Goal: Complete application form

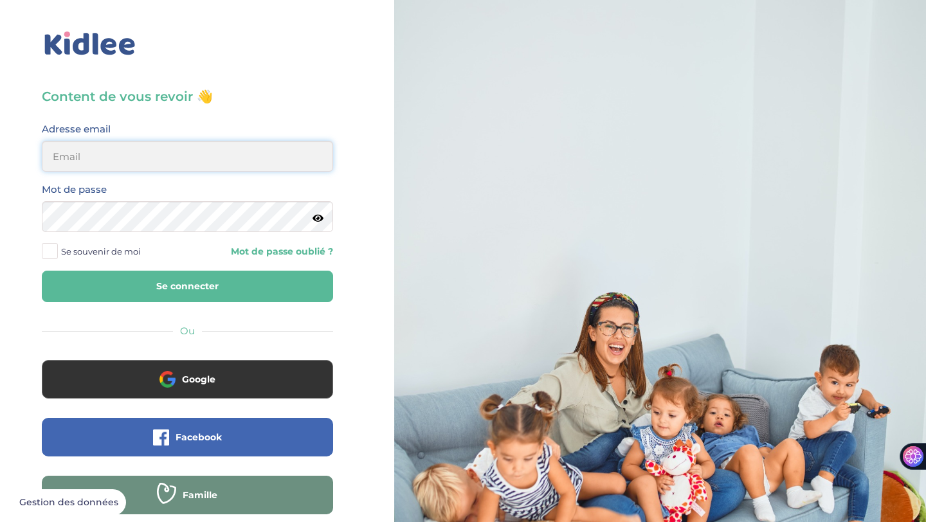
click at [147, 169] on input "email" at bounding box center [187, 156] width 291 height 31
type input "ilmatn.pro@gmail.com"
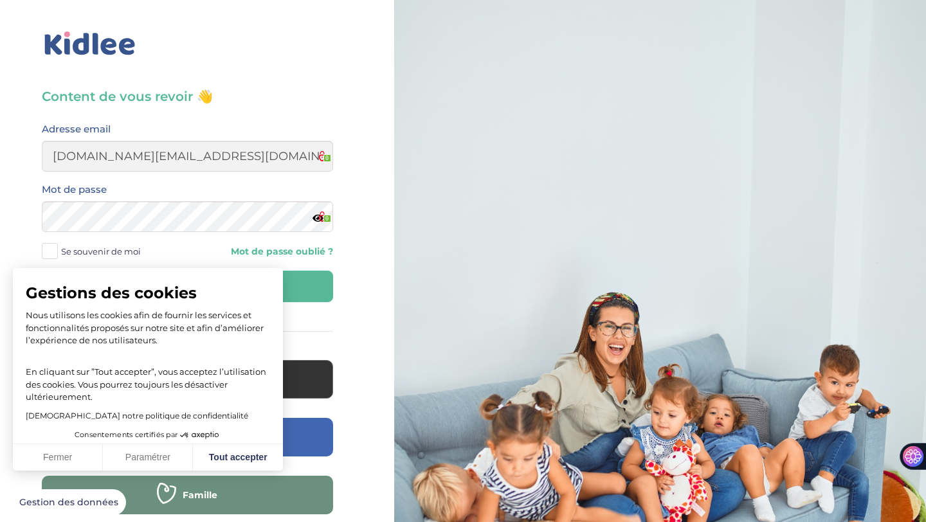
click at [346, 298] on div "Content de vous revoir 👋 Avant de poursuivre veuillez vérifier que tous les cha…" at bounding box center [187, 307] width 394 height 615
click at [241, 458] on button "Tout accepter" at bounding box center [238, 458] width 90 height 27
checkbox input "true"
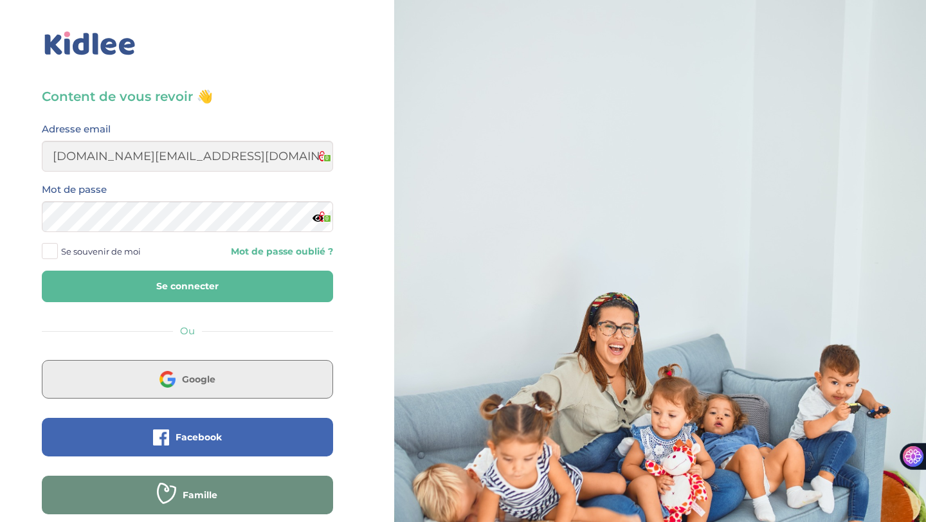
click at [241, 378] on button "Google" at bounding box center [187, 379] width 291 height 39
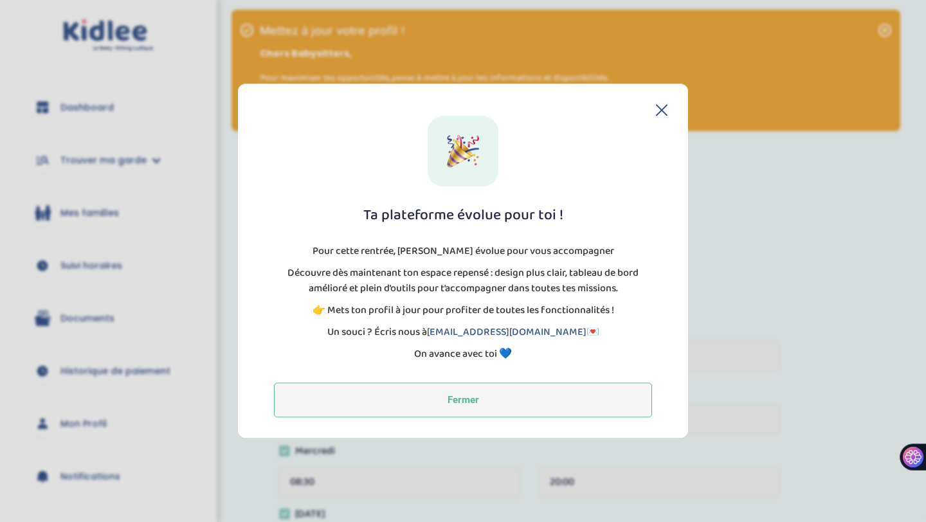
click at [470, 409] on button "Fermer" at bounding box center [463, 400] width 378 height 35
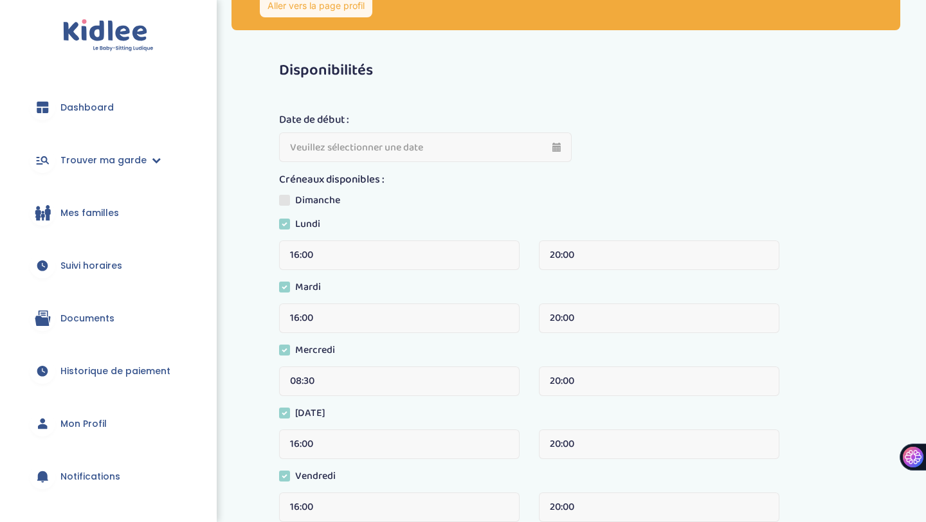
scroll to position [105, 0]
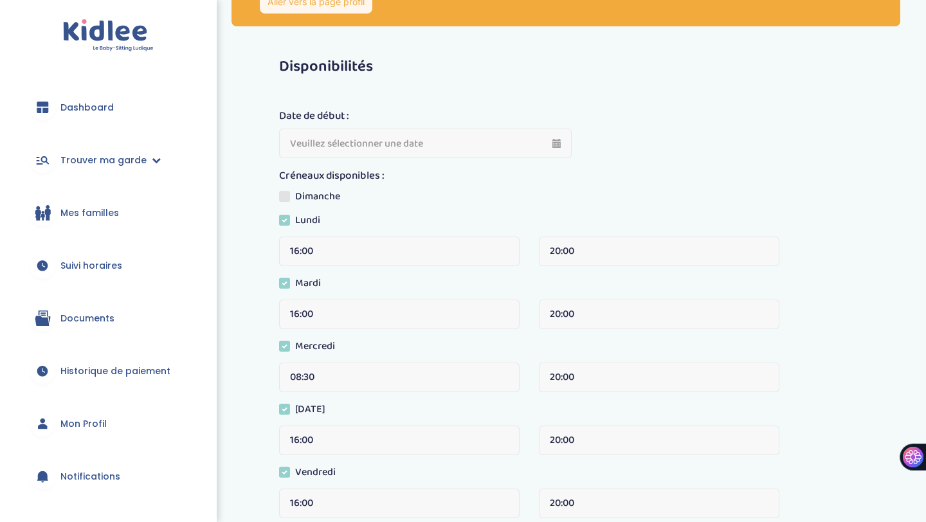
click at [284, 283] on span at bounding box center [284, 283] width 11 height 11
click at [0, 0] on input "Mardi" at bounding box center [0, 0] width 0 height 0
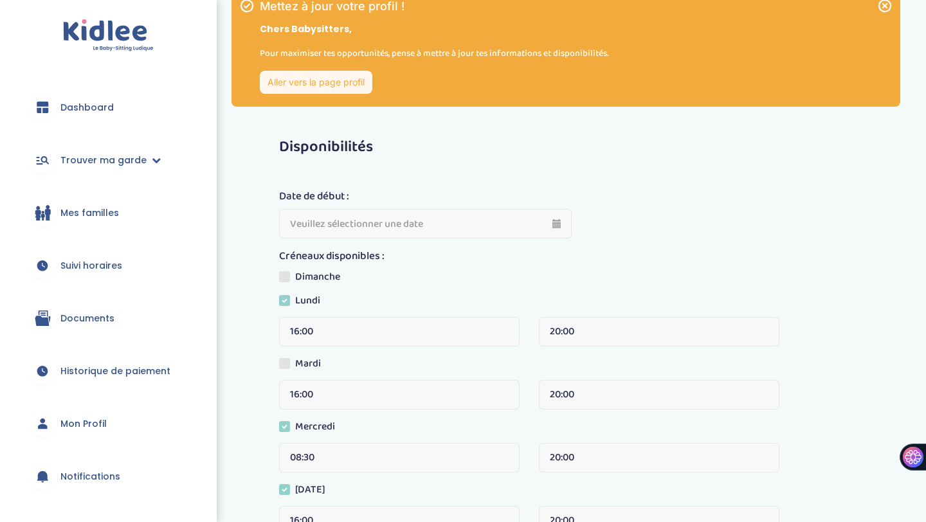
scroll to position [18, 0]
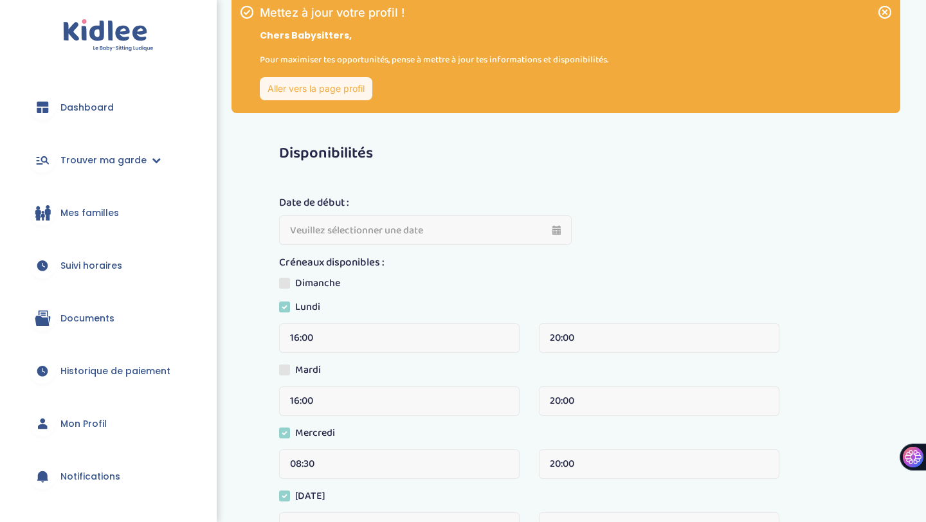
click at [316, 215] on div "Date de début :" at bounding box center [425, 220] width 293 height 51
type input "18-09-2025"
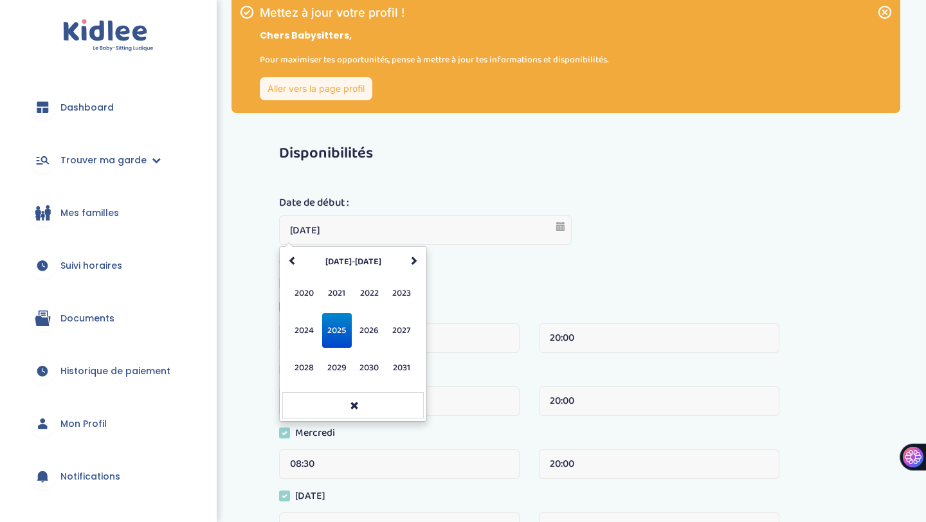
click at [324, 223] on input "[DATE]" at bounding box center [425, 230] width 293 height 30
click at [339, 329] on span "2025" at bounding box center [337, 330] width 30 height 35
click at [300, 376] on span "sept." at bounding box center [304, 368] width 30 height 35
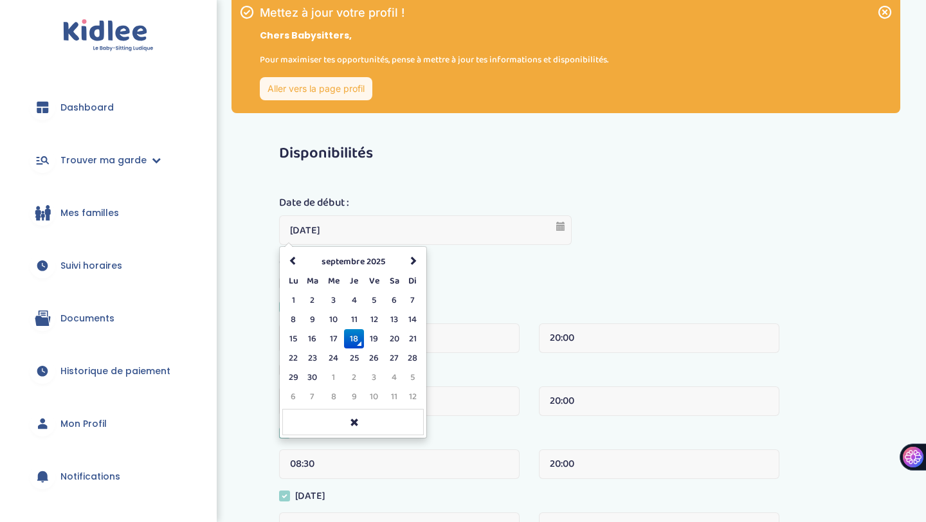
click at [352, 336] on td "18" at bounding box center [354, 338] width 20 height 19
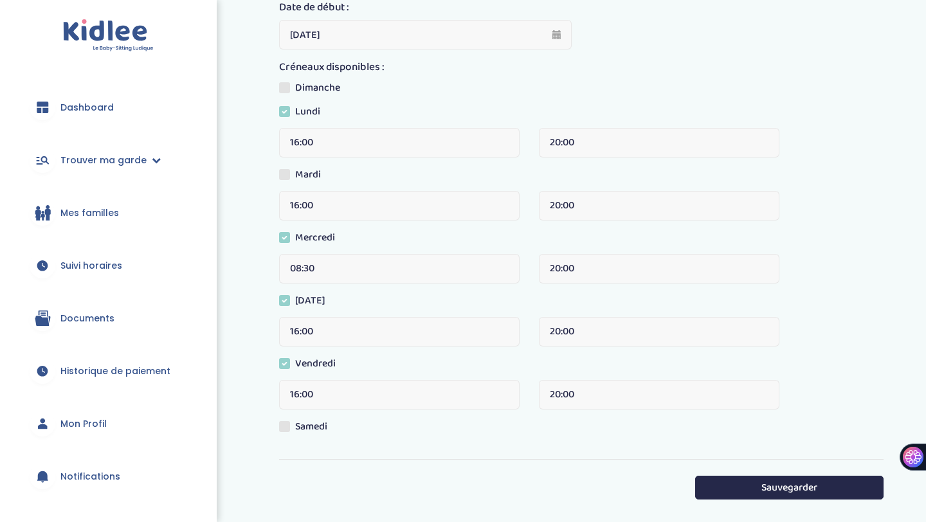
scroll to position [291, 0]
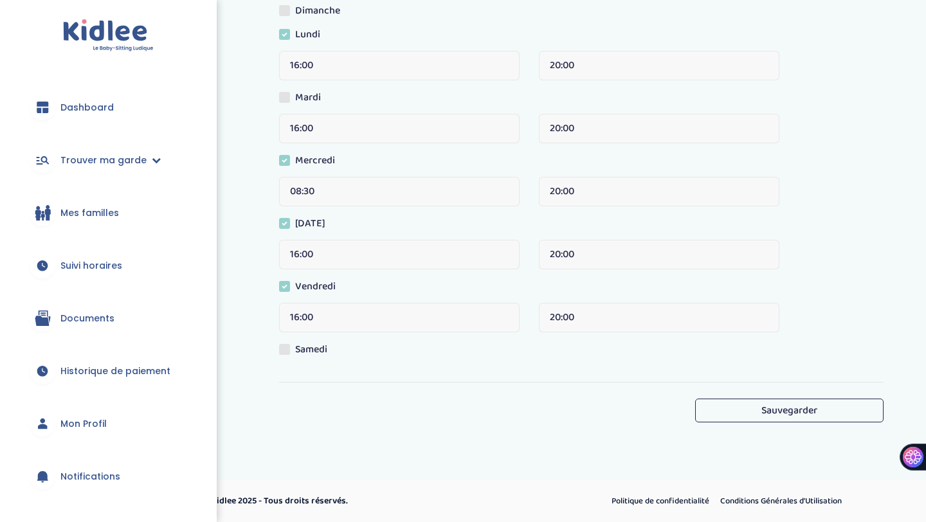
click at [747, 412] on button "Sauvegarder" at bounding box center [789, 411] width 188 height 24
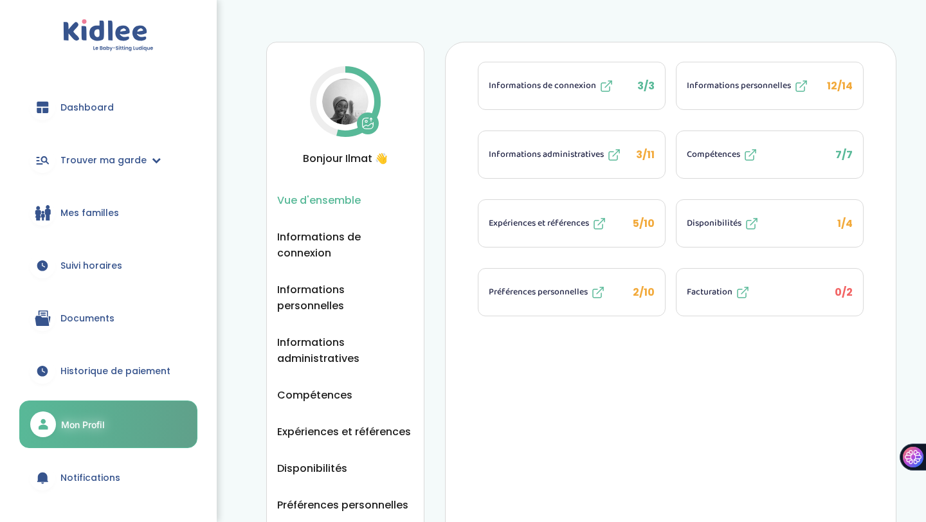
click at [746, 91] on span "Informations personnelles" at bounding box center [739, 86] width 104 height 14
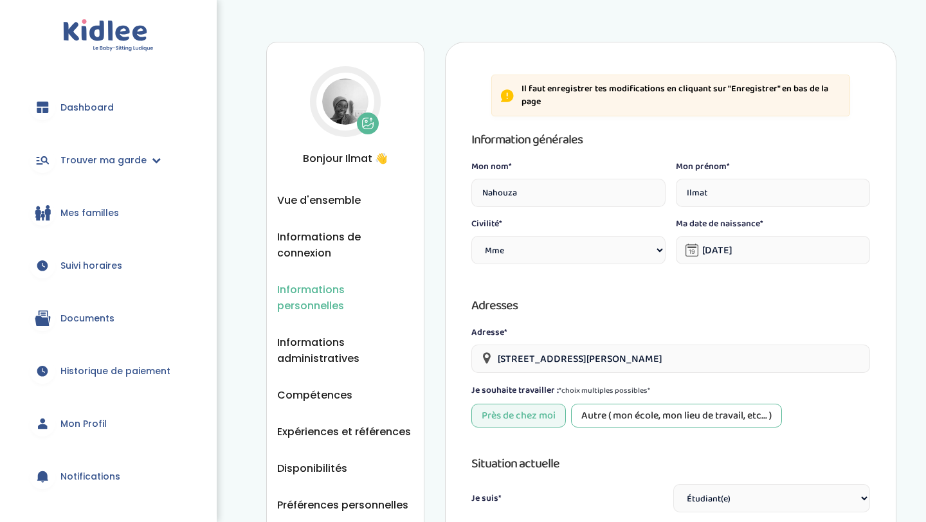
select select "1"
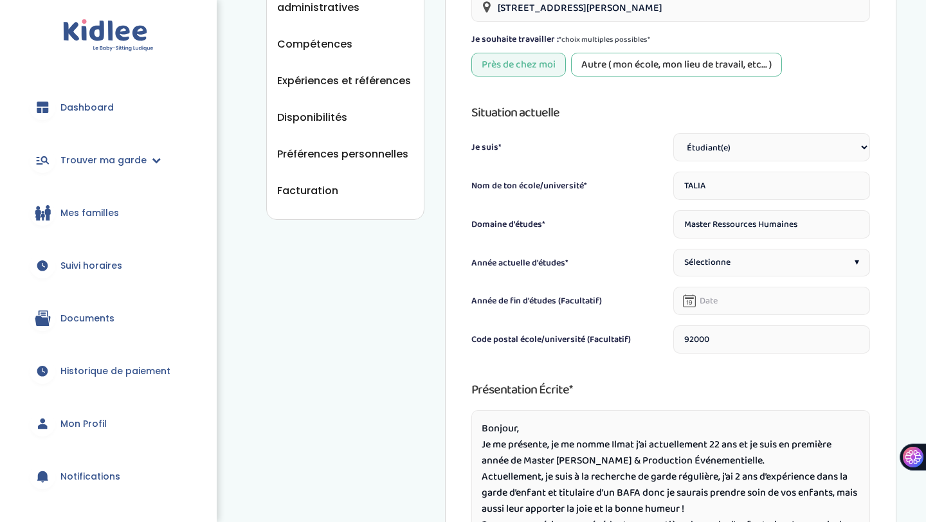
scroll to position [356, 0]
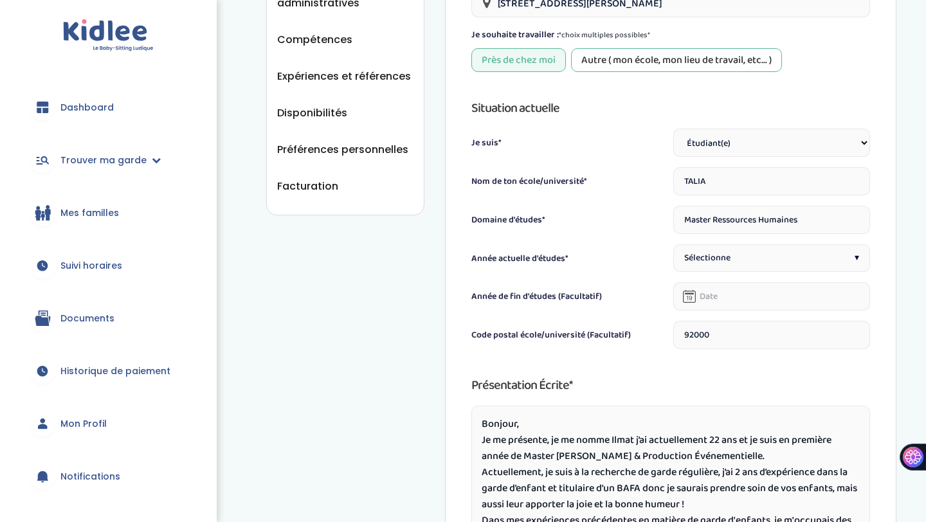
click at [719, 181] on input "TALIA" at bounding box center [772, 181] width 197 height 28
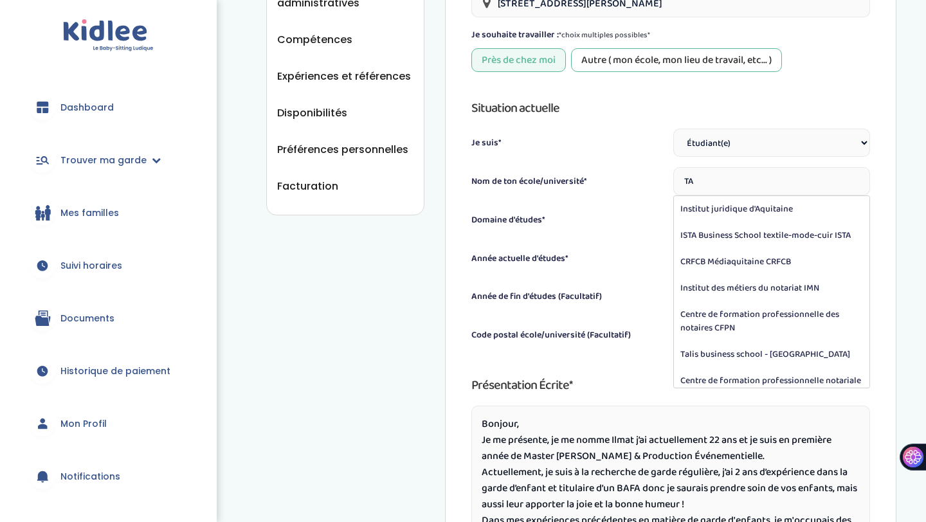
type input "T"
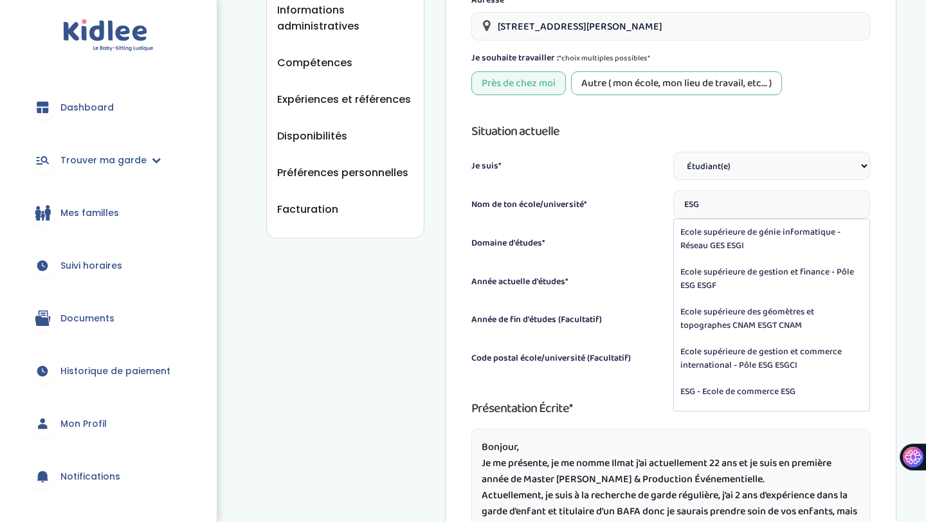
scroll to position [331, 0]
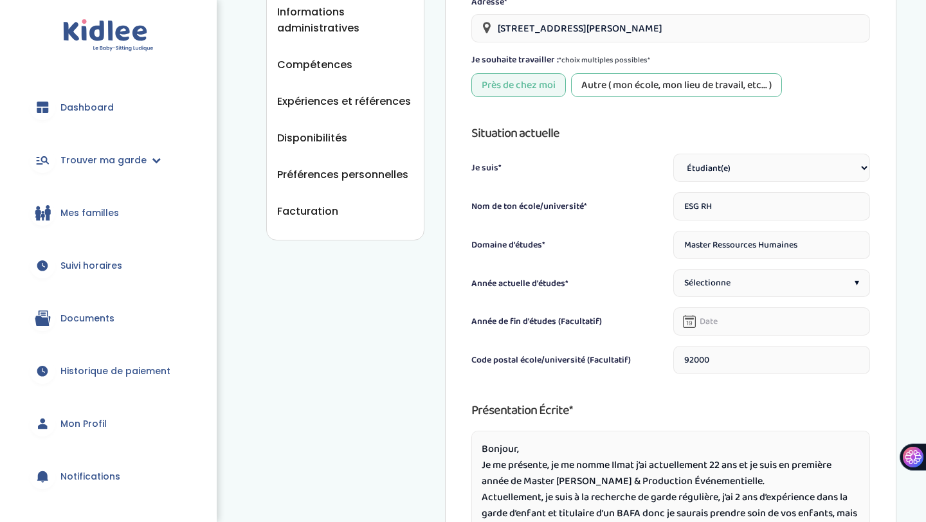
type input "ESG RH"
click at [632, 259] on div "Domaine d'études*" at bounding box center [570, 249] width 197 height 21
click at [713, 273] on div "Sélectionne ▾" at bounding box center [772, 284] width 197 height 28
click at [711, 315] on input "text" at bounding box center [772, 321] width 197 height 28
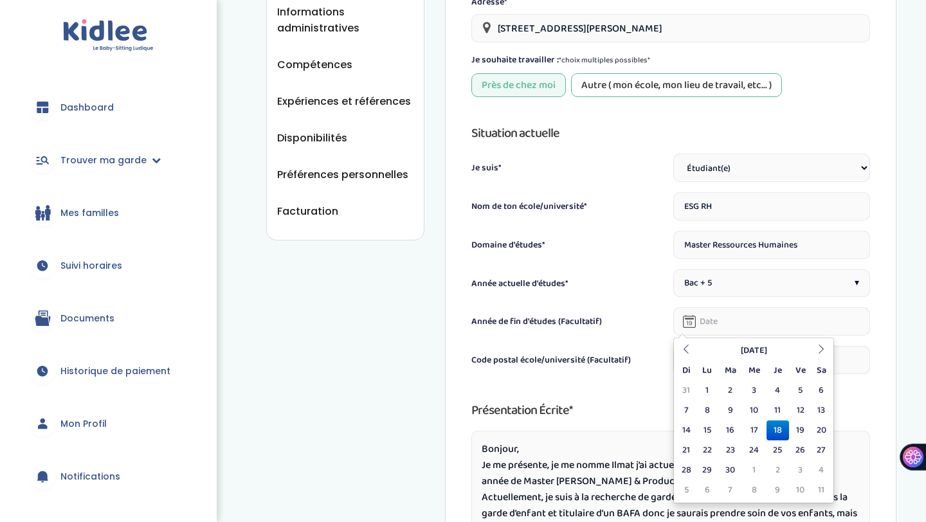
click at [654, 320] on div "Année de fin d'études (Facultatif)" at bounding box center [570, 325] width 197 height 21
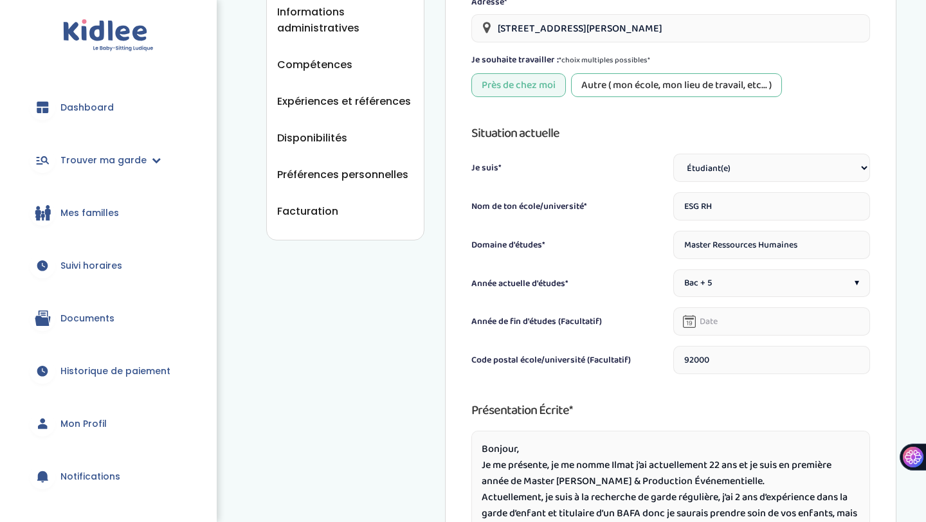
click at [724, 363] on input "92000" at bounding box center [772, 360] width 197 height 28
type input "9"
type input "75011"
click at [645, 419] on h3 "Présentation écrite*" at bounding box center [671, 410] width 399 height 21
click at [647, 87] on div "Autre ( mon école, mon lieu de travail, etc... )" at bounding box center [676, 85] width 211 height 24
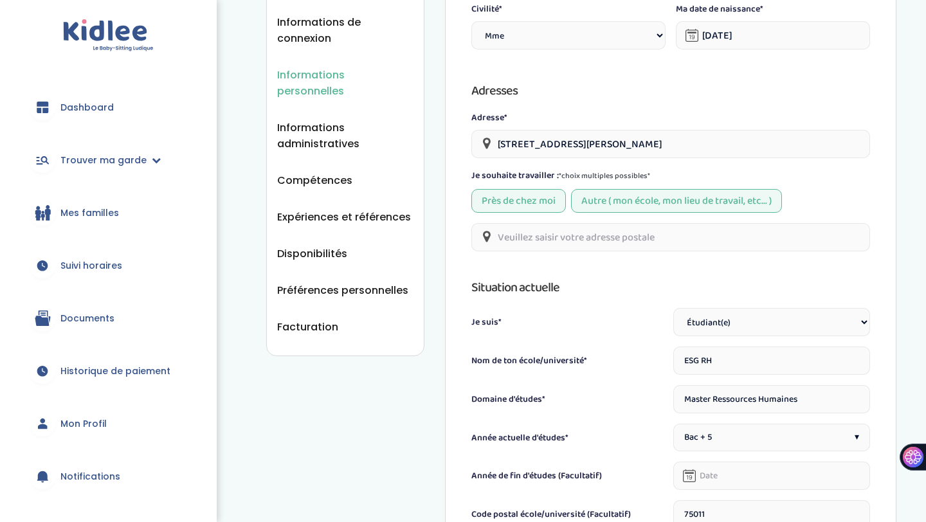
scroll to position [214, 0]
click at [751, 149] on input "32 Boulevard Paul Vaillant Couturier, Montreuil, France" at bounding box center [671, 145] width 399 height 28
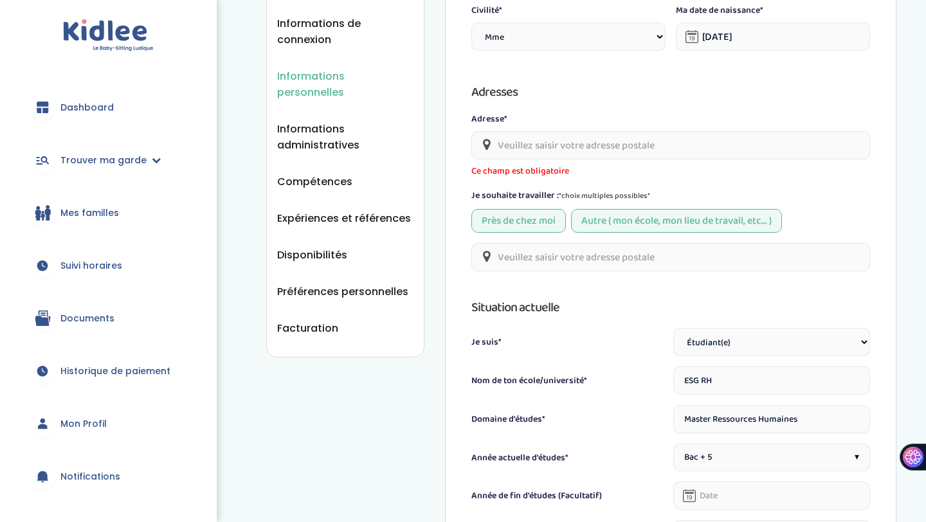
click at [655, 293] on div "Information générales Mon nom* Nahouza Mon prénom* Ilmat Civilité* Civilité Mr …" at bounding box center [671, 441] width 399 height 1050
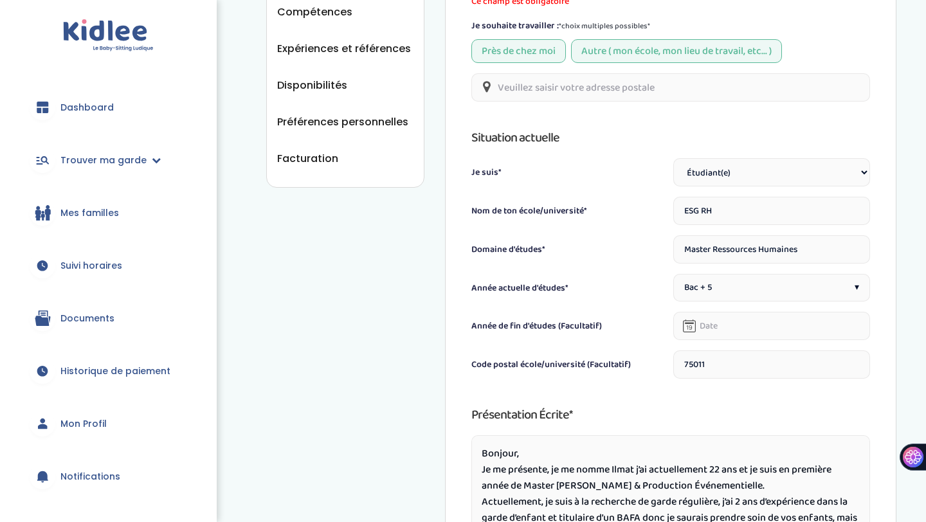
scroll to position [596, 0]
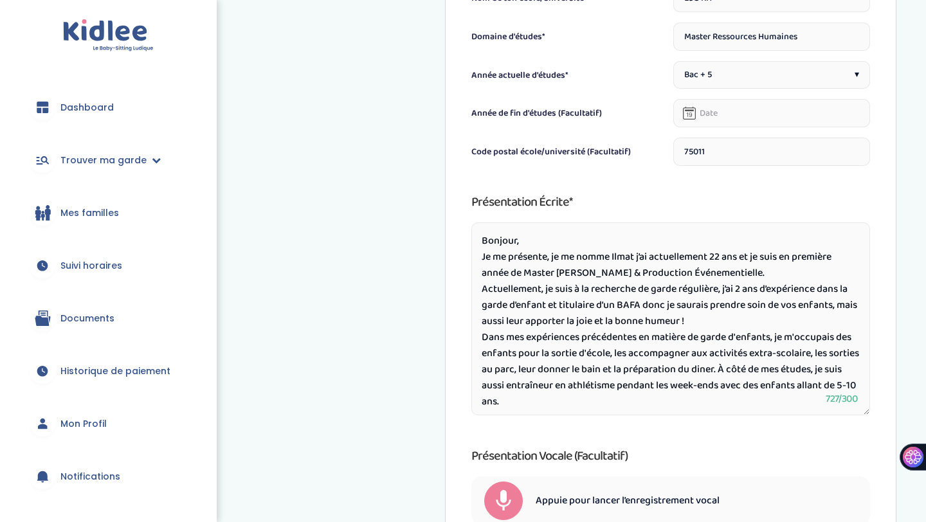
click at [654, 405] on textarea "Bonjour, Je me présente, je me nomme Ilmat j’ai actuellement 22 ans et je suis …" at bounding box center [671, 319] width 399 height 193
click at [724, 255] on textarea "Bonjour, Je me présente, je me nomme Ilmat j’ai actuellement 22 ans et je suis …" at bounding box center [671, 319] width 399 height 193
click at [785, 256] on textarea "Bonjour, Je me présente, je me nomme Ilmat j’ai actuellement 24 ans et je suis …" at bounding box center [671, 319] width 399 height 193
click at [797, 255] on textarea "Bonjour, Je me présente, je me nomme Ilmat j’ai actuellement 24 ans et je suis …" at bounding box center [671, 319] width 399 height 193
click at [827, 257] on textarea "Bonjour, Je me présente, je me nomme Ilmat j’ai actuellement 24 ans et je suis …" at bounding box center [671, 319] width 399 height 193
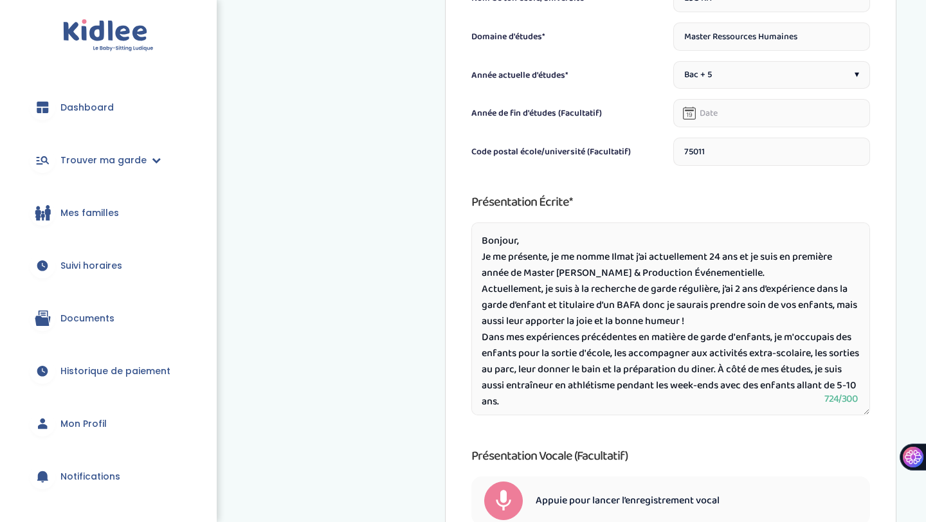
click at [827, 257] on textarea "Bonjour, Je me présente, je me nomme Ilmat j’ai actuellement 24 ans et je suis …" at bounding box center [671, 319] width 399 height 193
click at [554, 277] on textarea "Bonjour, Je me présente, je me nomme Ilmat j’ai actuellement 24 ans et je suis …" at bounding box center [671, 319] width 399 height 193
click at [551, 276] on textarea "Bonjour, Je me présente, je me nomme Ilmat j’ai actuellement 24 ans et je suis …" at bounding box center [671, 319] width 399 height 193
click at [736, 275] on textarea "Bonjour, Je me présente, je me nomme Ilmat j’ai actuellement 24 ans et je suis …" at bounding box center [671, 319] width 399 height 193
click at [579, 304] on textarea "Bonjour, Je me présente, je me nomme Ilmat j’ai actuellement 24 ans et je suis …" at bounding box center [671, 319] width 399 height 193
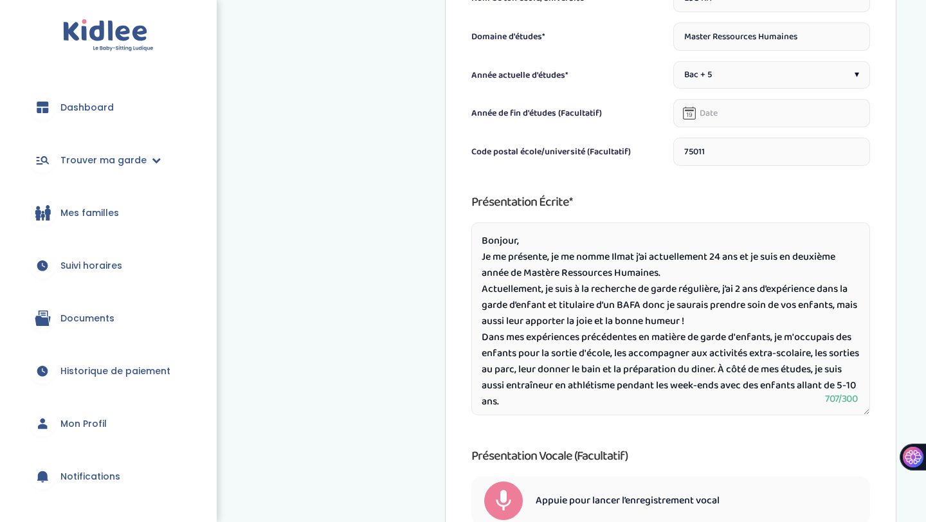
click at [564, 307] on textarea "Bonjour, Je me présente, je me nomme Ilmat j’ai actuellement 24 ans et je suis …" at bounding box center [671, 319] width 399 height 193
click at [561, 307] on textarea "Bonjour, Je me présente, je me nomme Ilmat j’ai actuellement 24 ans et je suis …" at bounding box center [671, 319] width 399 height 193
drag, startPoint x: 561, startPoint y: 307, endPoint x: 639, endPoint y: 306, distance: 78.5
click at [639, 306] on textarea "Bonjour, Je me présente, je me nomme Ilmat j’ai actuellement 24 ans et je suis …" at bounding box center [671, 319] width 399 height 193
click at [653, 353] on textarea "Bonjour, Je me présente, je me nomme Ilmat j’ai actuellement 24 ans et je suis …" at bounding box center [671, 319] width 399 height 193
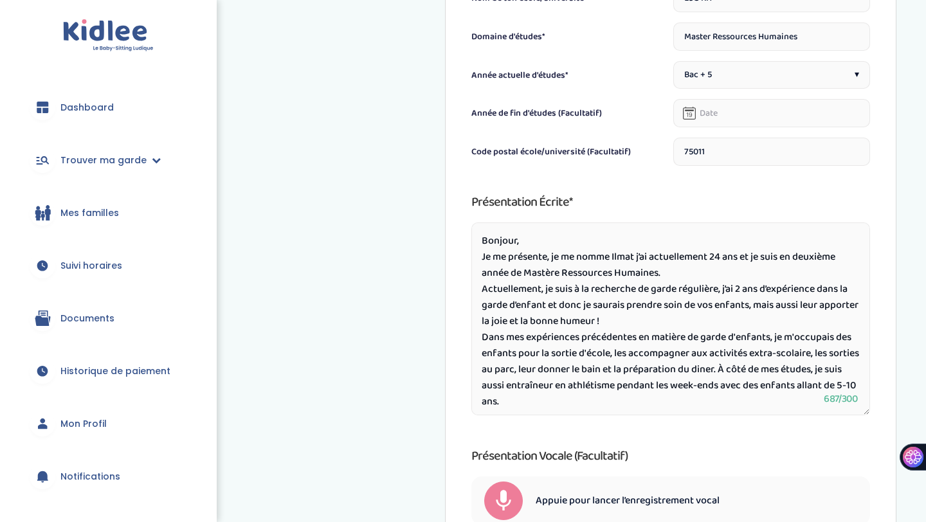
click at [794, 380] on textarea "Bonjour, Je me présente, je me nomme Ilmat j’ai actuellement 24 ans et je suis …" at bounding box center [671, 319] width 399 height 193
click at [604, 404] on textarea "Bonjour, Je me présente, je me nomme Ilmat j’ai actuellement 24 ans et je suis …" at bounding box center [671, 319] width 399 height 193
type textarea "Bonjour, Je me présente, je me nomme Ilmat j’ai actuellement 24 ans et je suis …"
click at [650, 449] on h3 "Présentation vocale (Facultatif)" at bounding box center [671, 456] width 399 height 21
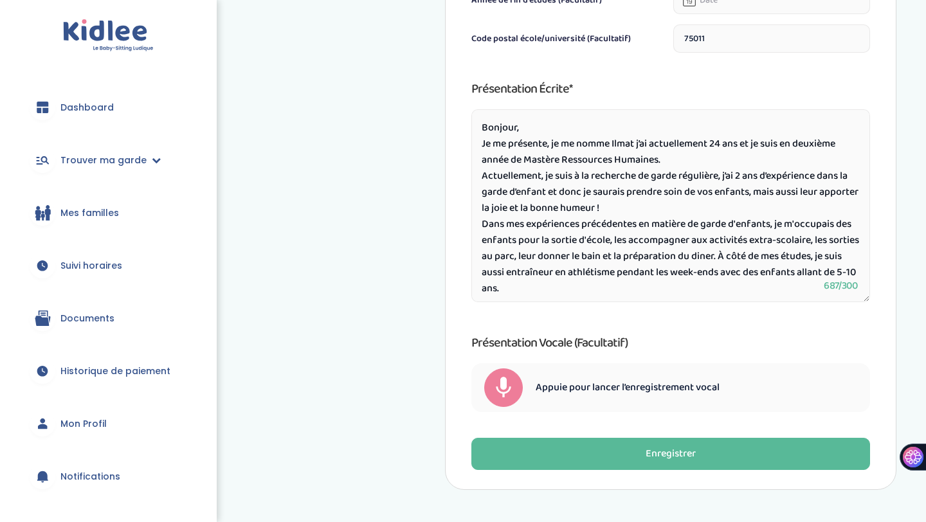
scroll to position [761, 0]
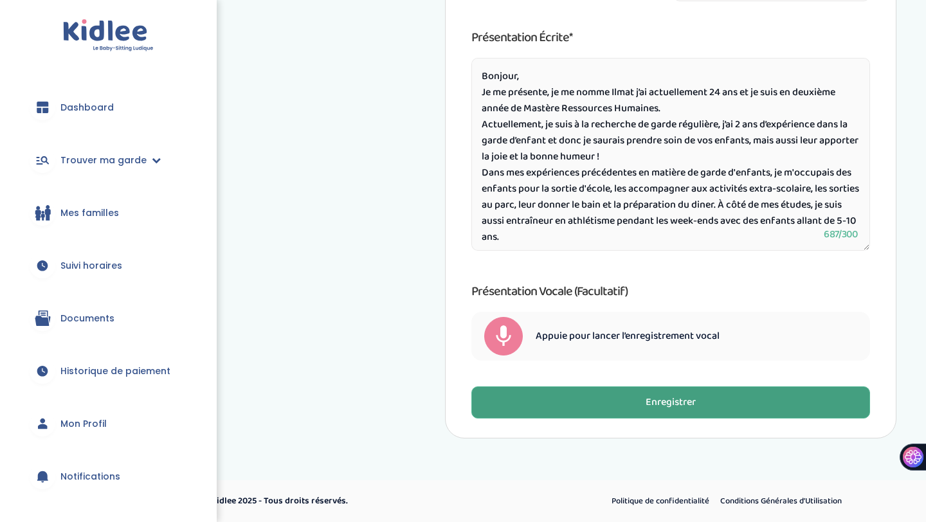
click at [665, 407] on div "Enregistrer" at bounding box center [671, 403] width 50 height 15
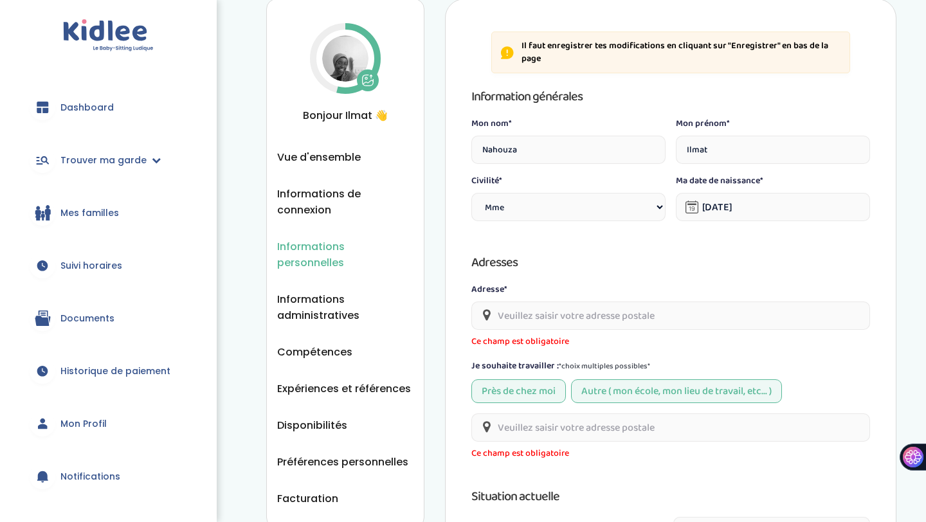
scroll to position [42, 0]
click at [606, 313] on input "text" at bounding box center [671, 317] width 399 height 28
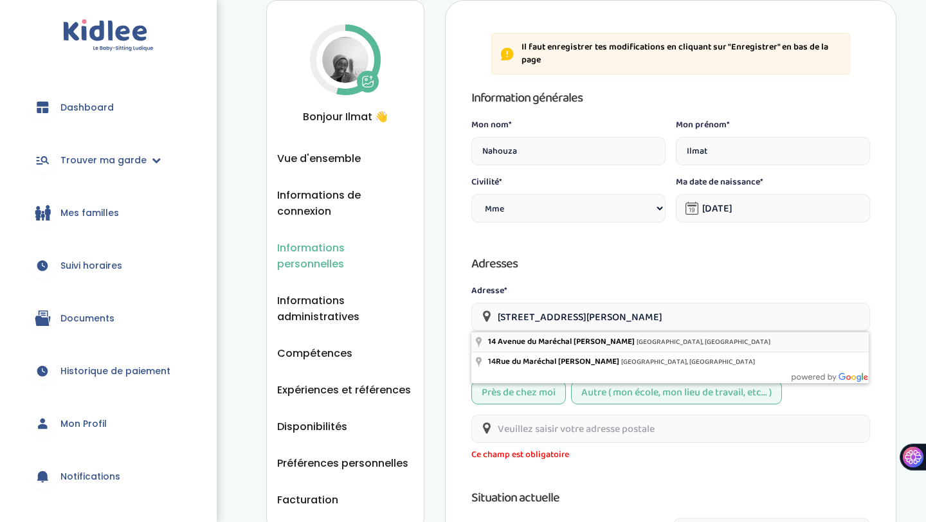
type input "14 Avenue du Maréchal Pierre Koenig, Sarcelles, France"
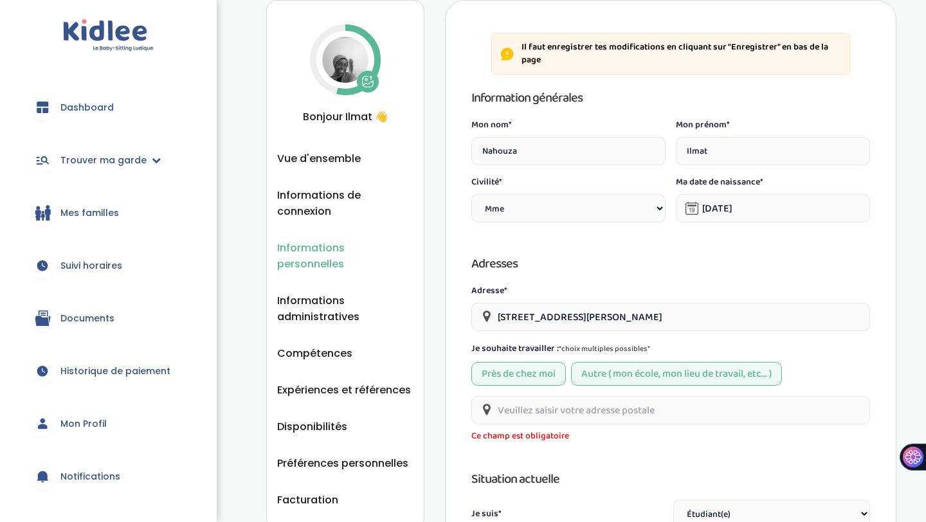
click at [534, 417] on input "text" at bounding box center [671, 410] width 399 height 28
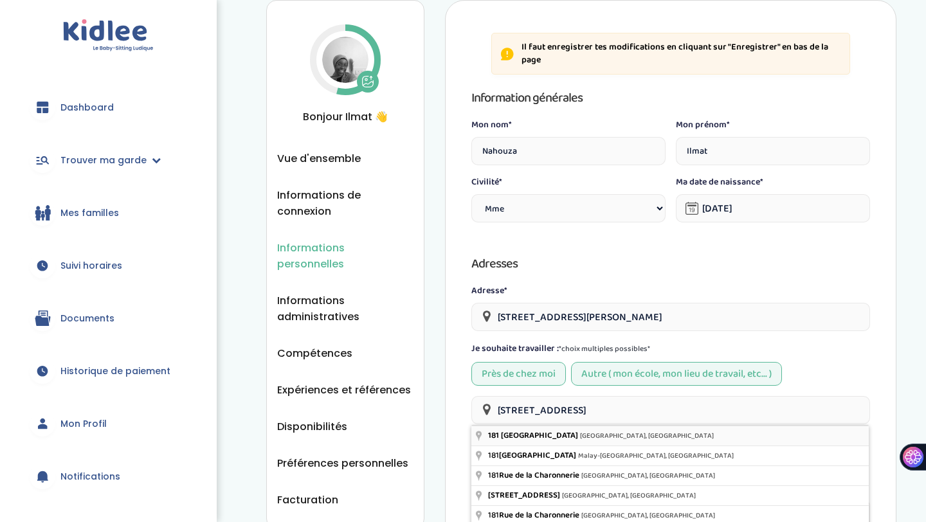
type input "181 Rue de Charonne, Paris, France"
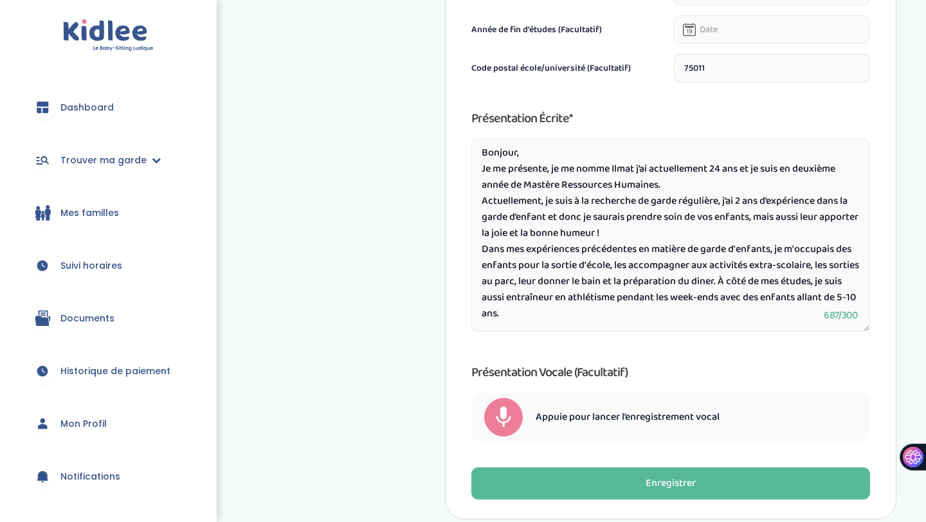
scroll to position [693, 0]
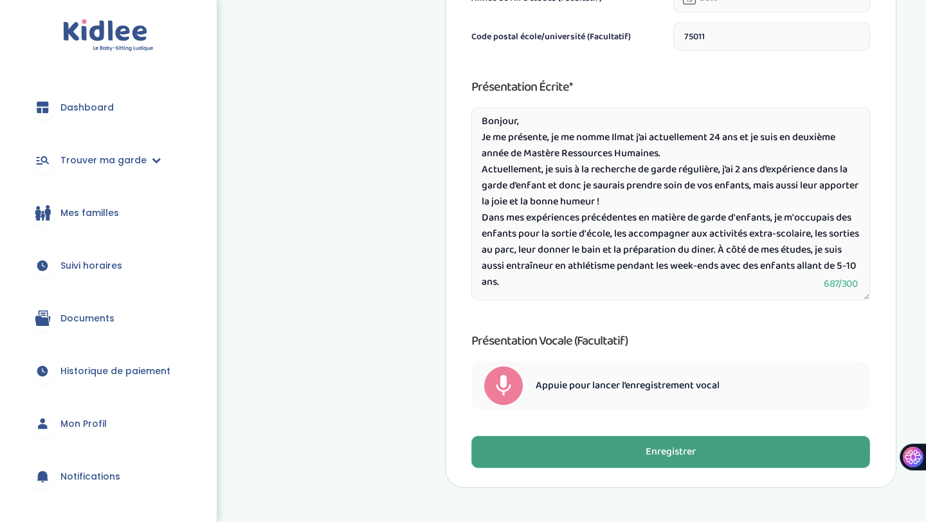
click at [572, 454] on button "Enregistrer" at bounding box center [671, 452] width 399 height 32
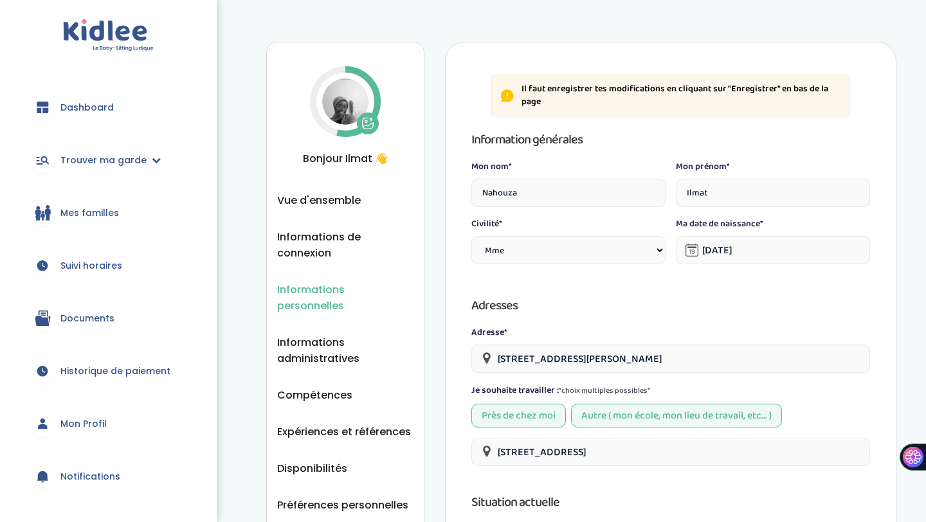
scroll to position [1, 0]
click at [329, 335] on span "Informations administratives" at bounding box center [345, 350] width 136 height 32
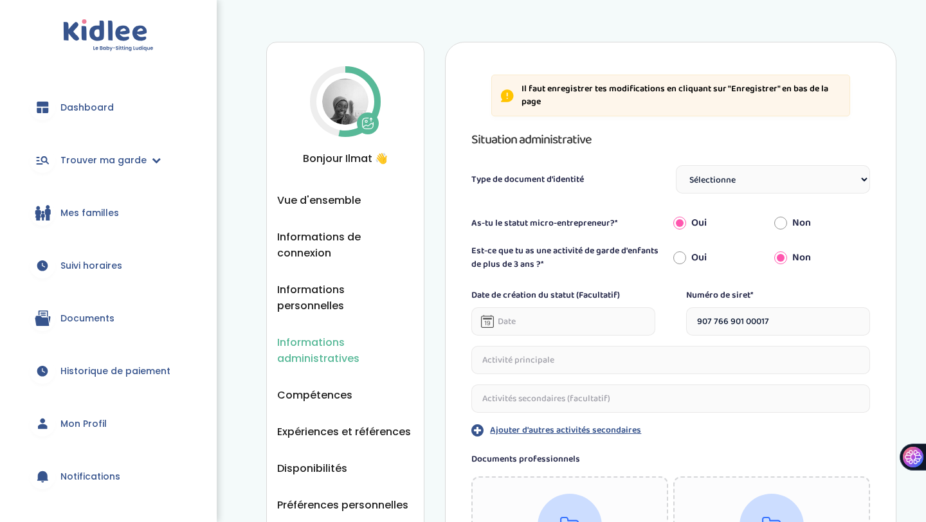
click at [717, 184] on select "Sélectionne Carte d'identité française ou Passeport français daté de moins de 5…" at bounding box center [773, 179] width 194 height 28
select select "Carte d'identité française ou Passeport français daté de moins de 5 ans"
click at [676, 165] on select "Sélectionne Carte d'identité française ou Passeport français daté de moins de 5…" at bounding box center [773, 179] width 194 height 28
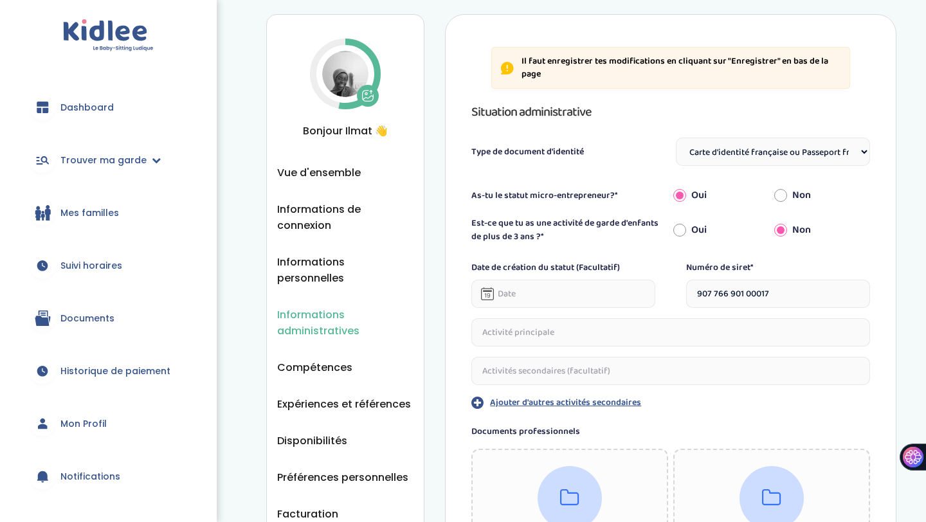
scroll to position [32, 0]
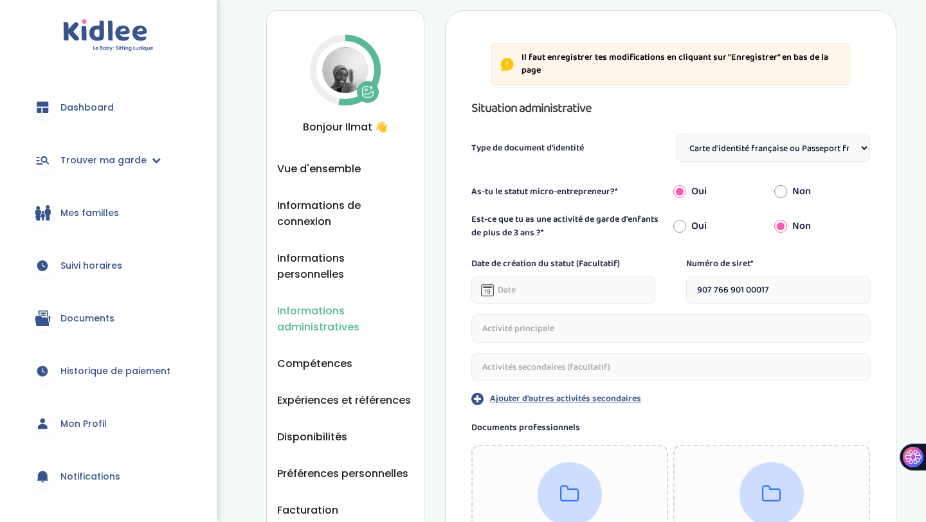
click at [677, 228] on input "Oui" at bounding box center [680, 226] width 13 height 28
radio input "true"
radio input "false"
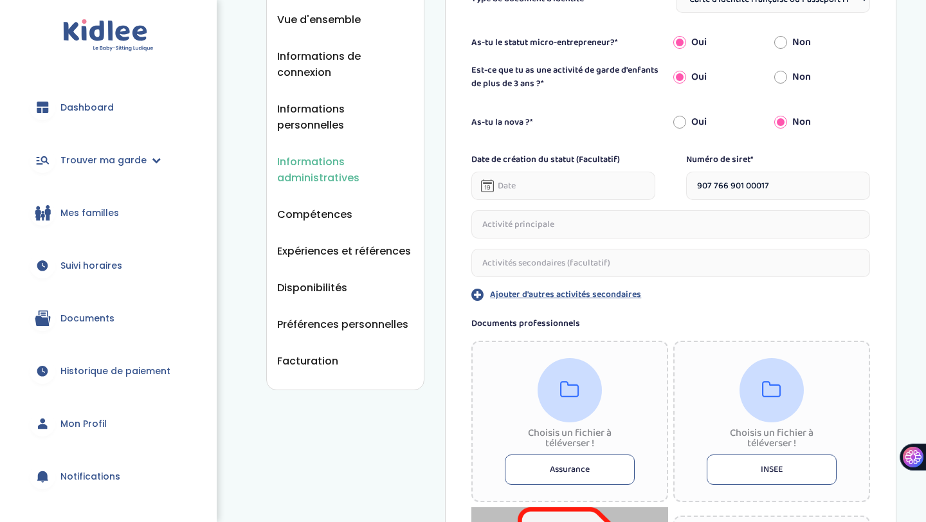
scroll to position [0, 0]
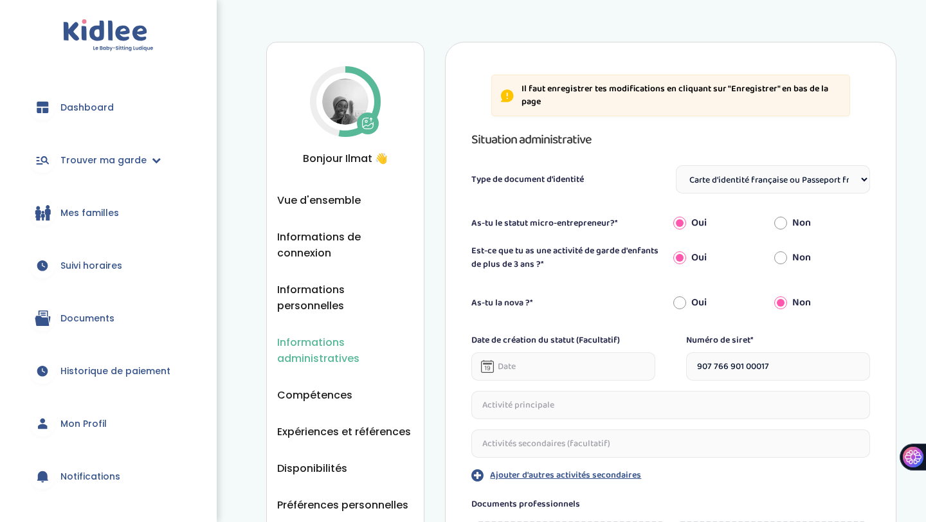
click at [679, 300] on input "Oui" at bounding box center [680, 303] width 13 height 28
radio input "true"
radio input "false"
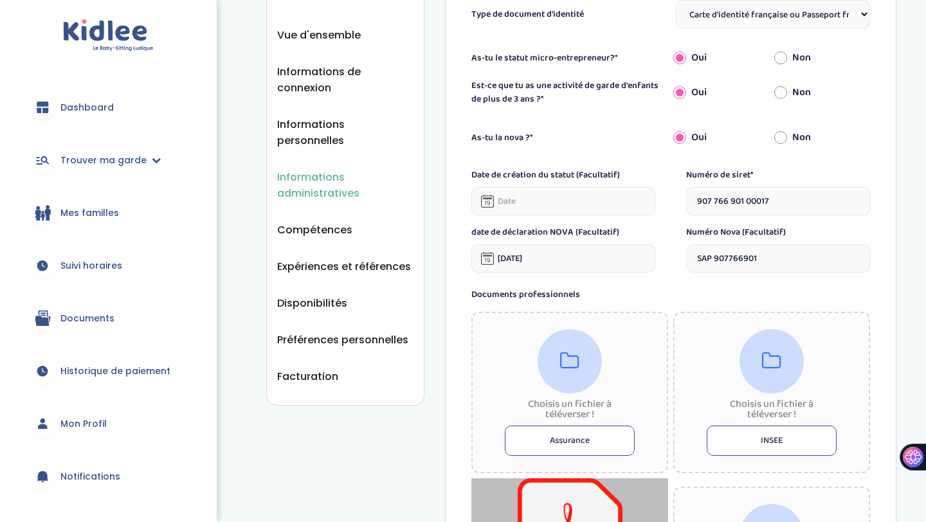
scroll to position [135, 0]
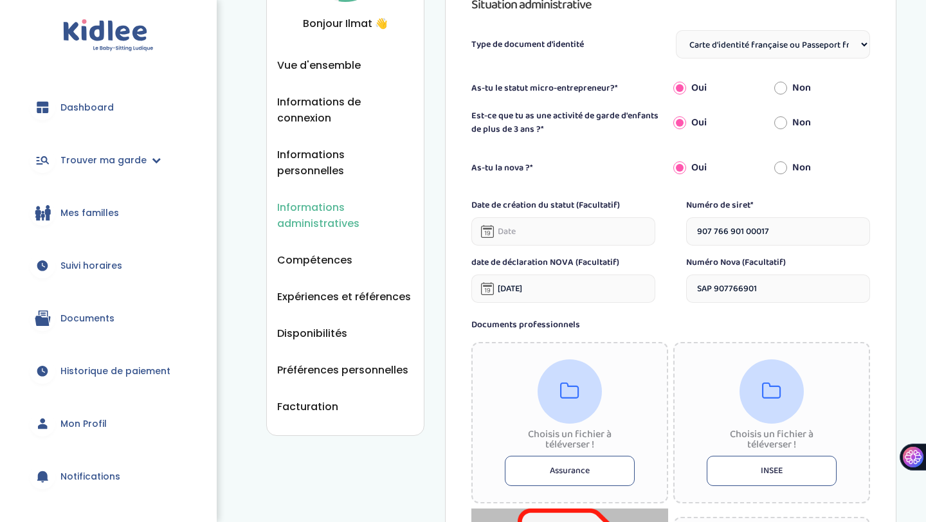
click at [775, 234] on input "907 766 901 00017" at bounding box center [778, 231] width 184 height 28
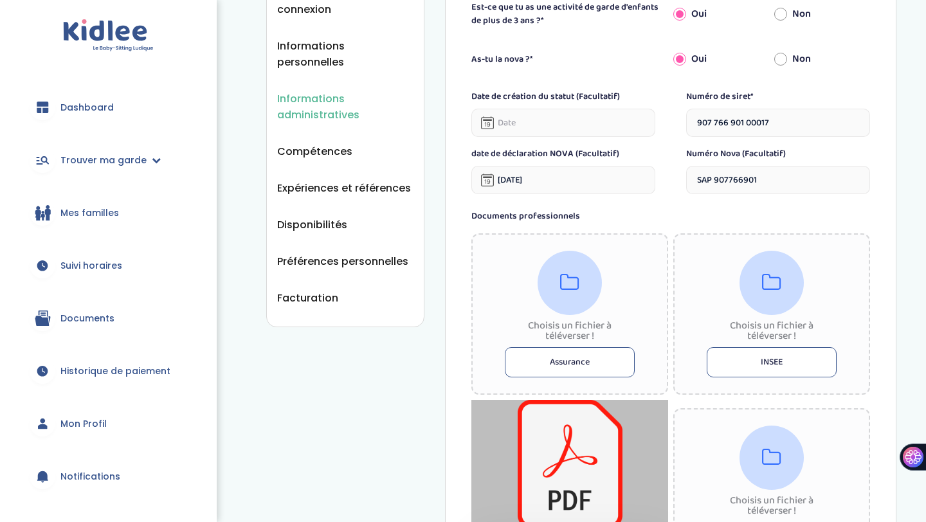
scroll to position [257, 0]
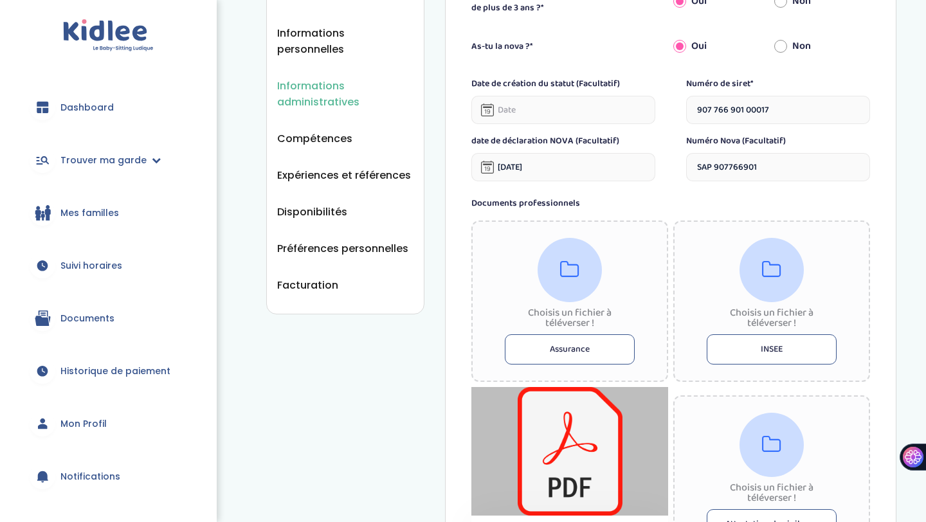
click at [698, 202] on label "Documents professionnels" at bounding box center [671, 204] width 399 height 14
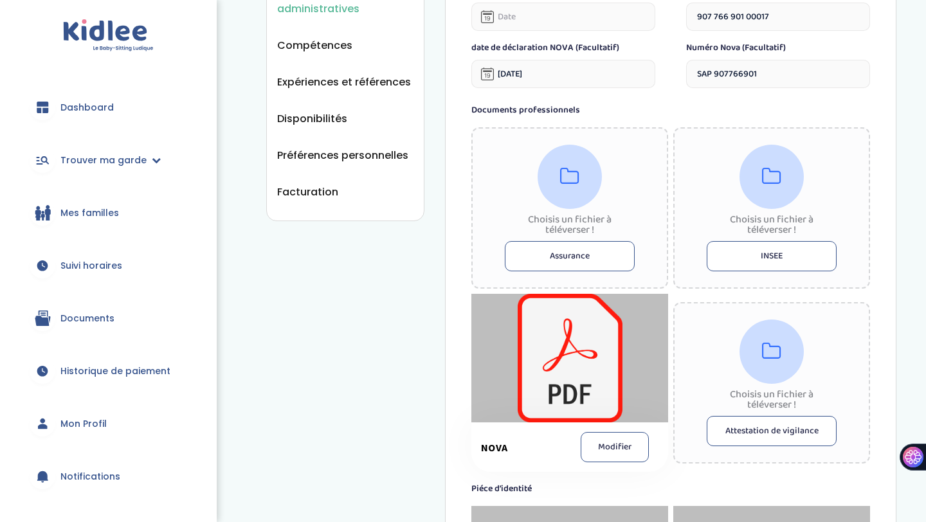
scroll to position [353, 0]
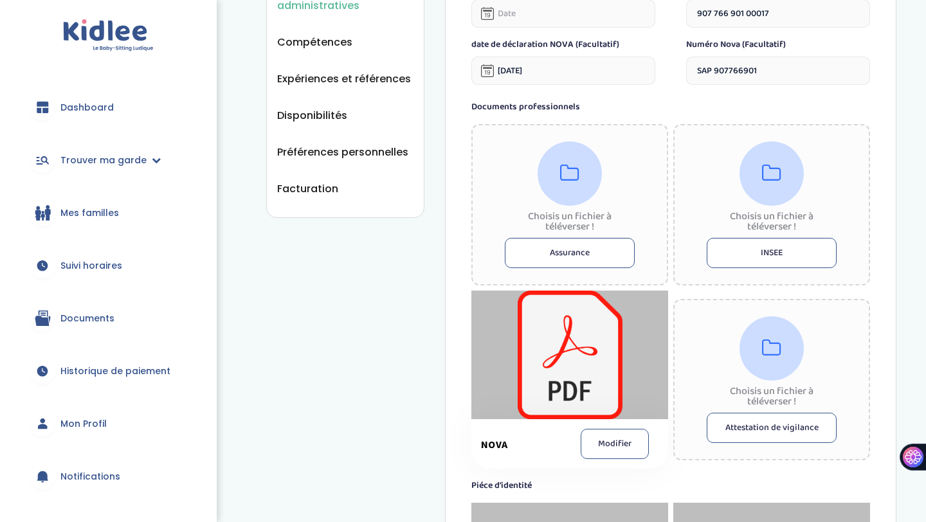
click at [738, 251] on button "INSEE" at bounding box center [772, 253] width 130 height 30
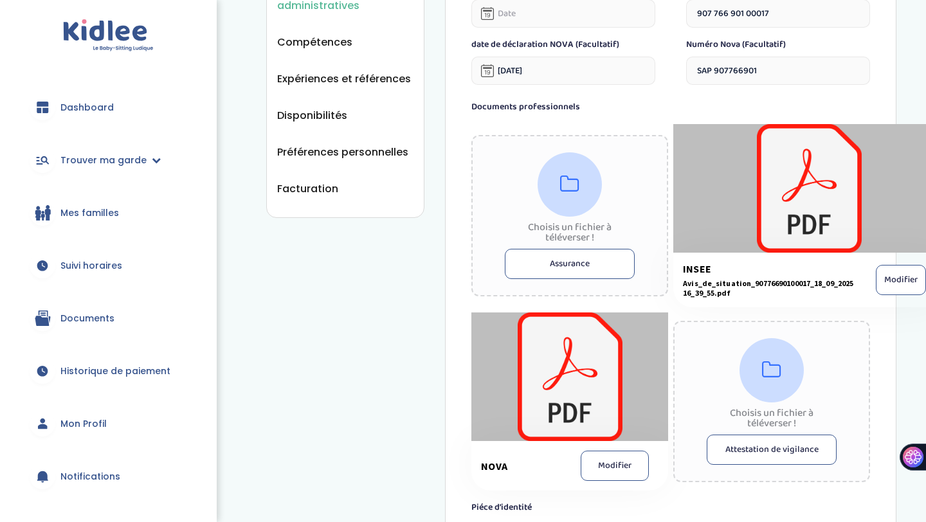
click at [895, 380] on div "Il faut enregistrer tes modifications en cliquant sur "Enregistrer" en bas de l…" at bounding box center [671, 328] width 452 height 1278
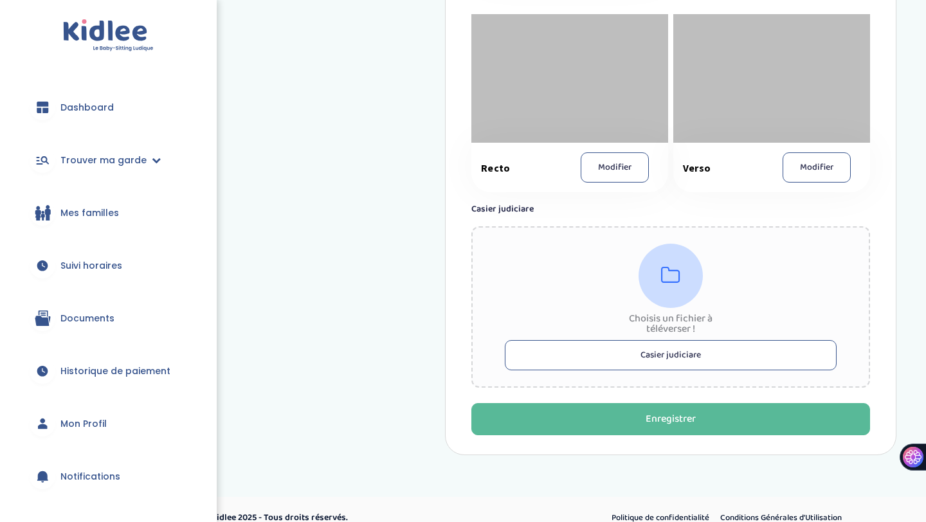
scroll to position [881, 0]
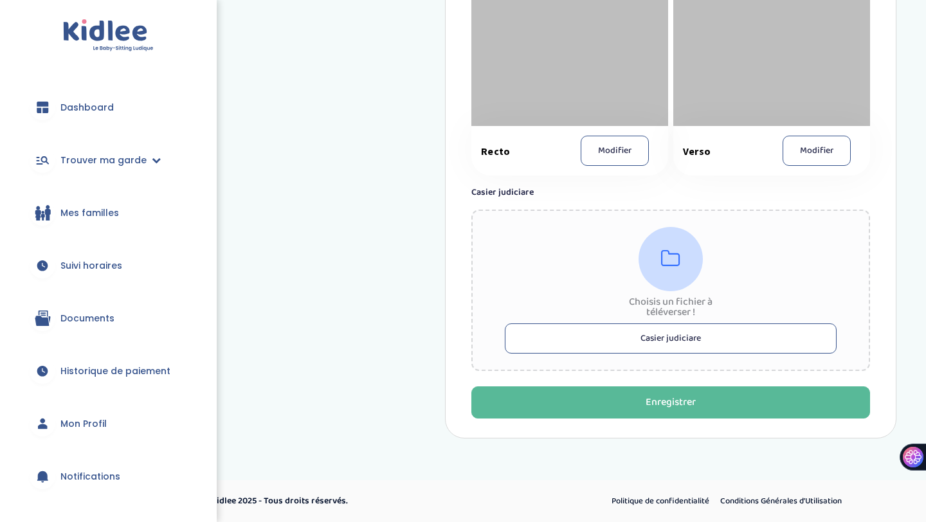
click at [682, 338] on button "Casier judiciare" at bounding box center [671, 339] width 332 height 30
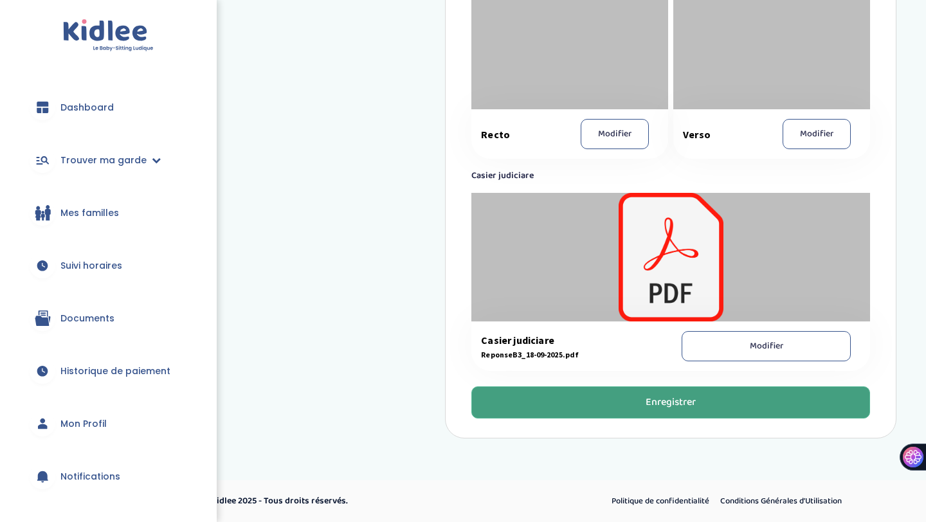
click at [649, 396] on div "Enregistrer" at bounding box center [671, 403] width 50 height 15
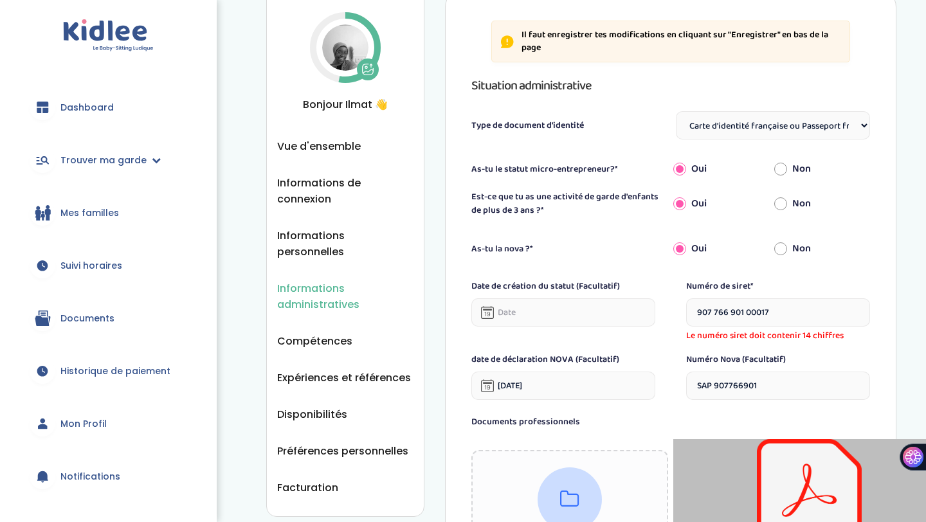
scroll to position [42, 0]
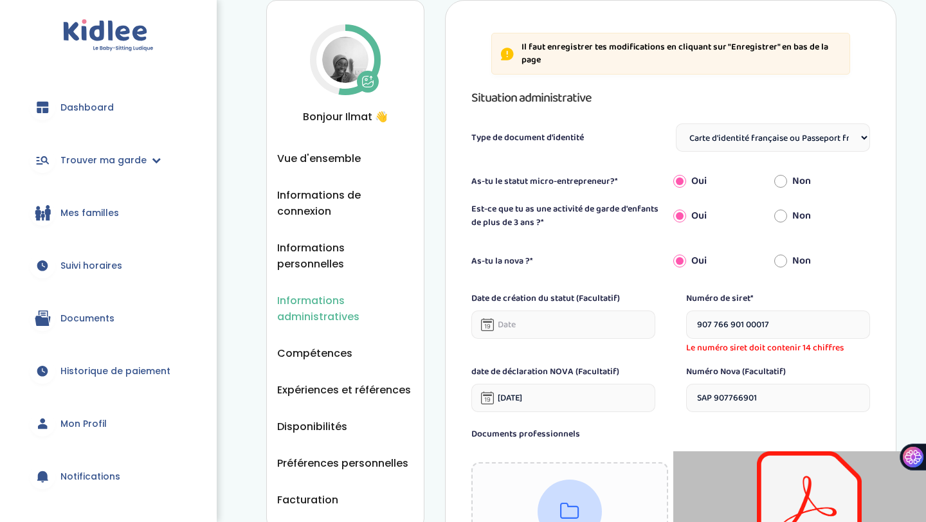
click at [791, 313] on input "907 766 901 00017" at bounding box center [778, 325] width 184 height 28
click at [784, 323] on input "907 766 901 00017" at bounding box center [778, 325] width 184 height 28
click at [713, 325] on input "907 766 901 00017" at bounding box center [778, 325] width 184 height 28
click at [730, 324] on input "907766 901 00017" at bounding box center [778, 325] width 184 height 28
click at [741, 327] on input "907766901 00017" at bounding box center [778, 325] width 184 height 28
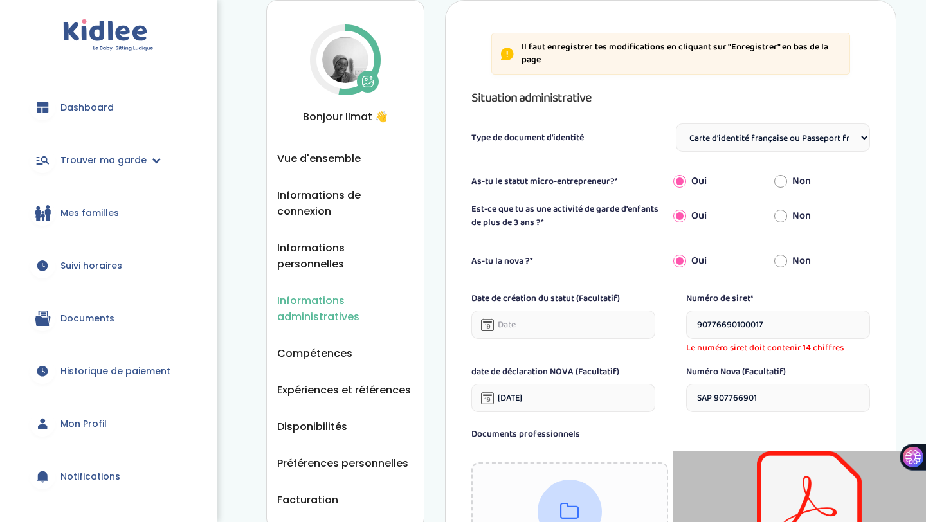
type input "90776690100017"
click at [816, 291] on div "Est-ce que tu as une activité de garde d'enfants de plus de 3 ans ?* Oui Non As…" at bounding box center [671, 307] width 399 height 210
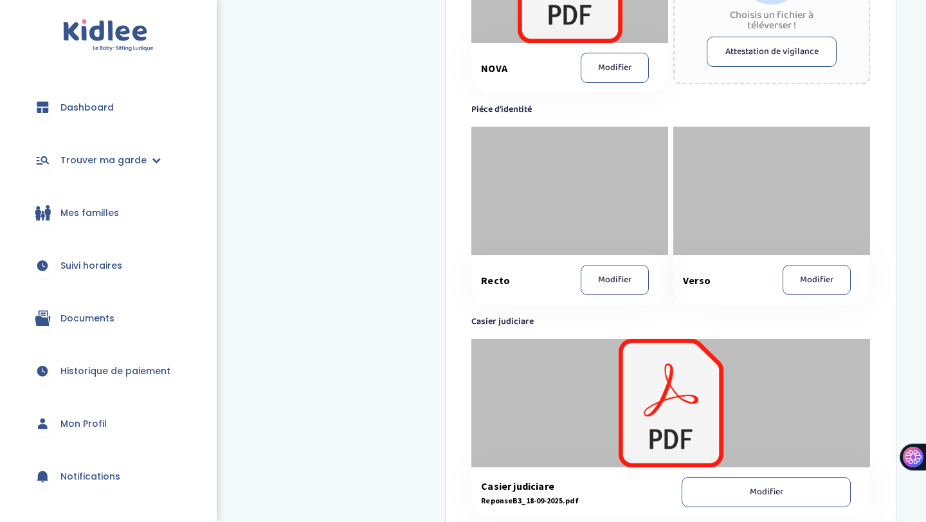
scroll to position [898, 0]
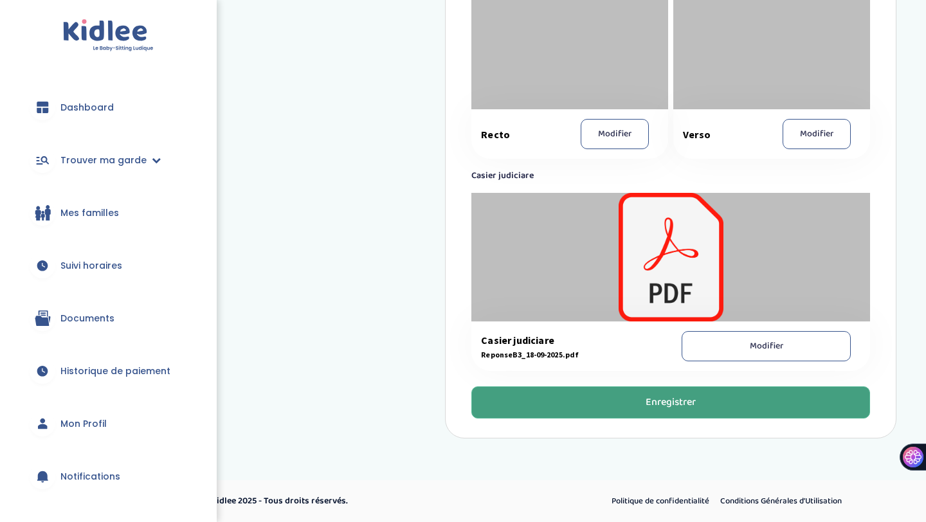
click at [728, 403] on button "Enregistrer" at bounding box center [671, 403] width 399 height 32
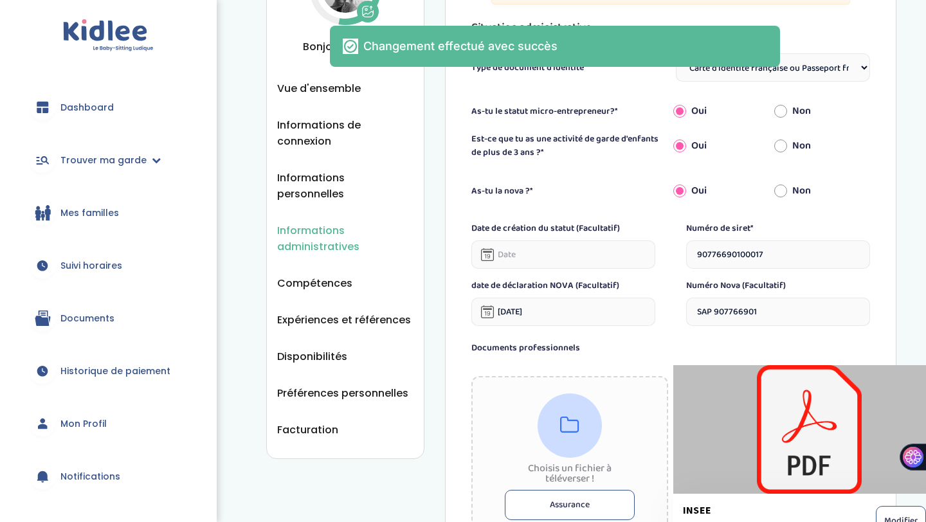
scroll to position [0, 0]
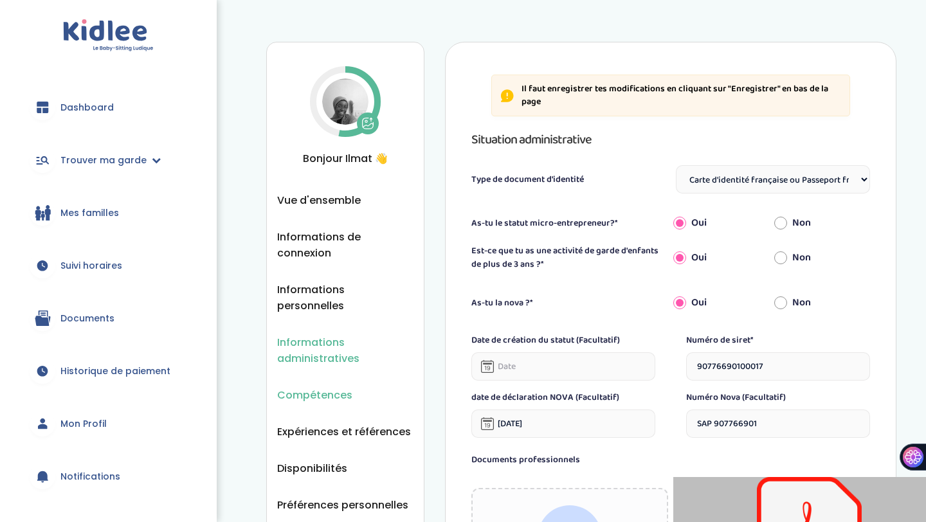
click at [326, 387] on span "Compétences" at bounding box center [314, 395] width 75 height 16
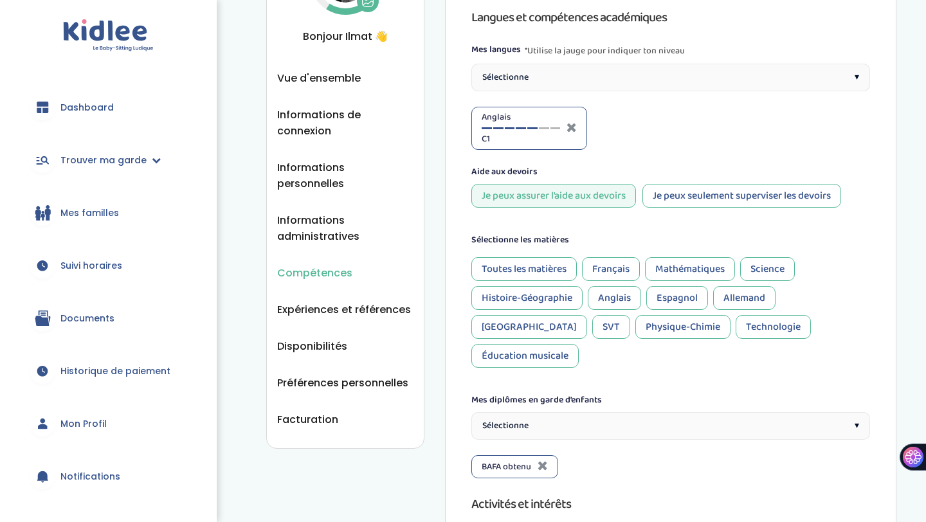
scroll to position [126, 0]
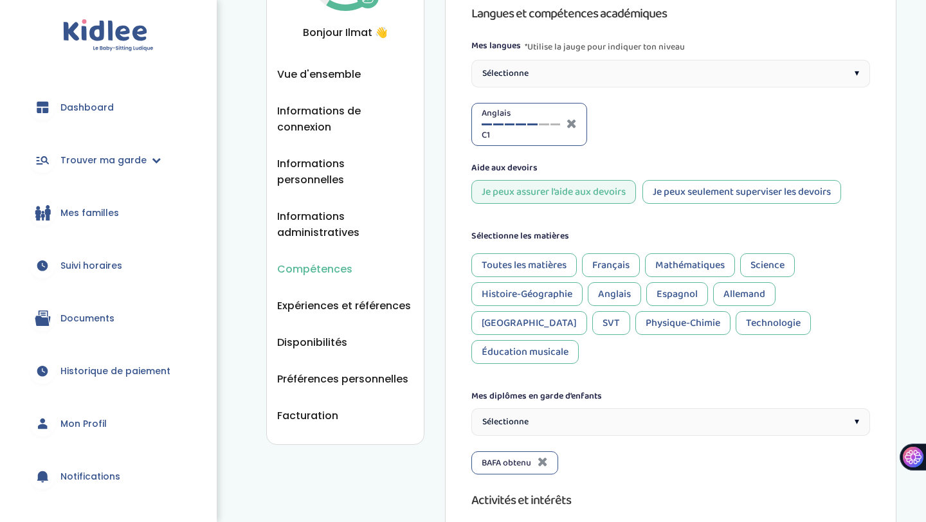
click at [616, 255] on div "Français" at bounding box center [611, 265] width 58 height 24
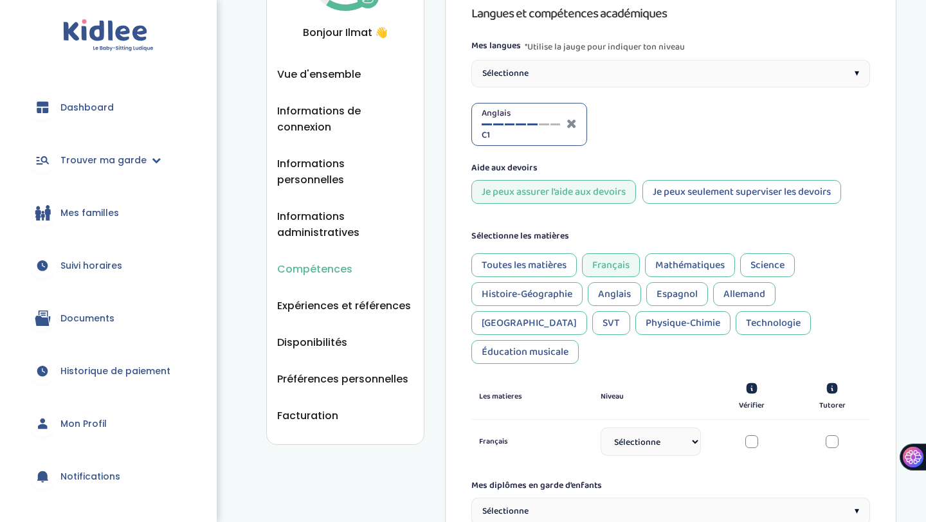
click at [529, 300] on div "Histoire-Géographie" at bounding box center [527, 294] width 111 height 24
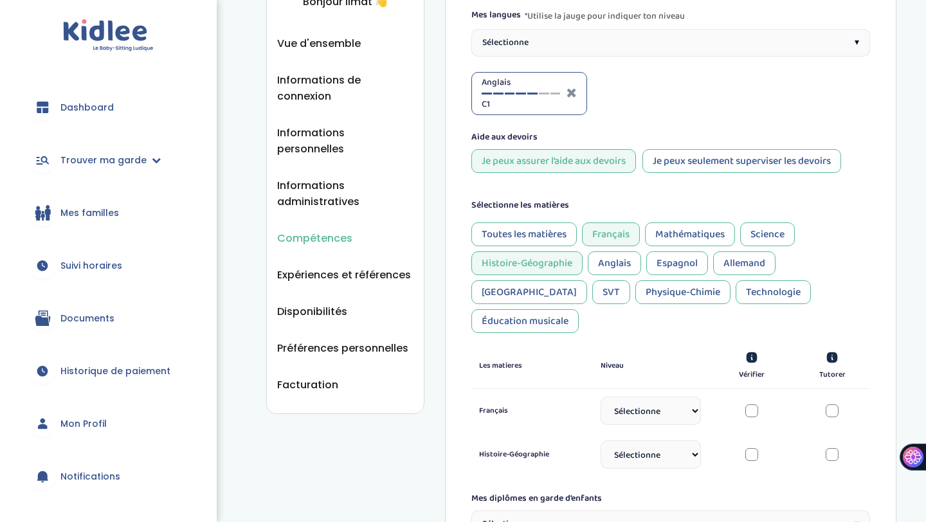
scroll to position [160, 0]
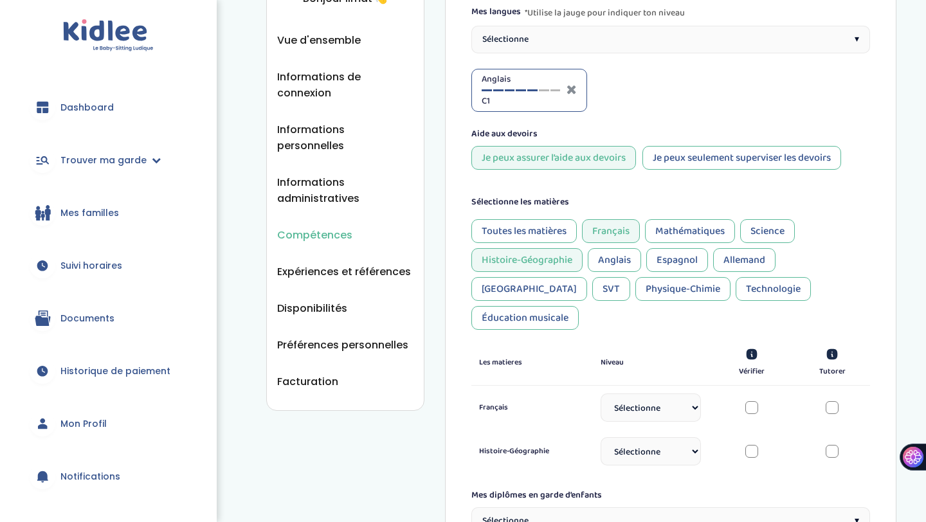
click at [645, 394] on select "Sélectionne CP [DATE] [DATE] CM1 CM2 6eme 5eme 4eme 3eme Seconde [GEOGRAPHIC_DA…" at bounding box center [651, 408] width 100 height 28
select select "Terminale"
click at [601, 394] on select "Sélectionne CP [DATE] [DATE] CM1 CM2 6eme 5eme 4eme 3eme Seconde [GEOGRAPHIC_DA…" at bounding box center [651, 408] width 100 height 28
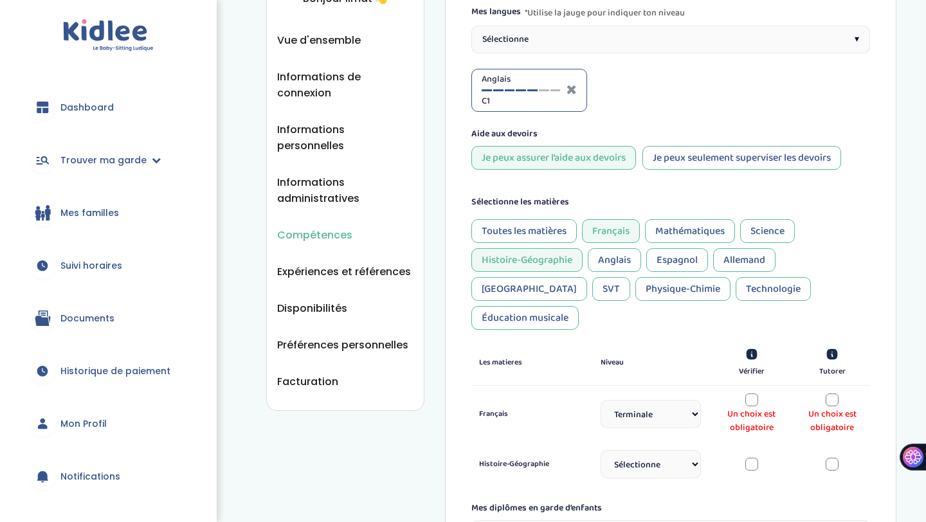
click at [749, 394] on div at bounding box center [752, 400] width 13 height 13
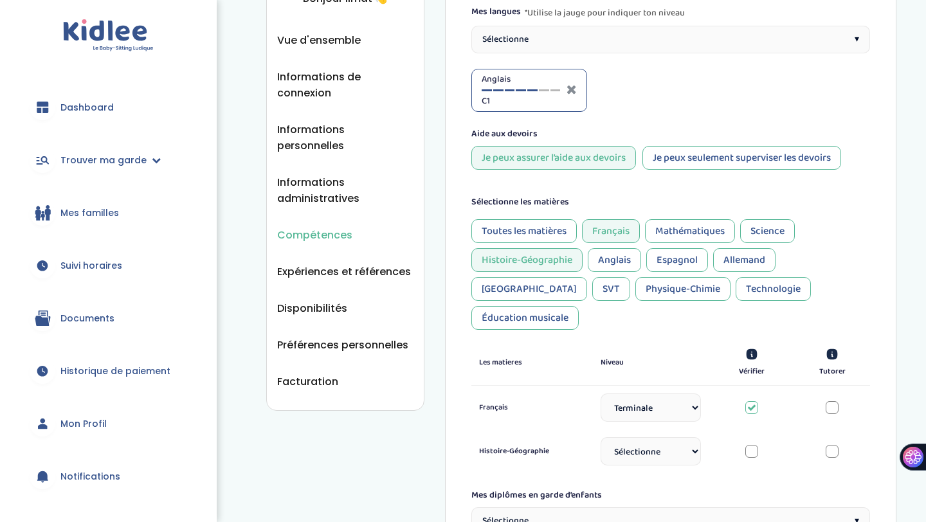
click at [836, 401] on div at bounding box center [832, 407] width 13 height 13
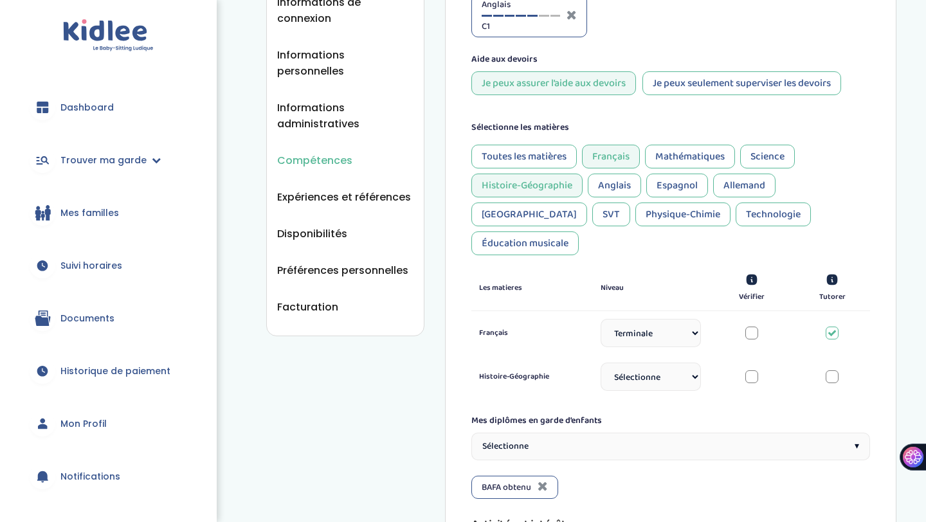
scroll to position [249, 0]
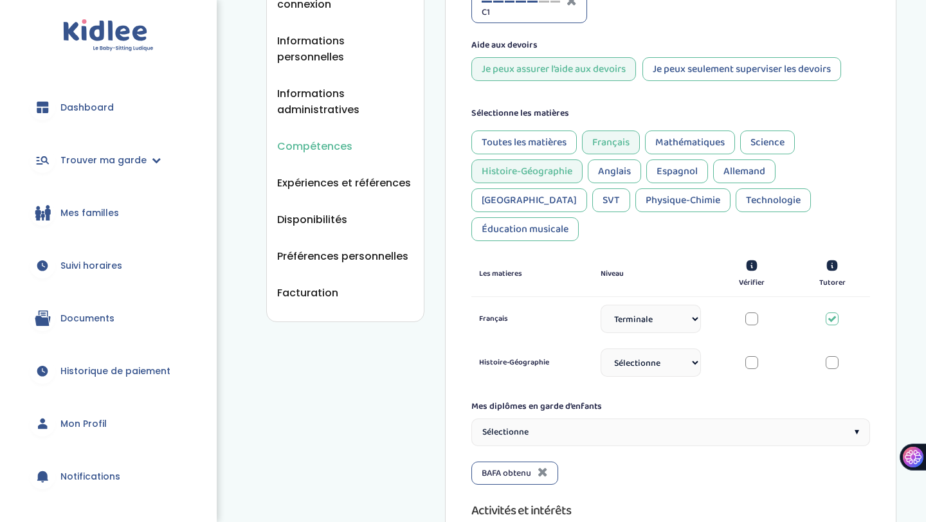
click at [664, 419] on div "Sélectionne ▾" at bounding box center [671, 433] width 399 height 28
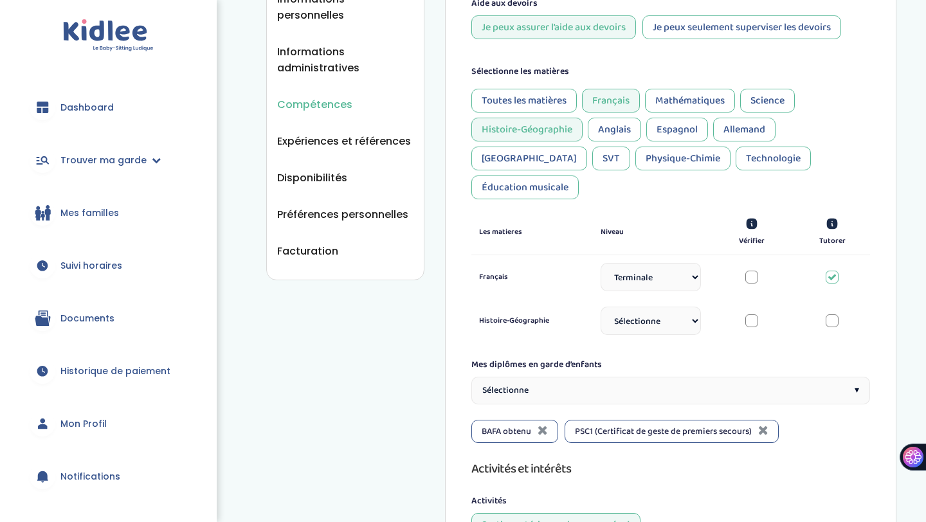
scroll to position [283, 0]
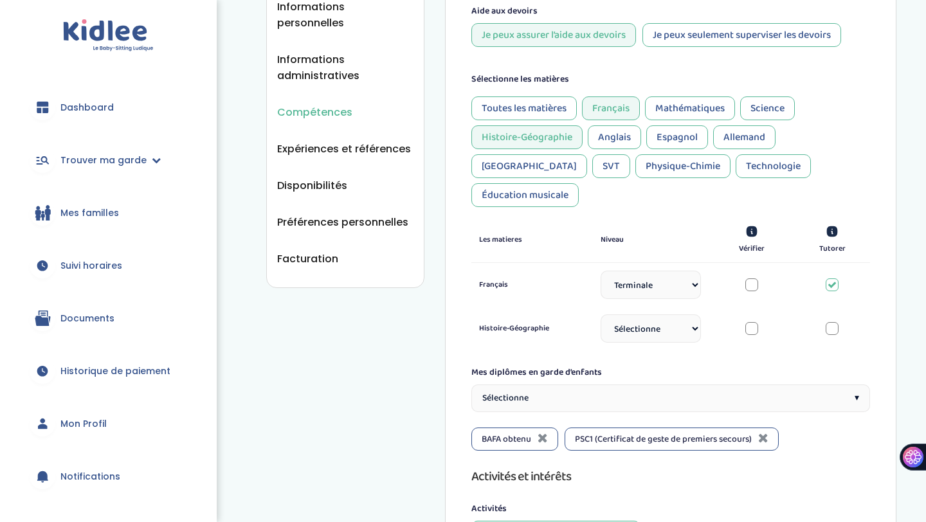
click at [628, 315] on select "Sélectionne CP CE1 CE2 CM1 CM2 6eme 5eme 4eme 3eme Seconde Prémière Terminale" at bounding box center [651, 329] width 100 height 28
select select "3eme"
click at [601, 315] on select "Sélectionne CP CE1 CE2 CM1 CM2 6eme 5eme 4eme 3eme Seconde Prémière Terminale" at bounding box center [651, 329] width 100 height 28
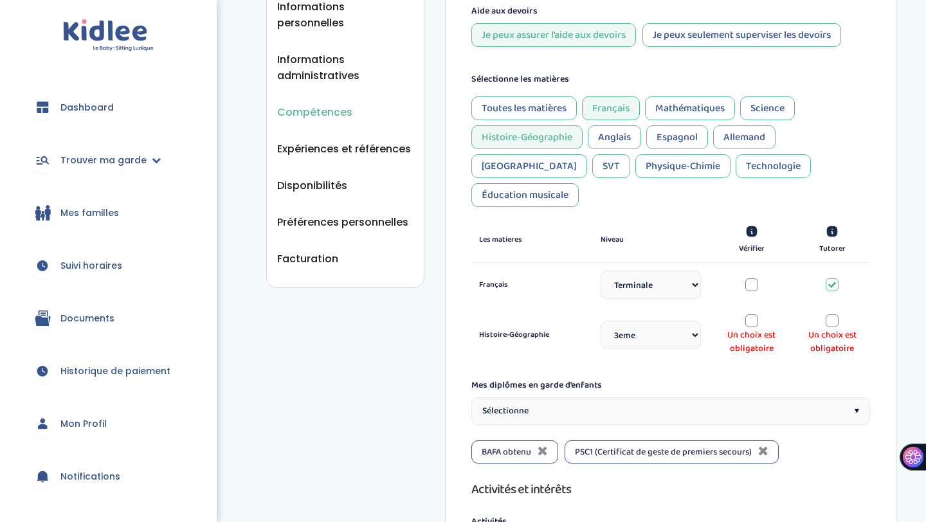
click at [832, 315] on div at bounding box center [832, 321] width 13 height 13
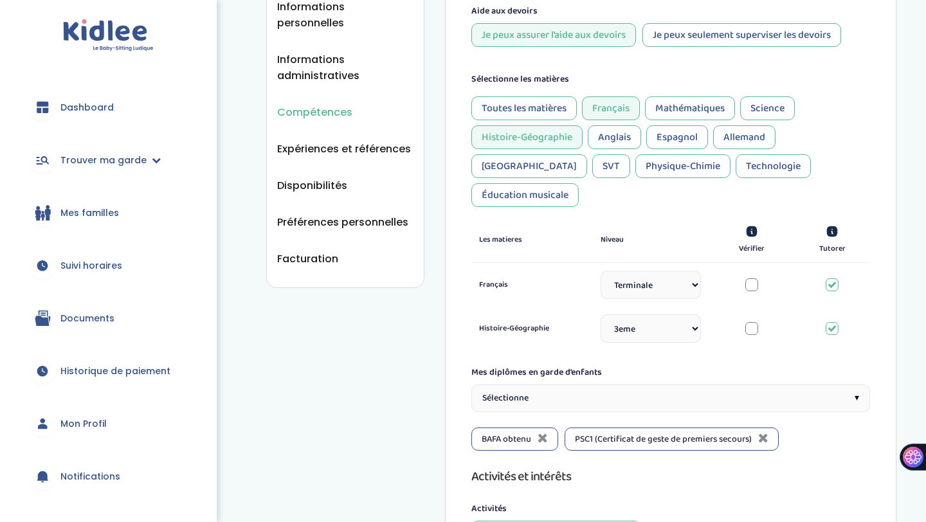
click at [754, 263] on div "Français Sélectionne CP CE1 CE2 CM1 CM2 6eme 5eme 4eme 3eme Seconde Prémière Te…" at bounding box center [671, 285] width 399 height 44
click at [751, 279] on div at bounding box center [752, 285] width 13 height 13
click at [759, 108] on div "Science" at bounding box center [767, 108] width 55 height 24
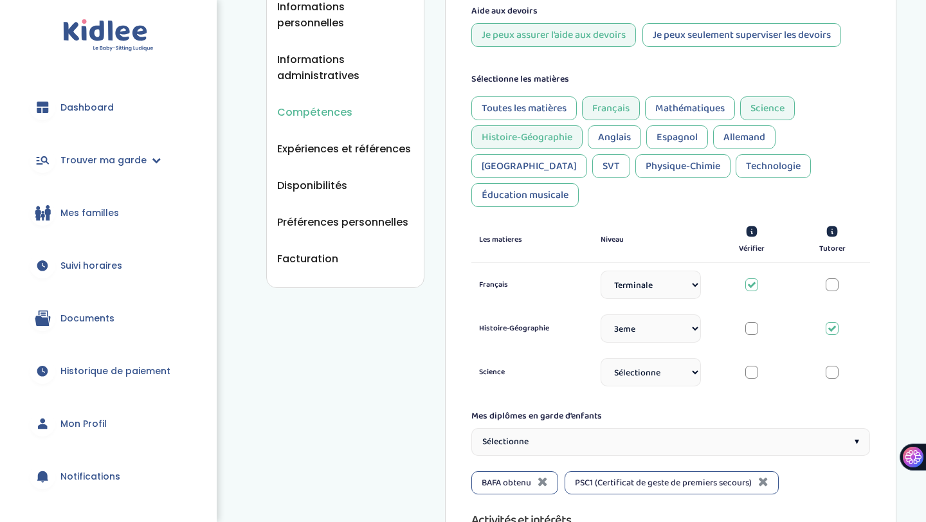
click at [747, 366] on div at bounding box center [752, 372] width 13 height 13
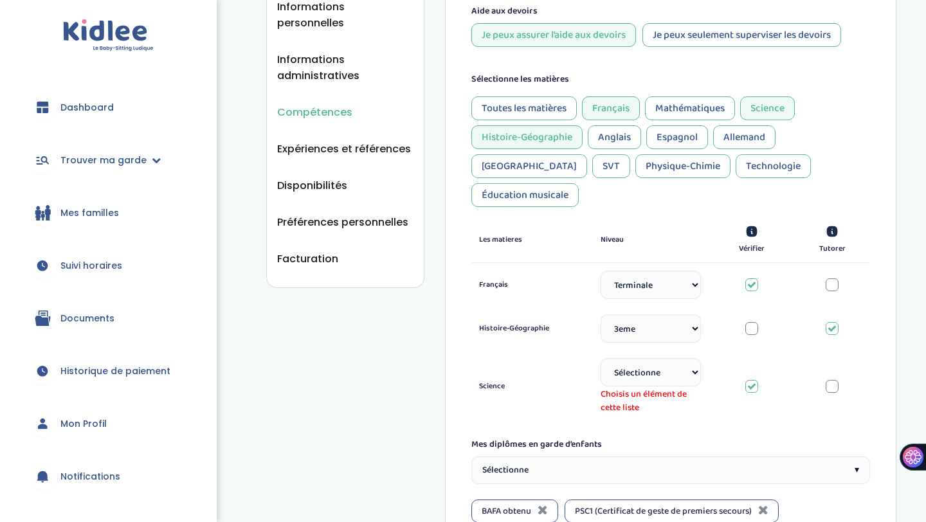
click at [667, 358] on select "Sélectionne CP CE1 CE2 CM1 CM2 6eme 5eme 4eme 3eme Seconde Prémière Terminale" at bounding box center [651, 372] width 100 height 28
select select "Seconde"
click at [601, 358] on select "Sélectionne CP CE1 CE2 CM1 CM2 6eme 5eme 4eme 3eme Seconde Prémière Terminale" at bounding box center [651, 372] width 100 height 28
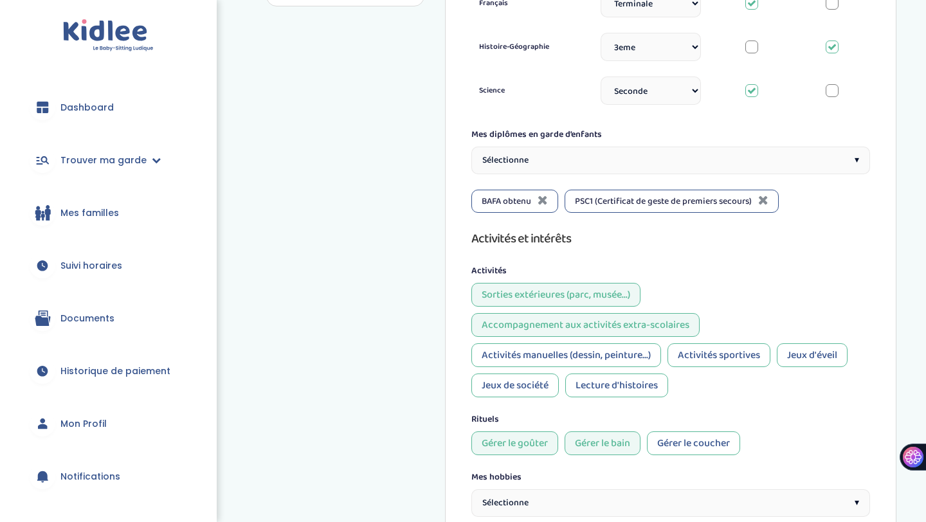
scroll to position [569, 0]
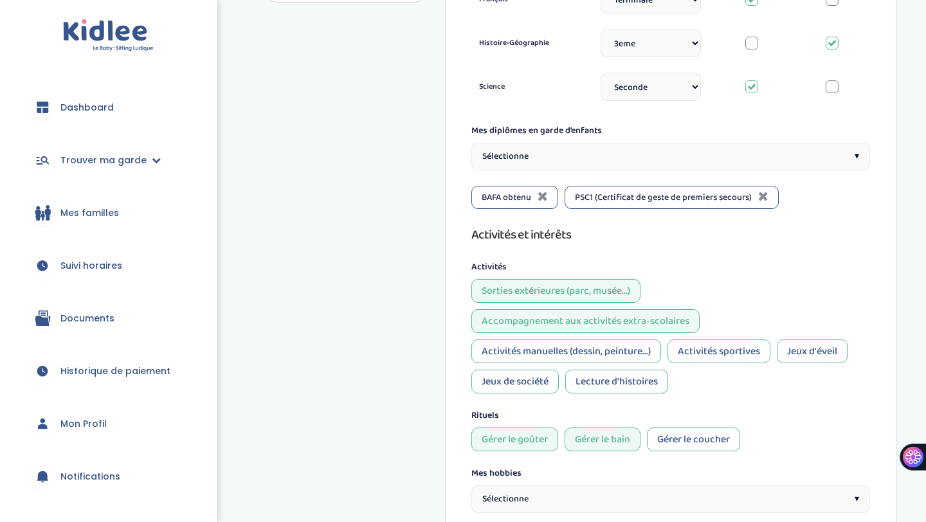
click at [601, 340] on div "Activités manuelles (dessin, peinture...)" at bounding box center [567, 352] width 190 height 24
click at [688, 340] on div "Activités sportives" at bounding box center [719, 352] width 103 height 24
click at [800, 340] on div "Jeux d'éveil" at bounding box center [812, 352] width 71 height 24
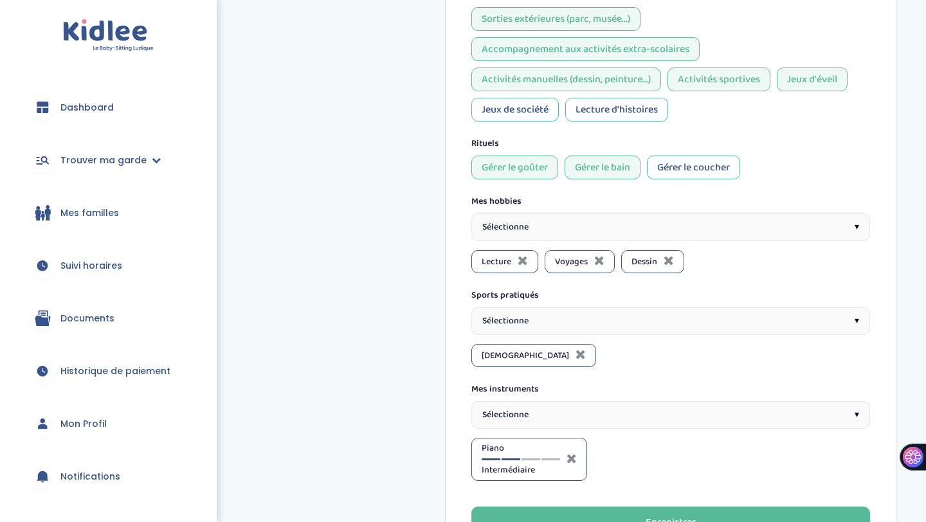
scroll to position [849, 0]
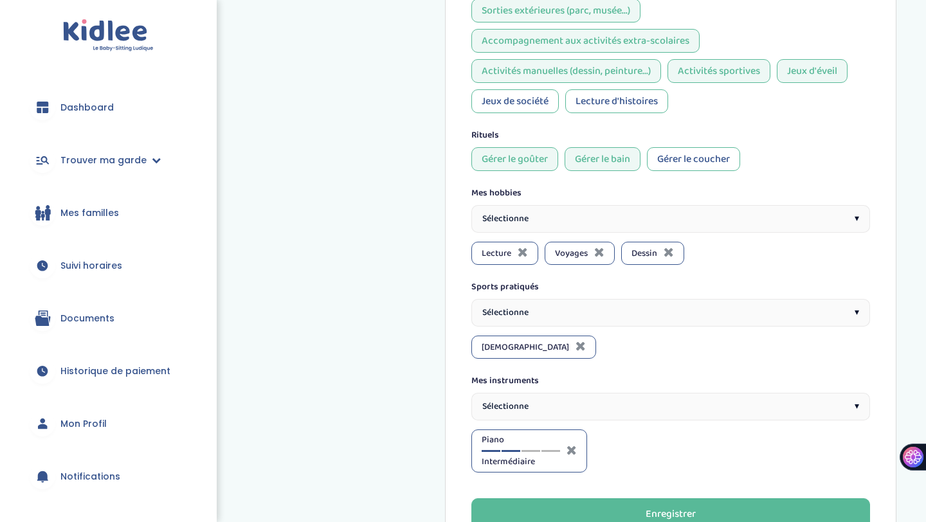
click at [593, 205] on div "Sélectionne ▾" at bounding box center [671, 219] width 399 height 28
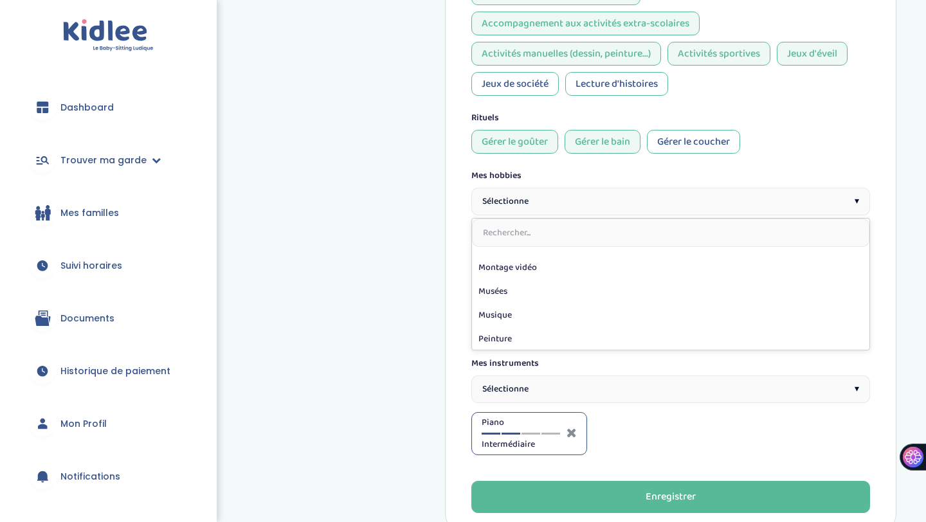
scroll to position [517, 0]
click at [508, 219] on input "text" at bounding box center [671, 233] width 398 height 28
type input "s"
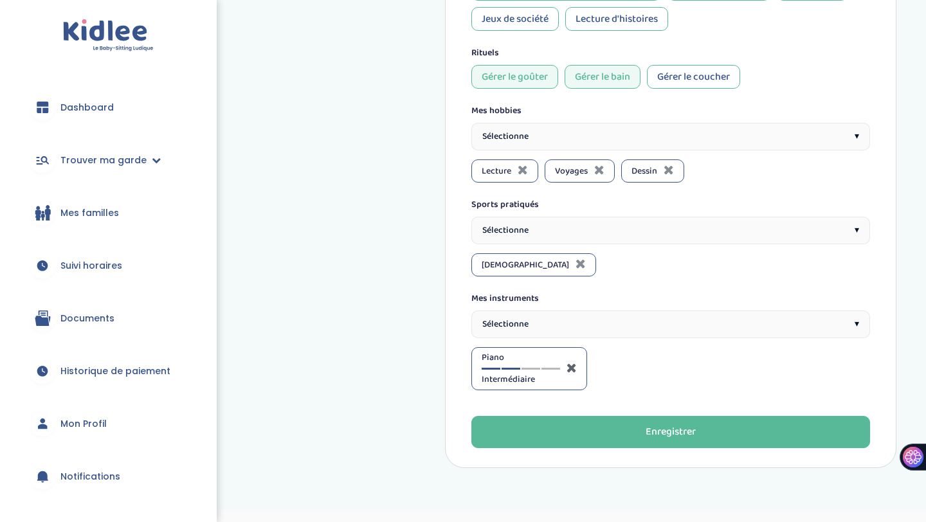
click at [573, 362] on icon at bounding box center [572, 368] width 10 height 13
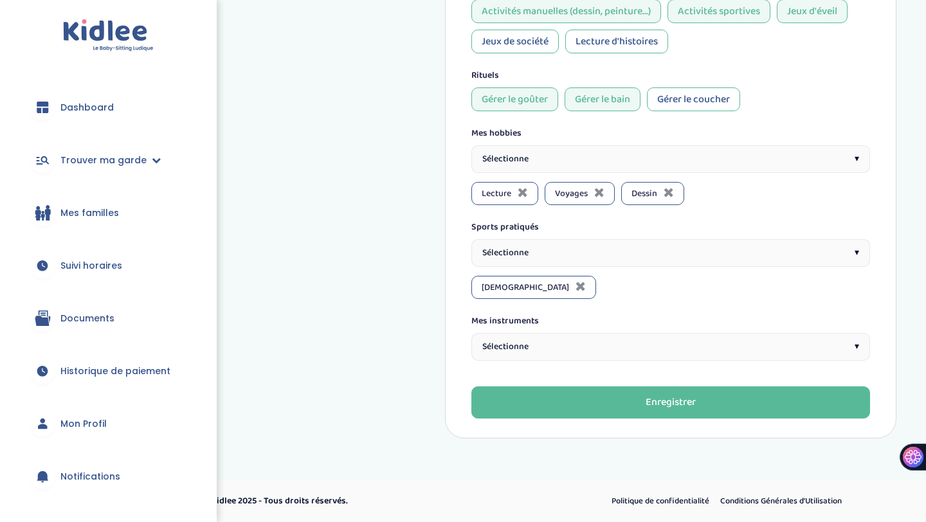
scroll to position [883, 0]
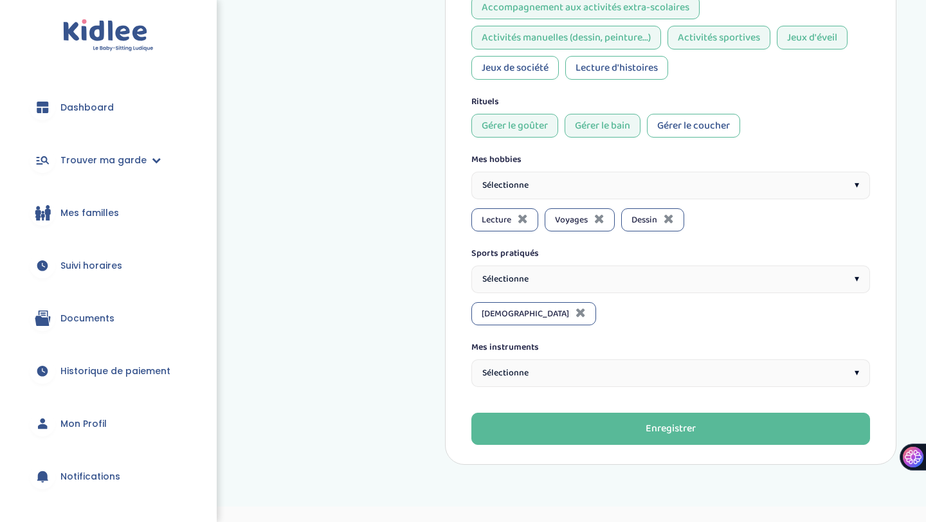
click at [573, 360] on div "Sélectionne ▾" at bounding box center [671, 374] width 399 height 28
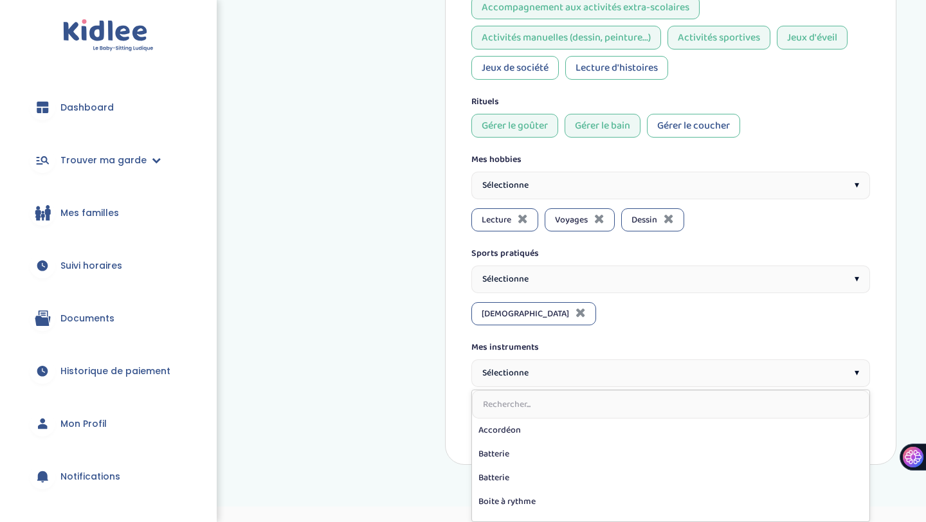
click at [588, 341] on div "Mes instruments" at bounding box center [671, 348] width 399 height 14
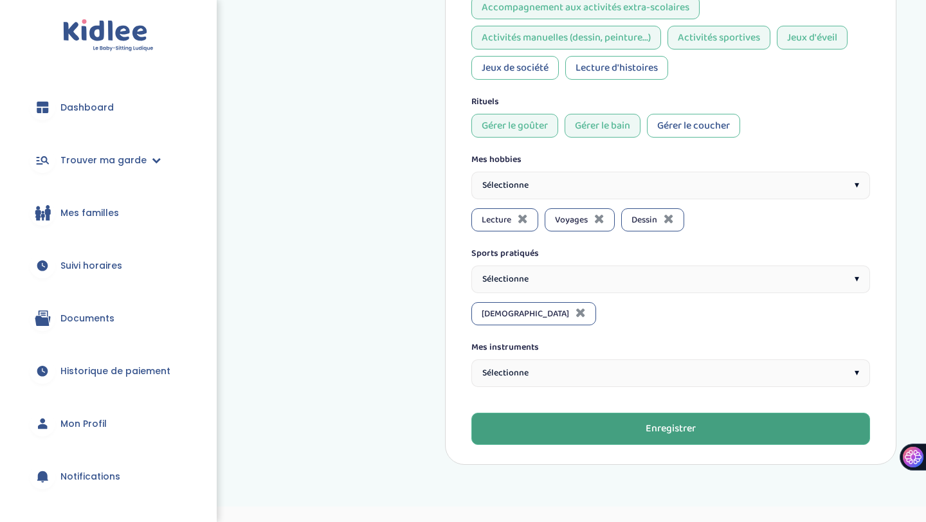
click at [608, 413] on button "Enregistrer" at bounding box center [671, 429] width 399 height 32
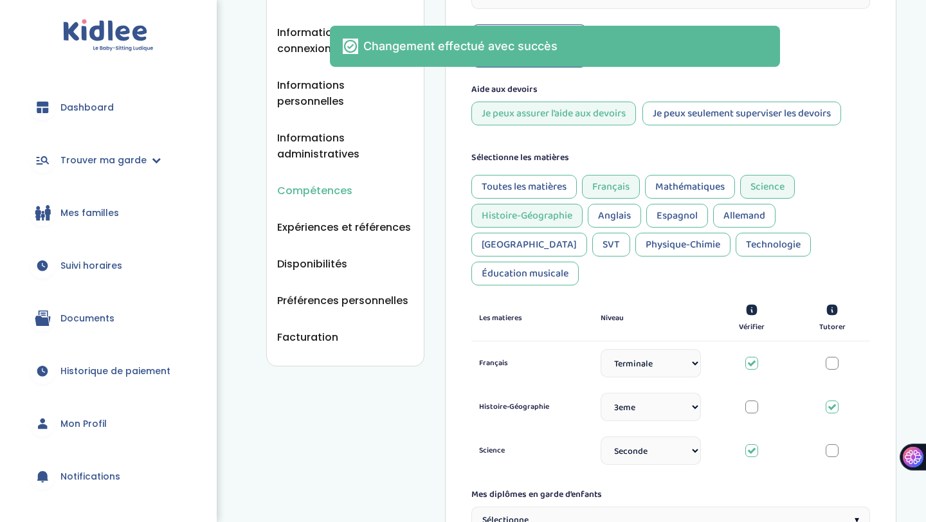
scroll to position [0, 0]
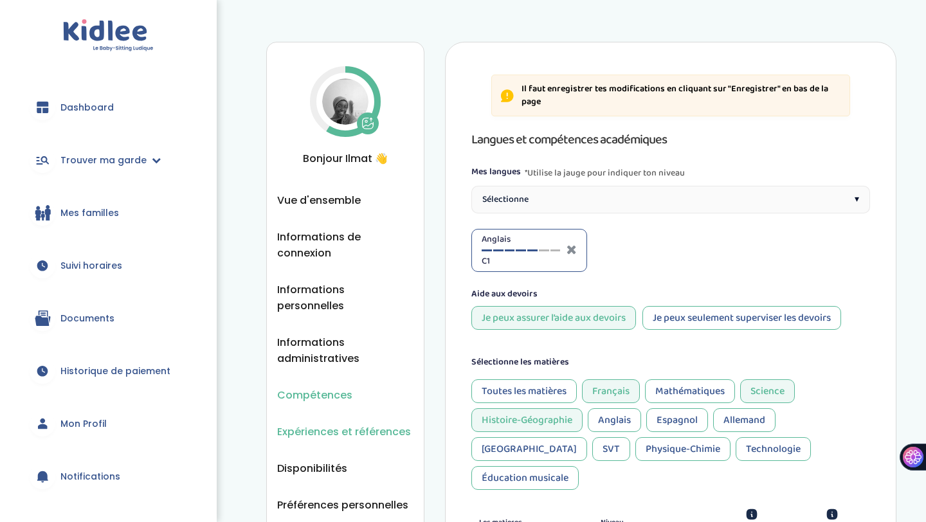
click at [369, 424] on span "Expériences et références" at bounding box center [344, 432] width 134 height 16
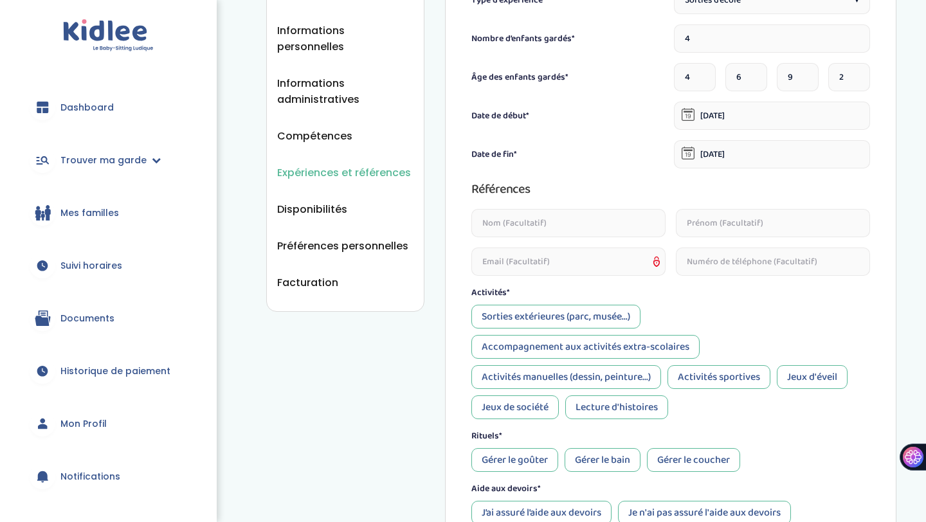
scroll to position [264, 0]
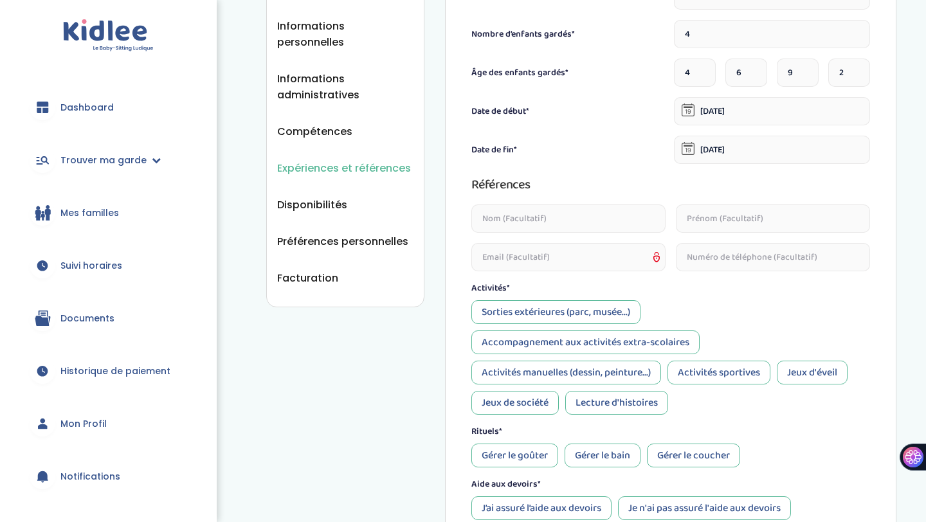
click at [531, 316] on div "Sorties extérieures (parc, musée...)" at bounding box center [556, 312] width 169 height 24
click at [550, 340] on div "Accompagnement aux activités extra-scolaires" at bounding box center [586, 343] width 228 height 24
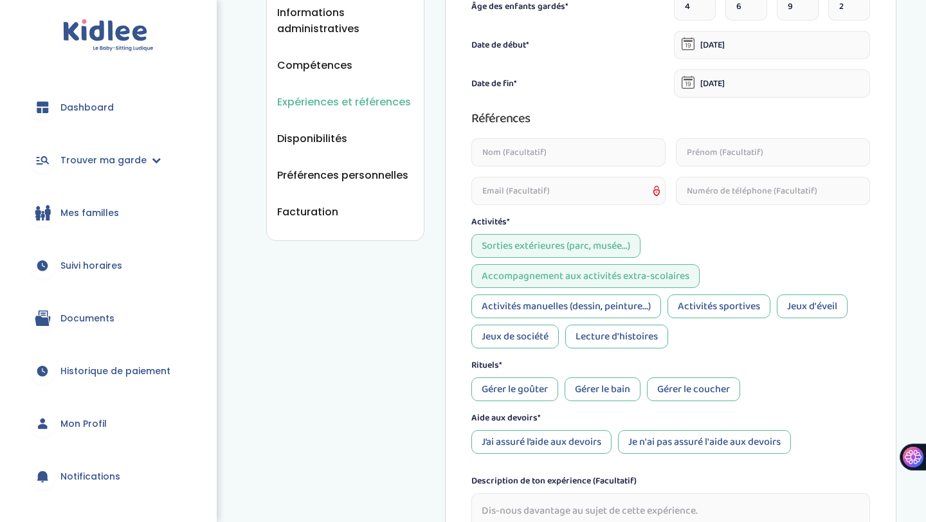
scroll to position [345, 0]
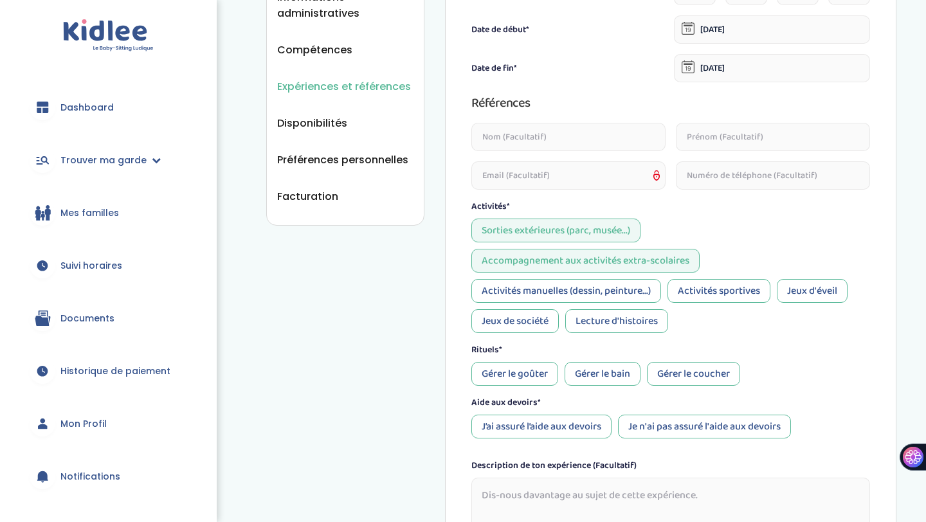
click at [523, 379] on div "Gérer le goûter" at bounding box center [515, 374] width 87 height 24
click at [577, 375] on div "Gérer le bain" at bounding box center [603, 374] width 76 height 24
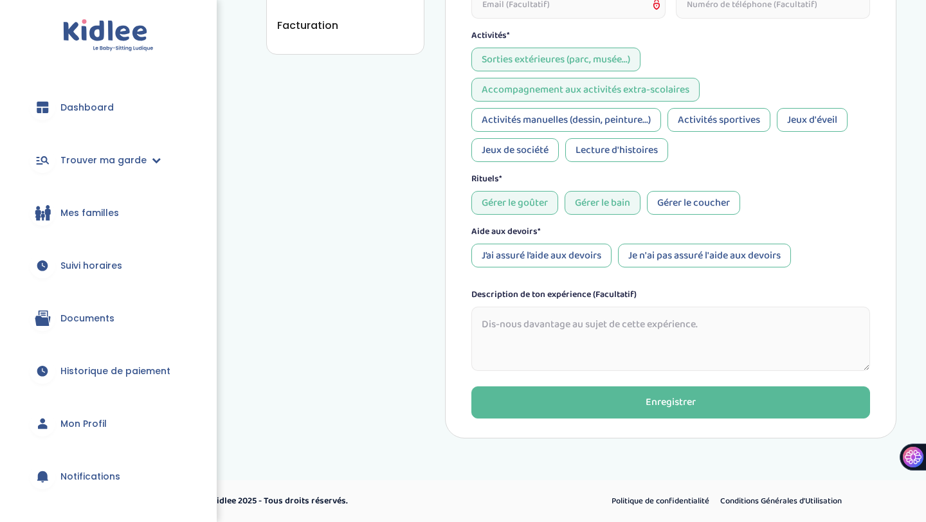
click at [581, 401] on button "Enregistrer" at bounding box center [671, 403] width 399 height 32
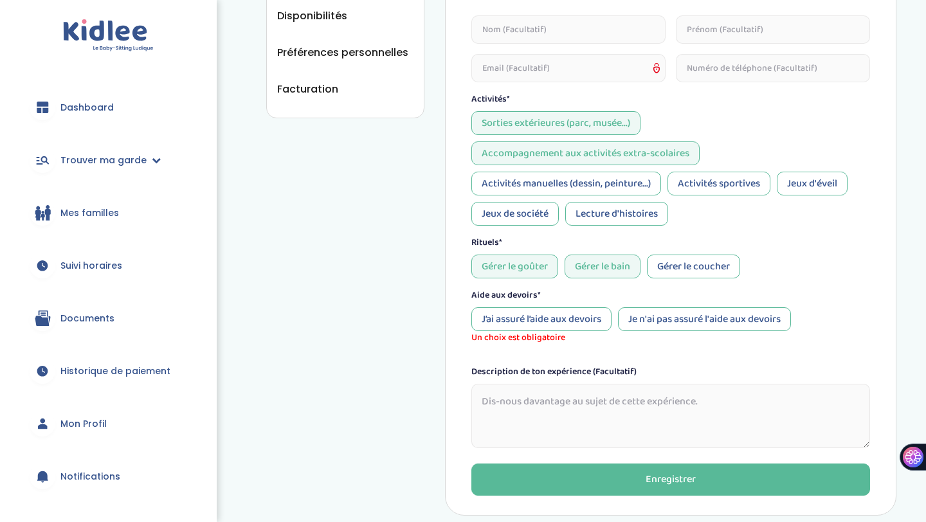
scroll to position [454, 0]
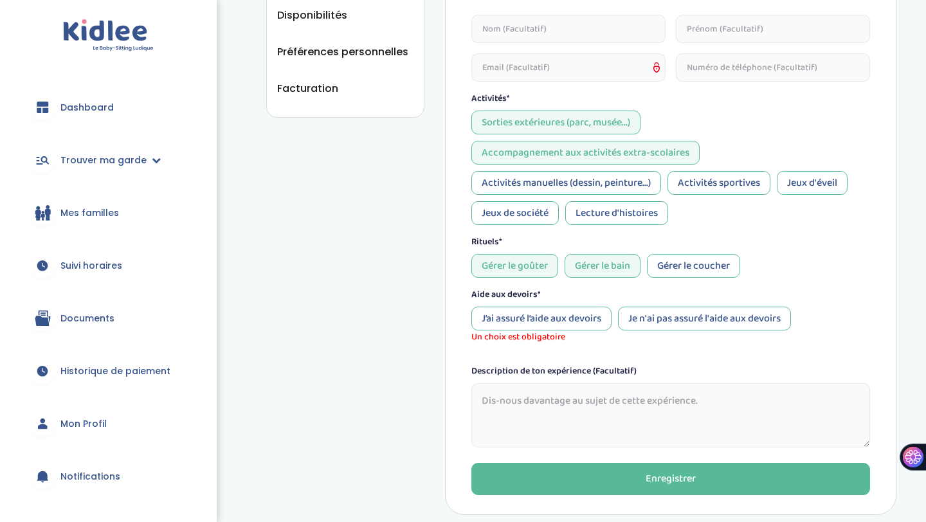
click at [661, 328] on div "Je n'ai pas assuré l'aide aux devoirs" at bounding box center [704, 319] width 173 height 24
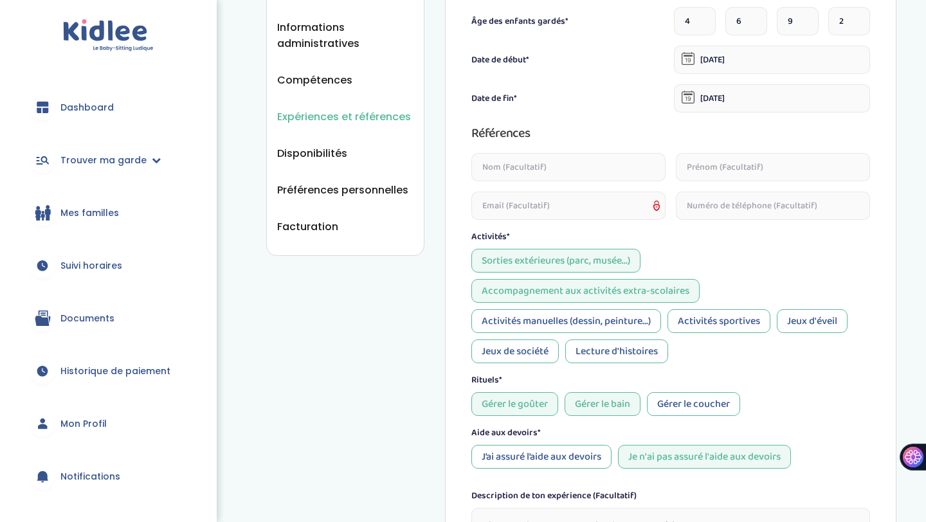
scroll to position [393, 0]
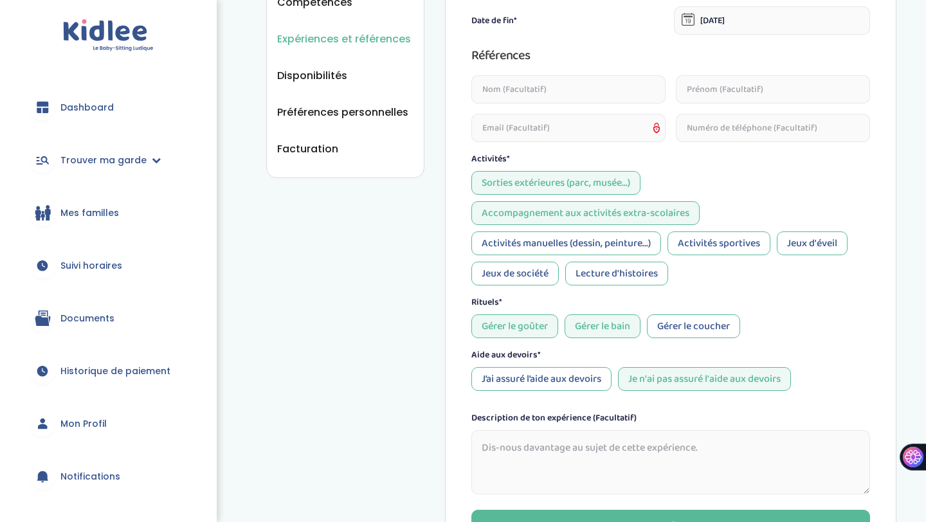
click at [587, 381] on div "J’ai assuré l’aide aux devoirs" at bounding box center [542, 379] width 140 height 24
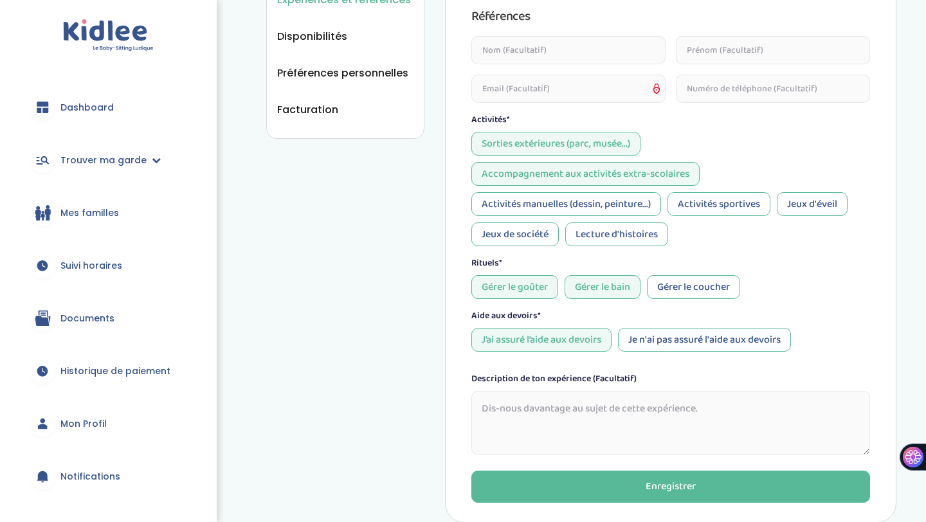
scroll to position [518, 0]
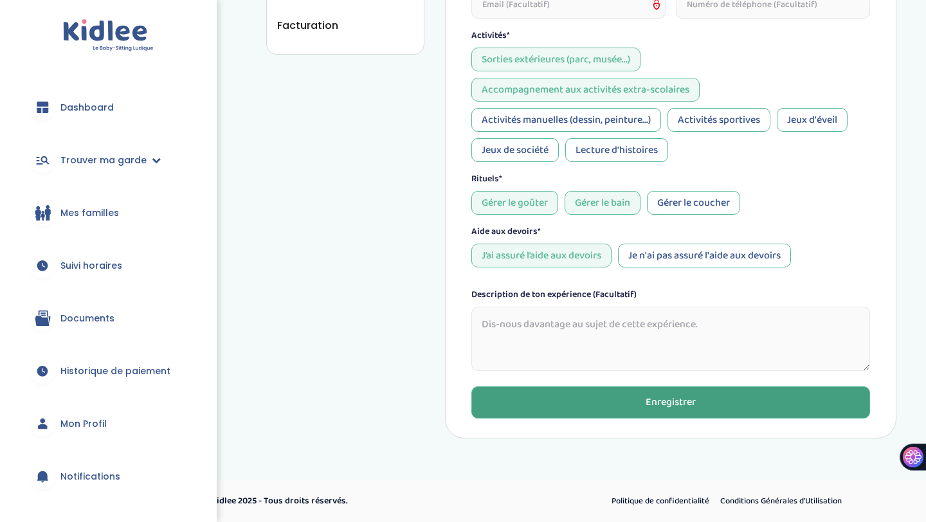
click at [596, 396] on button "Enregistrer" at bounding box center [671, 403] width 399 height 32
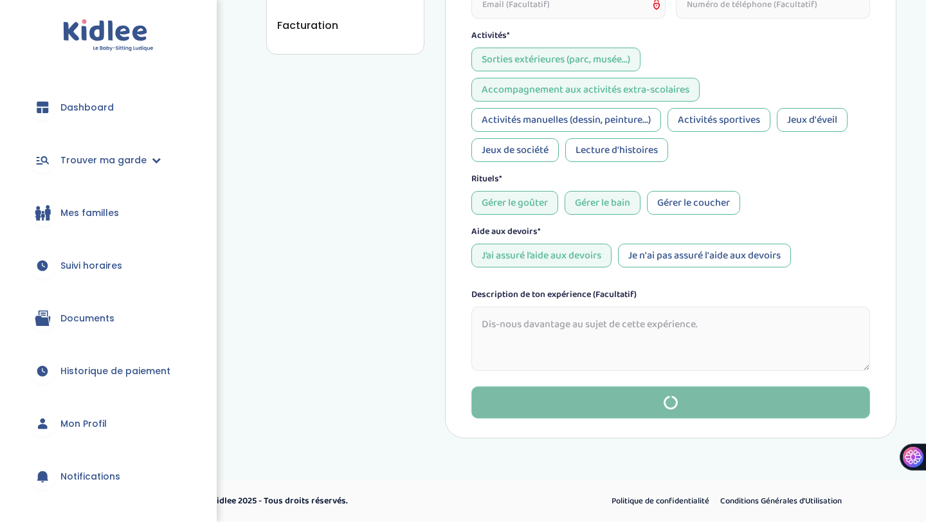
type textarea "null"
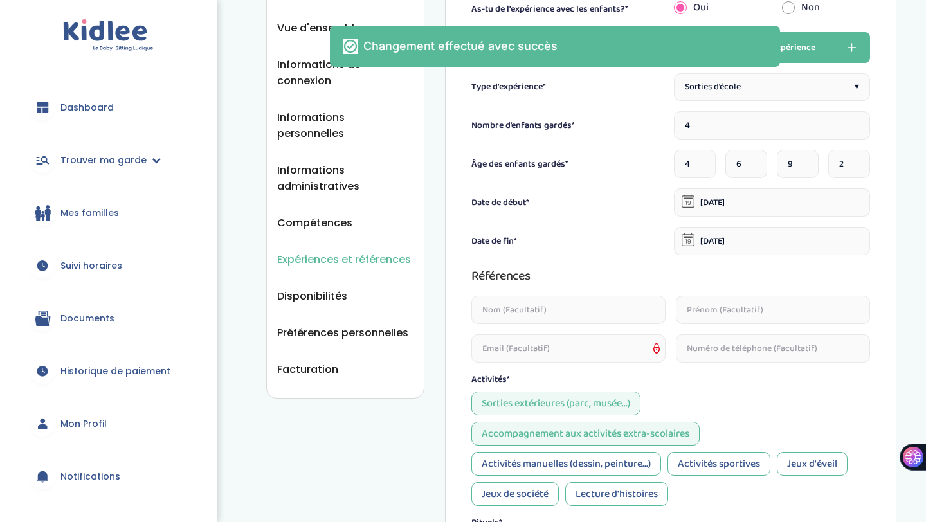
scroll to position [0, 0]
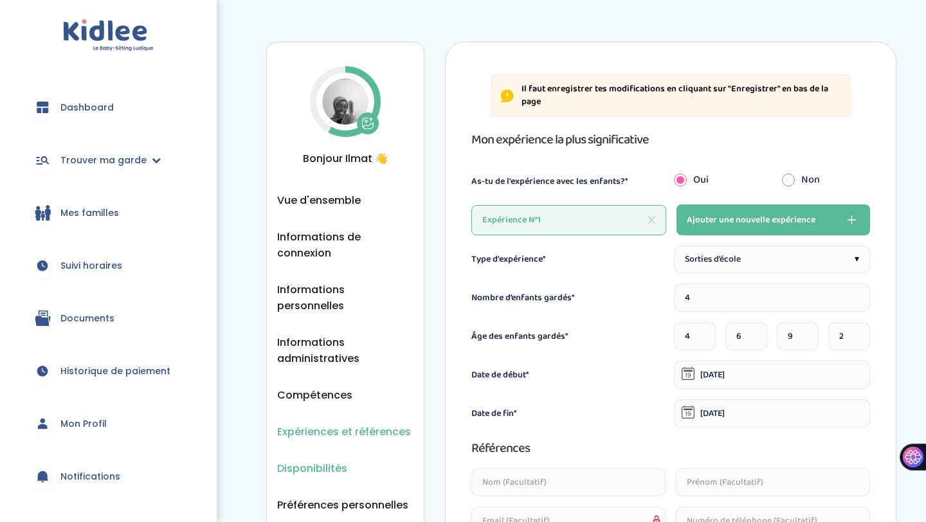
click at [318, 461] on span "Disponibilités" at bounding box center [312, 469] width 70 height 16
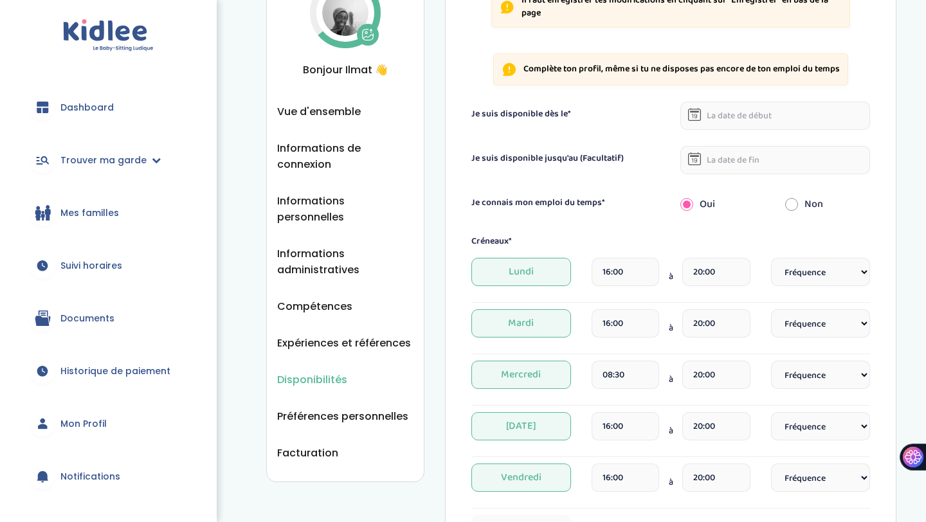
scroll to position [87, 0]
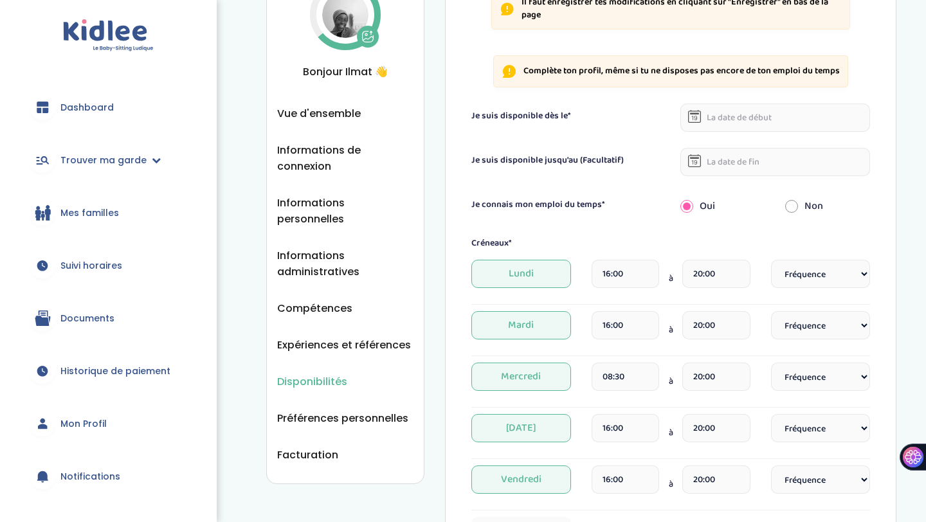
click at [745, 121] on input "text" at bounding box center [776, 118] width 190 height 28
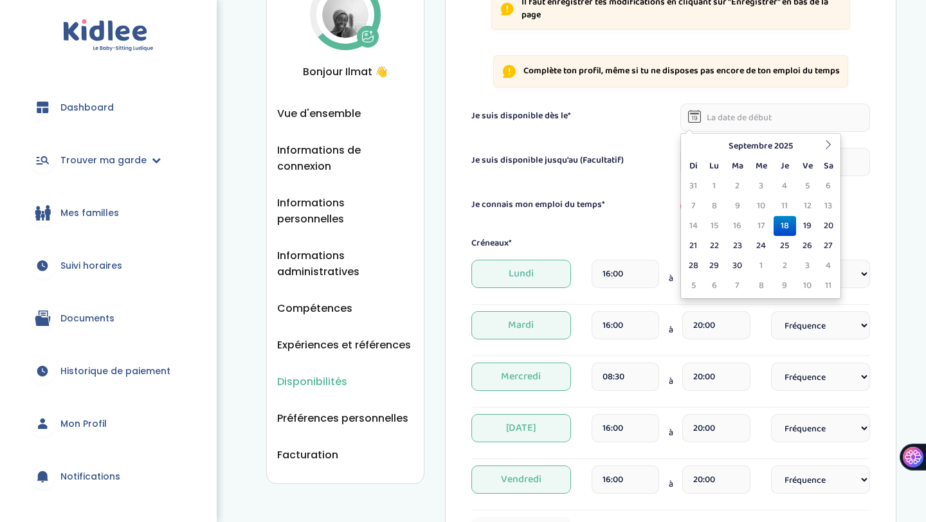
click at [789, 220] on td "18" at bounding box center [785, 226] width 23 height 20
type input "[DATE]"
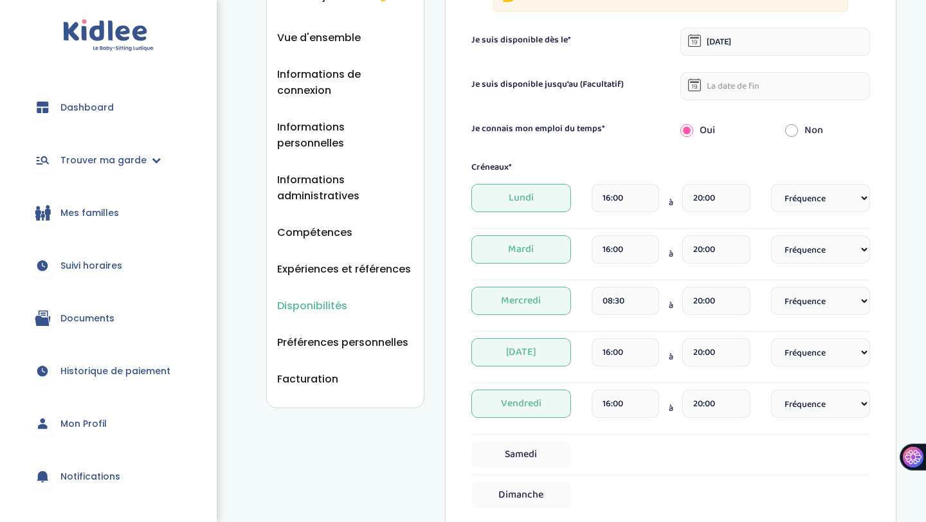
scroll to position [215, 0]
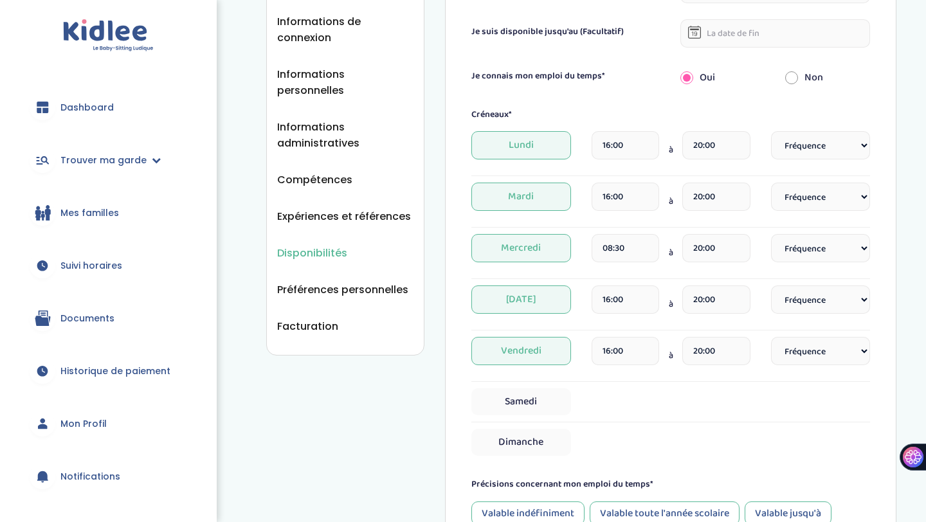
click at [800, 127] on div "Créneaux* [DATE] 16:00 à 20:00 Fréquence Toutes les semaines Toutes les 2 semai…" at bounding box center [671, 282] width 399 height 348
click at [800, 142] on select "Fréquence Toutes les semaines Toutes les 2 semaines Tous les mois" at bounding box center [820, 145] width 99 height 28
select select "1"
click at [771, 131] on select "Fréquence Toutes les semaines Toutes les 2 semaines Tous les mois" at bounding box center [820, 145] width 99 height 28
click at [807, 200] on select "Fréquence Toutes les semaines Toutes les 2 semaines Tous les mois" at bounding box center [820, 197] width 99 height 28
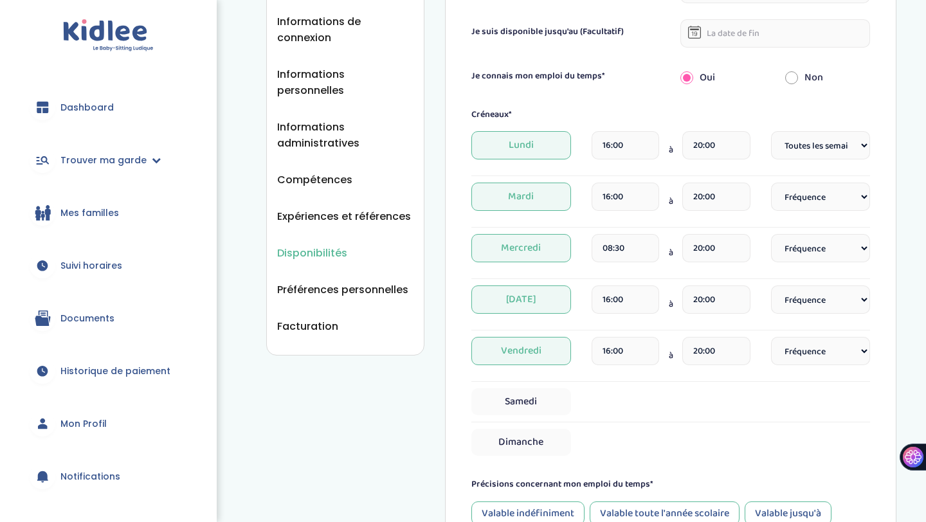
select select "1"
click at [771, 183] on select "Fréquence Toutes les semaines Toutes les 2 semaines Tous les mois" at bounding box center [820, 197] width 99 height 28
click at [811, 240] on select "Fréquence Toutes les semaines Toutes les 2 semaines Tous les mois" at bounding box center [820, 248] width 99 height 28
select select "1"
click at [771, 234] on select "Fréquence Toutes les semaines Toutes les 2 semaines Tous les mois" at bounding box center [820, 248] width 99 height 28
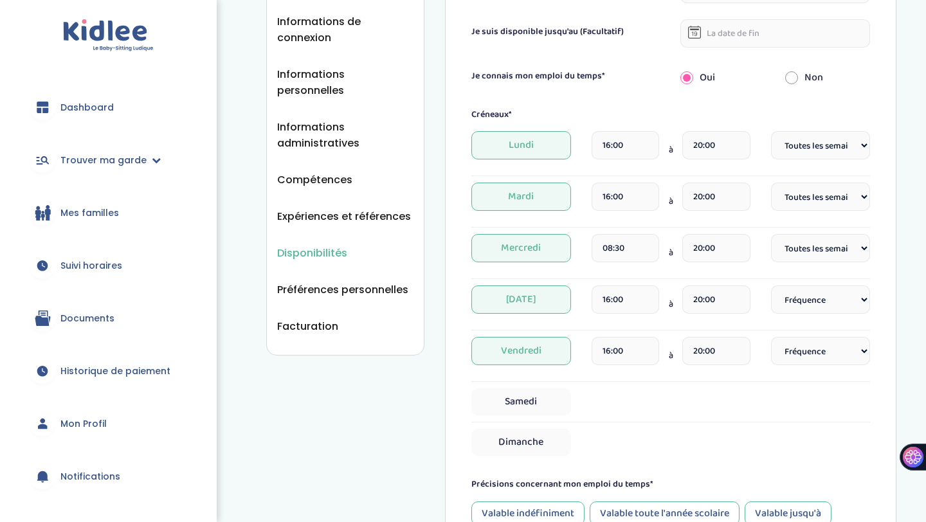
click at [812, 297] on select "Fréquence Toutes les semaines Toutes les 2 semaines Tous les mois" at bounding box center [820, 300] width 99 height 28
select select "1"
click at [771, 286] on select "Fréquence Toutes les semaines Toutes les 2 semaines Tous les mois" at bounding box center [820, 300] width 99 height 28
click at [815, 354] on select "Fréquence Toutes les semaines Toutes les 2 semaines Tous les mois" at bounding box center [820, 351] width 99 height 28
select select "1"
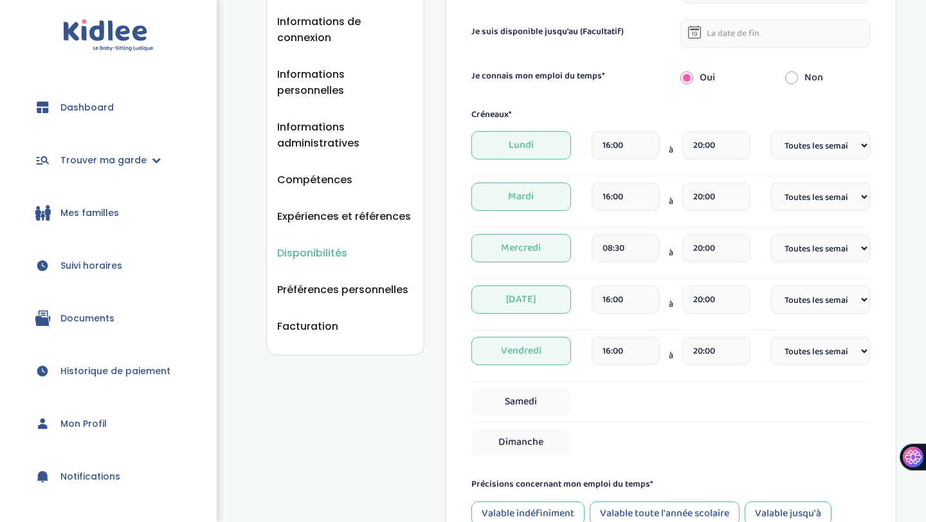
click at [771, 337] on select "Fréquence Toutes les semaines Toutes les 2 semaines Tous les mois" at bounding box center [820, 351] width 99 height 28
click at [771, 432] on div "Dimanche" at bounding box center [671, 442] width 399 height 27
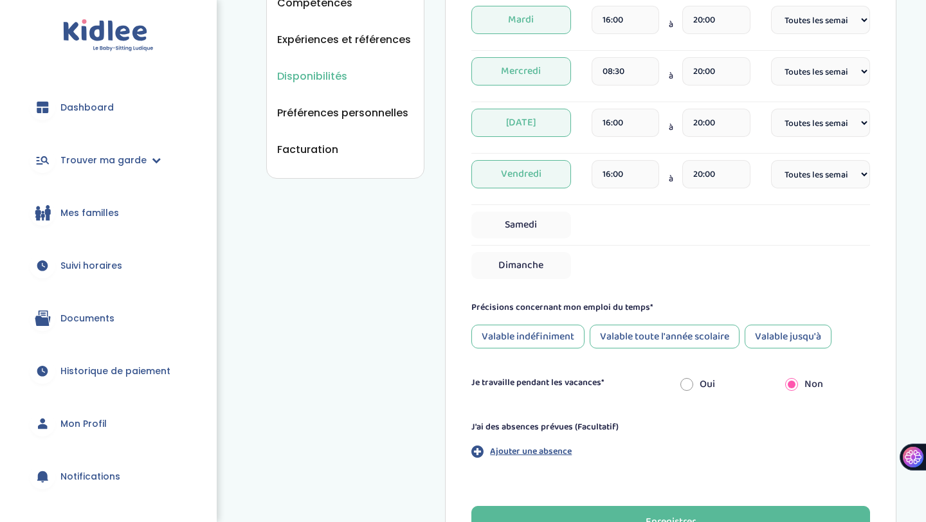
scroll to position [398, 0]
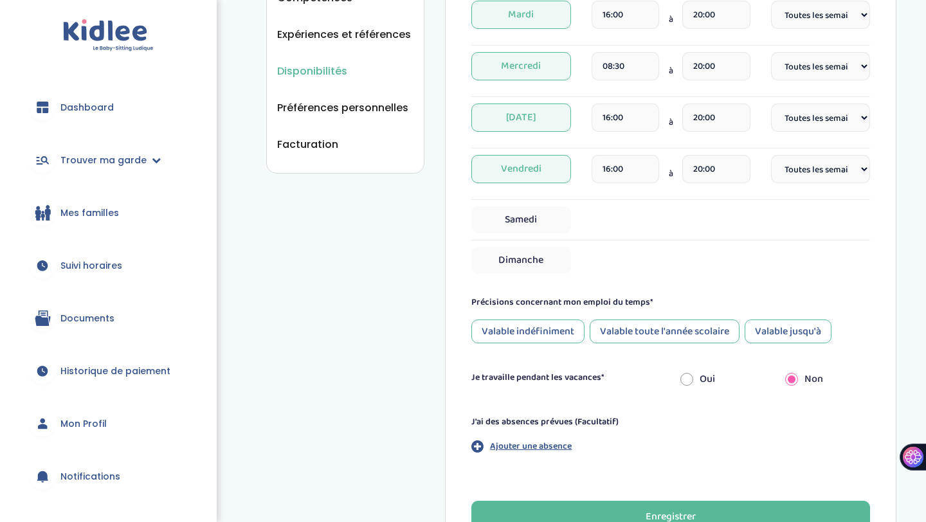
click at [525, 329] on div "Valable indéfiniment" at bounding box center [528, 332] width 113 height 24
click at [684, 382] on input "radio" at bounding box center [687, 379] width 13 height 28
radio input "true"
radio input "false"
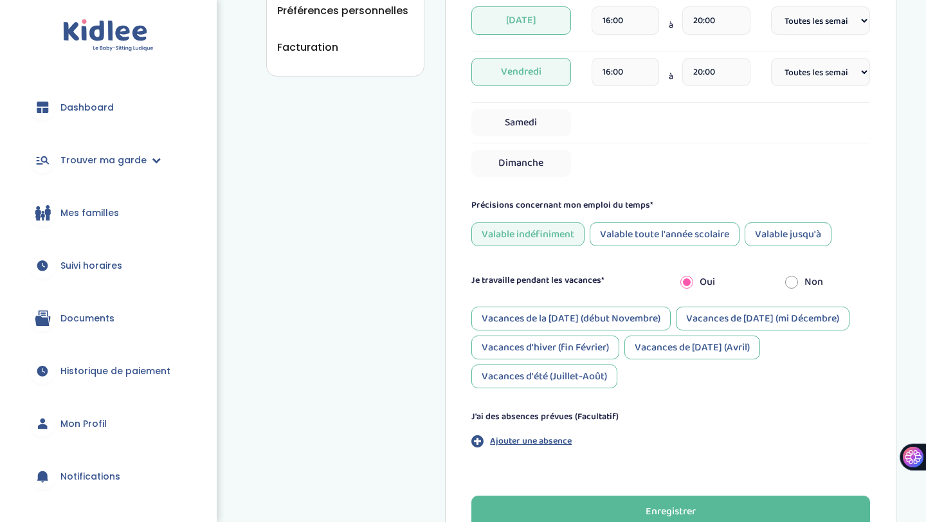
scroll to position [508, 0]
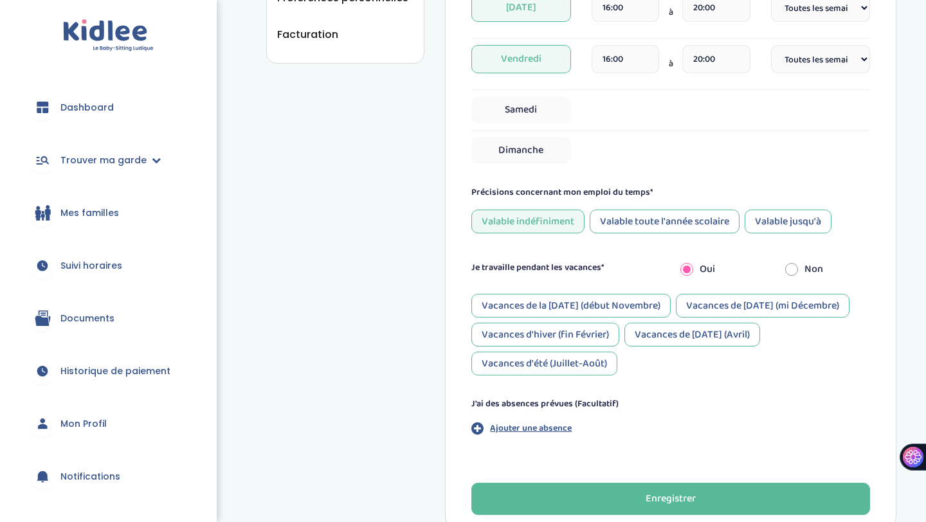
click at [628, 302] on div "Vacances de la [DATE] (début Novembre)" at bounding box center [571, 306] width 199 height 24
click at [702, 302] on div "Vacances de [DATE] (mi Décembre)" at bounding box center [763, 306] width 174 height 24
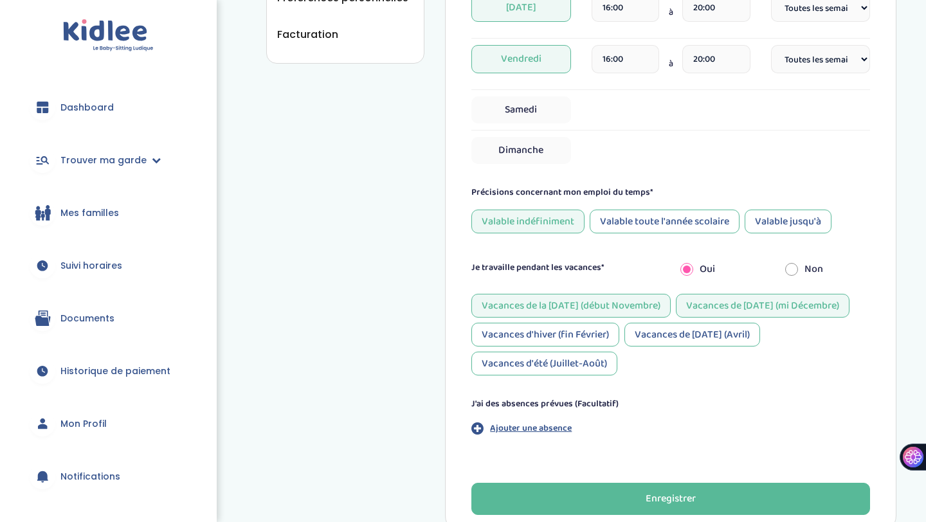
click at [598, 338] on div "Vacances d'hiver (fin Février)" at bounding box center [546, 335] width 148 height 24
click at [688, 332] on div "Vacances de Pâques (Avril)" at bounding box center [693, 335] width 136 height 24
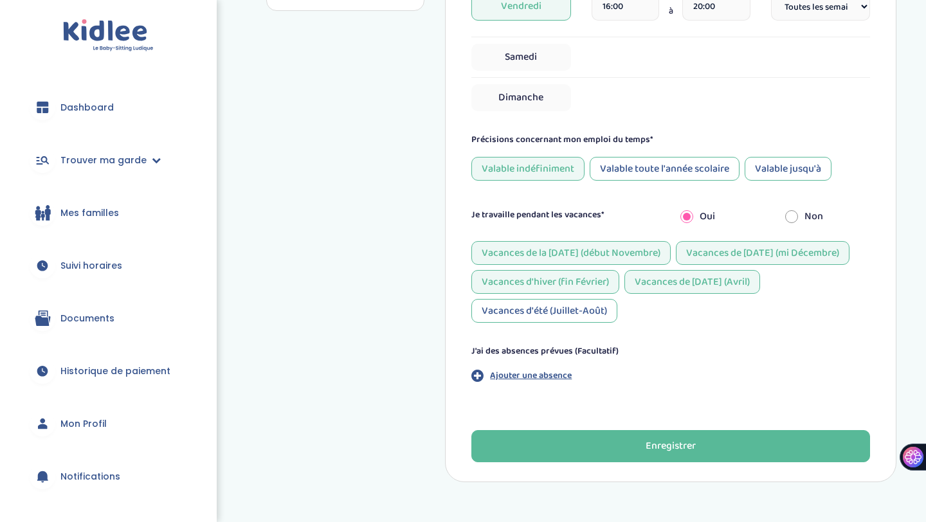
scroll to position [580, 0]
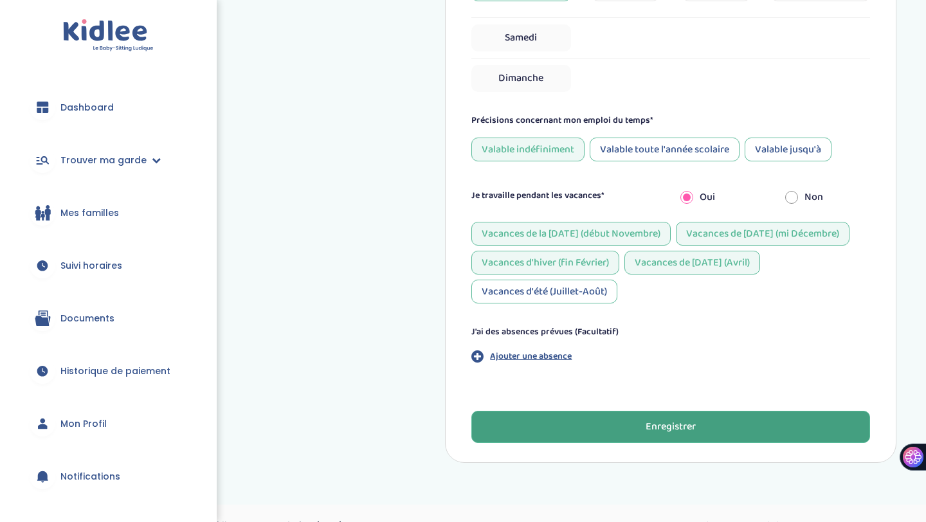
click at [570, 427] on button "Enregistrer" at bounding box center [671, 427] width 399 height 32
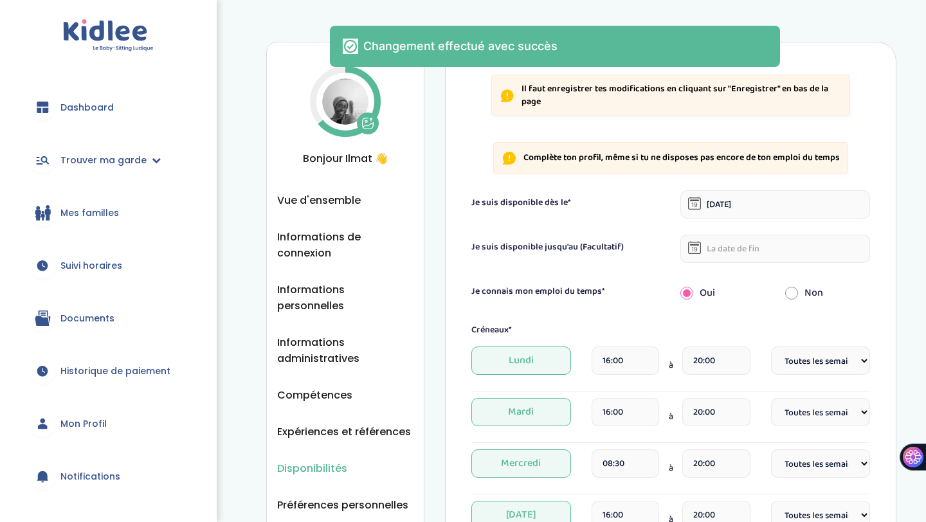
scroll to position [20, 0]
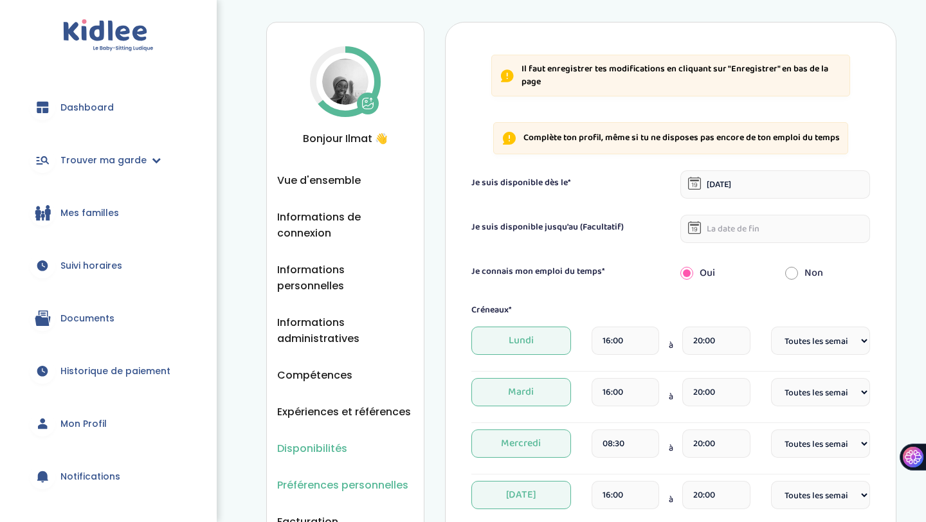
click at [375, 477] on span "Préférences personnelles" at bounding box center [342, 485] width 131 height 16
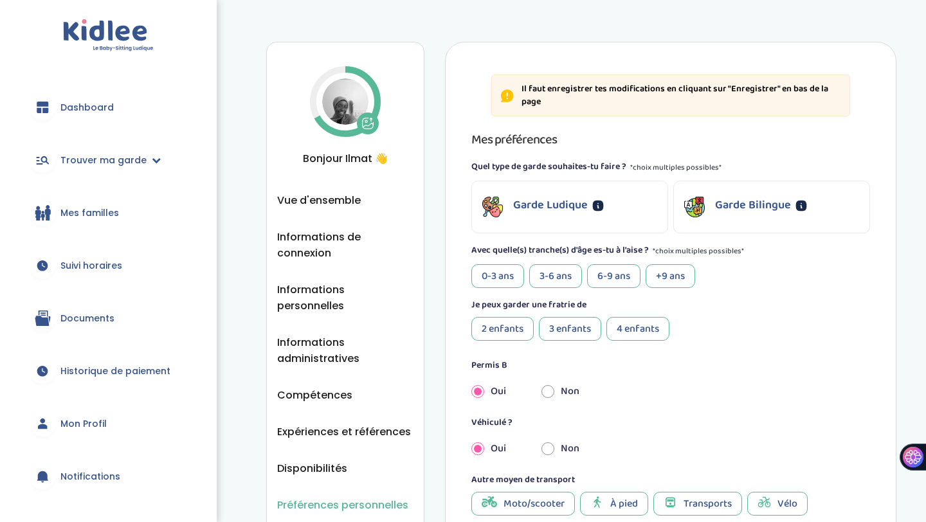
click at [556, 215] on div "Garde Ludique" at bounding box center [558, 207] width 91 height 21
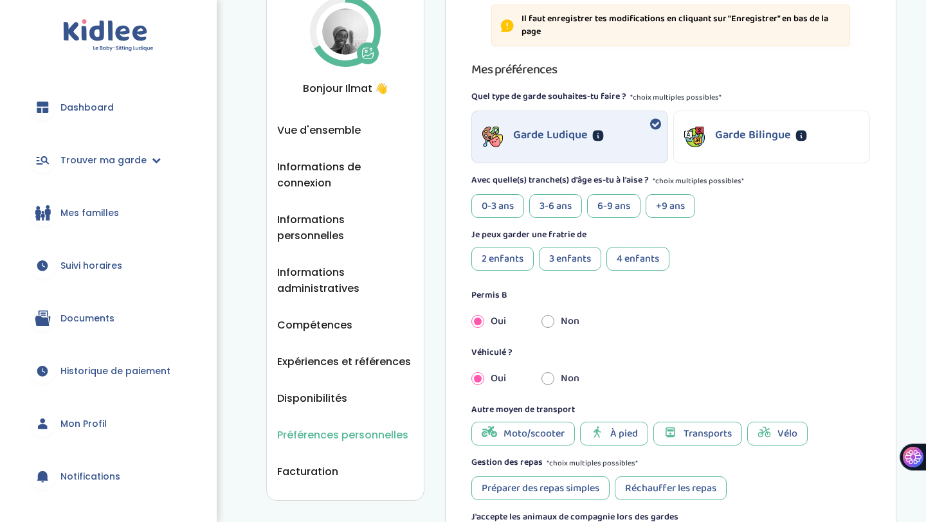
scroll to position [79, 0]
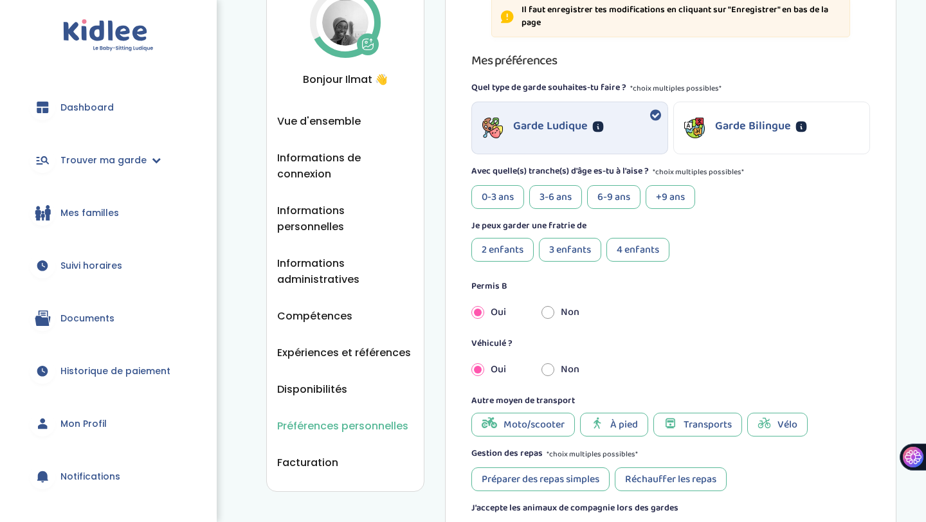
click at [555, 199] on div "3-6 ans" at bounding box center [555, 197] width 53 height 24
click at [612, 199] on div "6-9 ans" at bounding box center [613, 197] width 53 height 24
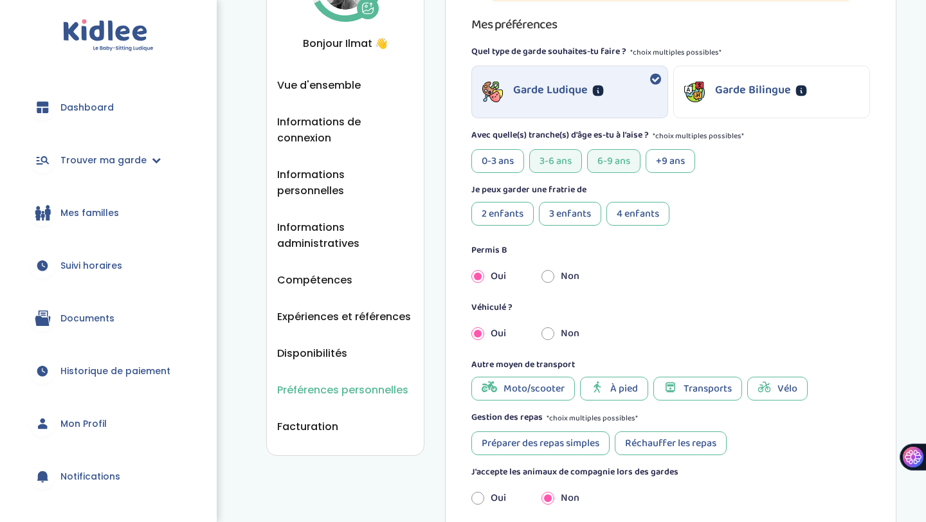
scroll to position [122, 0]
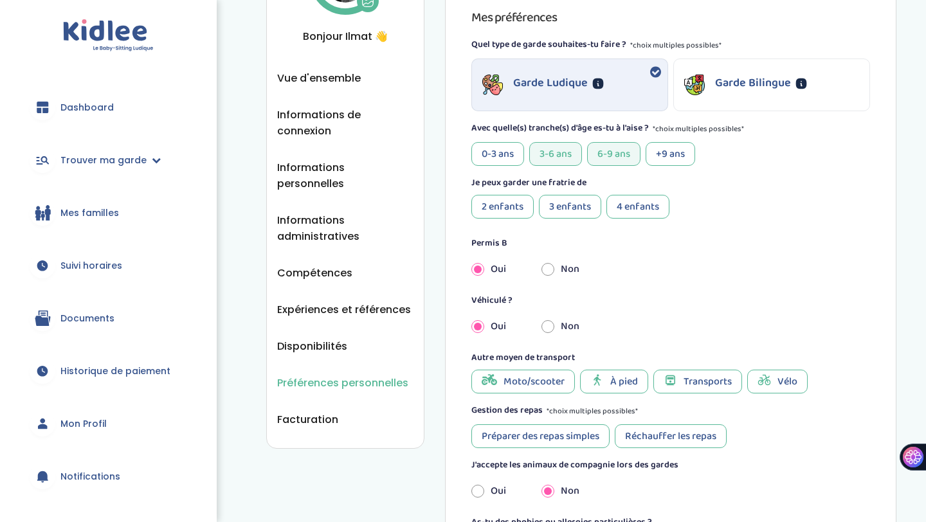
click at [571, 211] on div "3 enfants" at bounding box center [570, 207] width 62 height 24
click at [548, 327] on input "radio" at bounding box center [548, 327] width 13 height 28
radio input "true"
radio input "false"
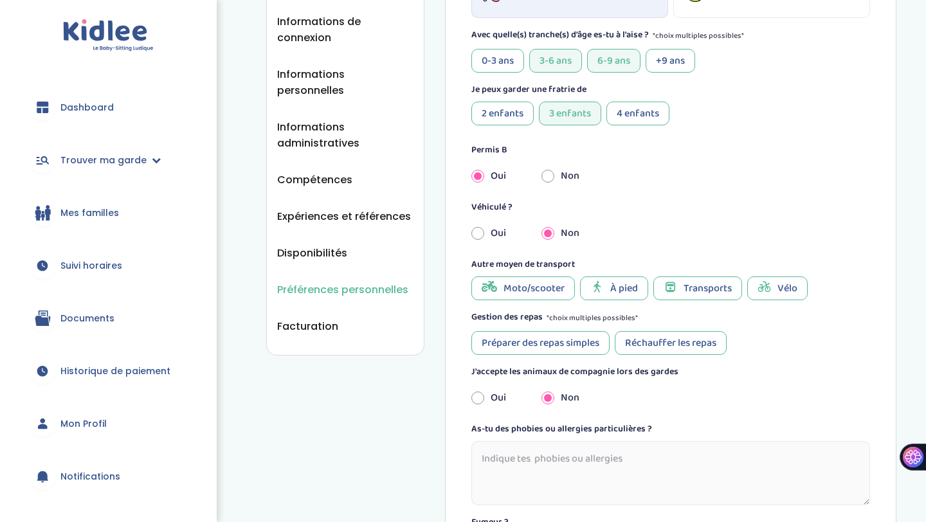
scroll to position [223, 0]
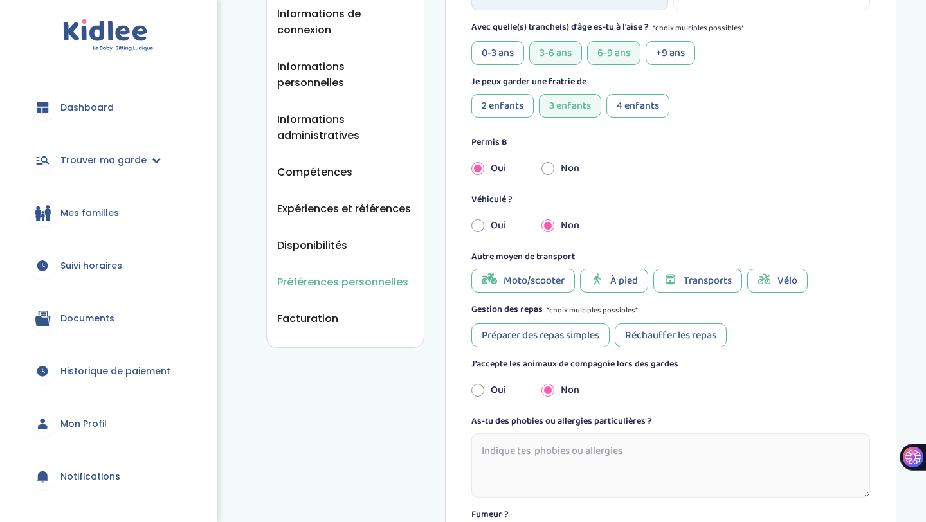
click at [690, 271] on div "Transports" at bounding box center [698, 281] width 89 height 24
click at [598, 265] on div "Autre moyen de transport Moto/scooter À pied Transports Vélo" at bounding box center [671, 271] width 399 height 42
click at [602, 284] on icon at bounding box center [598, 279] width 14 height 13
click at [591, 341] on div "Préparer des repas simples" at bounding box center [541, 336] width 138 height 24
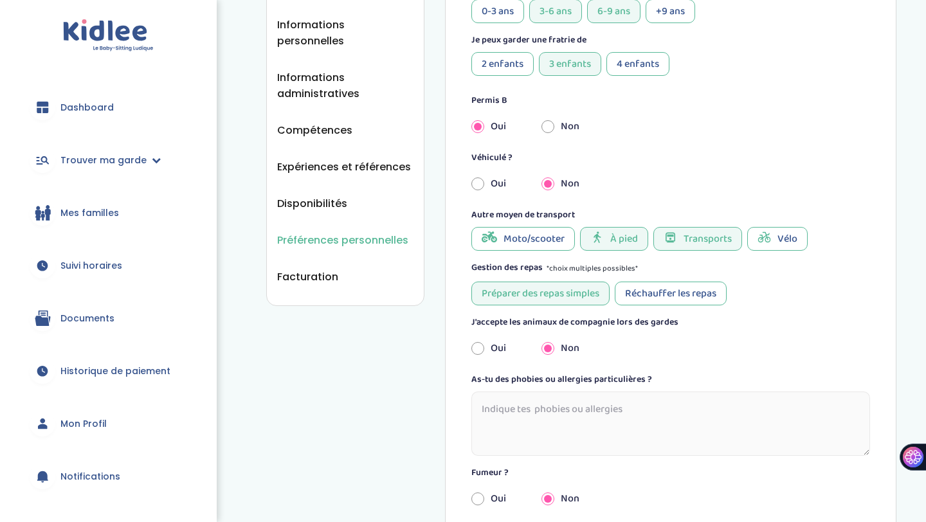
scroll to position [262, 0]
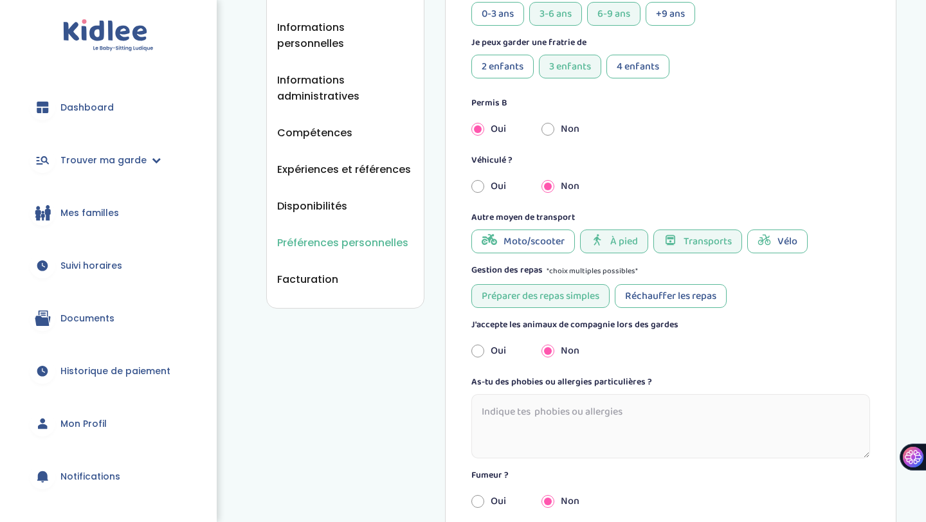
click at [639, 298] on div "Réchauffer les repas" at bounding box center [671, 296] width 112 height 24
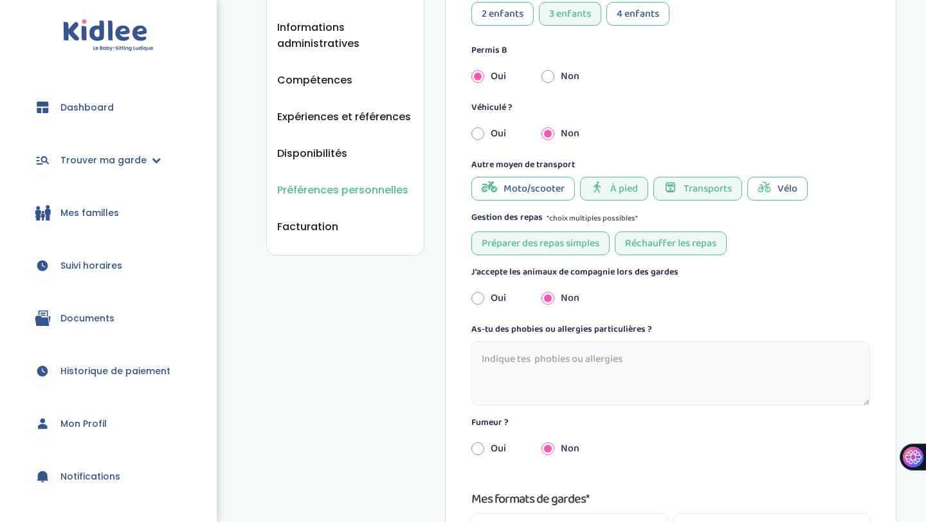
scroll to position [317, 0]
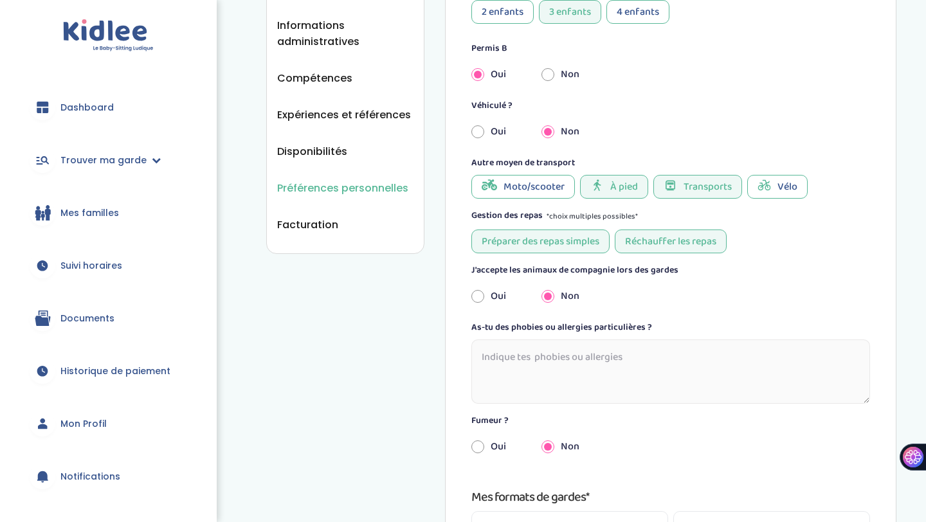
click at [479, 293] on input "radio" at bounding box center [478, 296] width 13 height 28
radio input "true"
radio input "false"
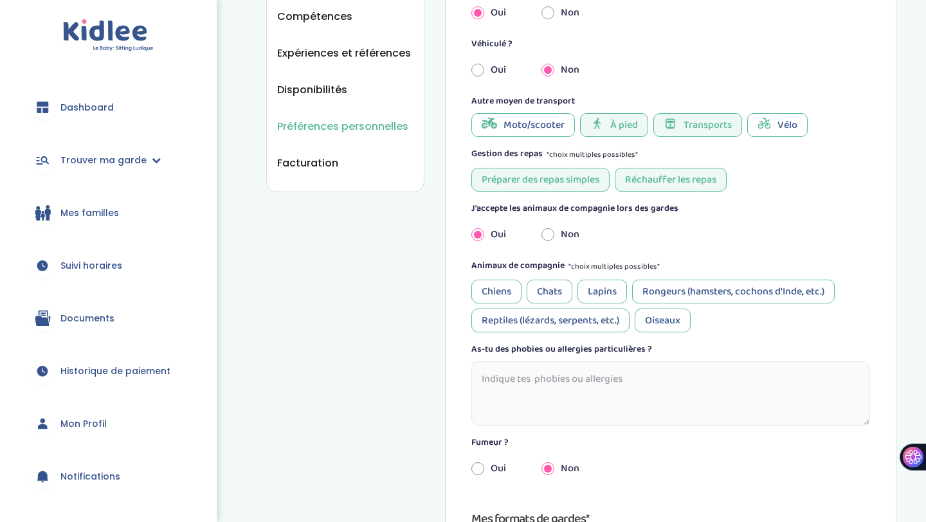
scroll to position [387, 0]
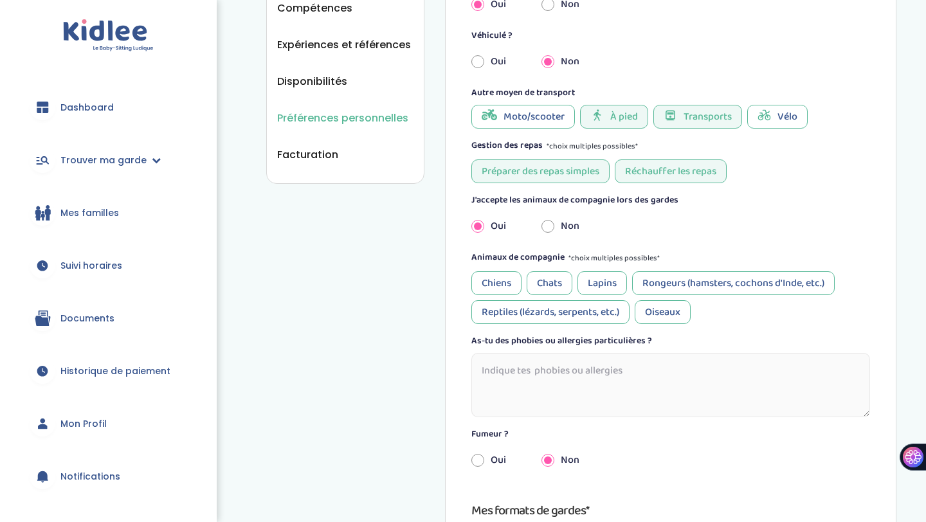
click at [546, 281] on div "Chats" at bounding box center [550, 283] width 46 height 24
click at [659, 283] on div "Rongeurs (hamsters, cochons d'Inde, etc.)" at bounding box center [733, 283] width 203 height 24
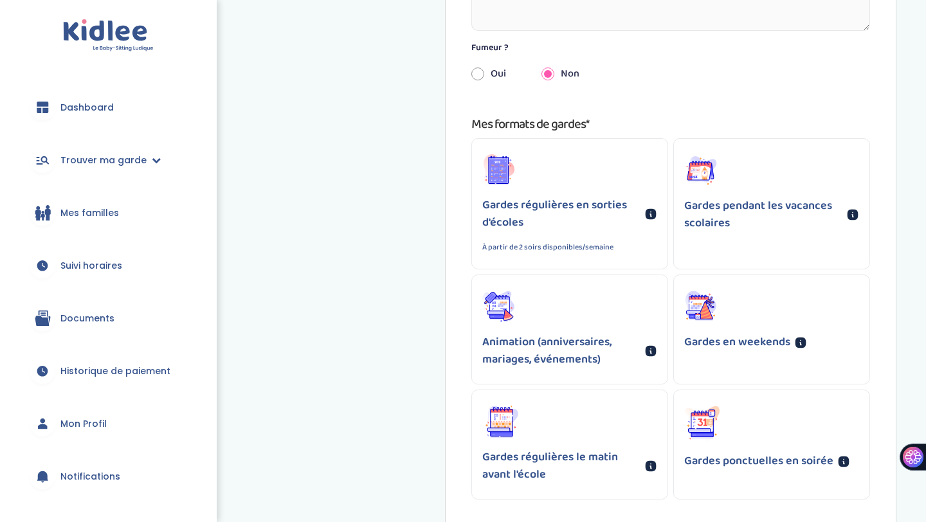
scroll to position [791, 0]
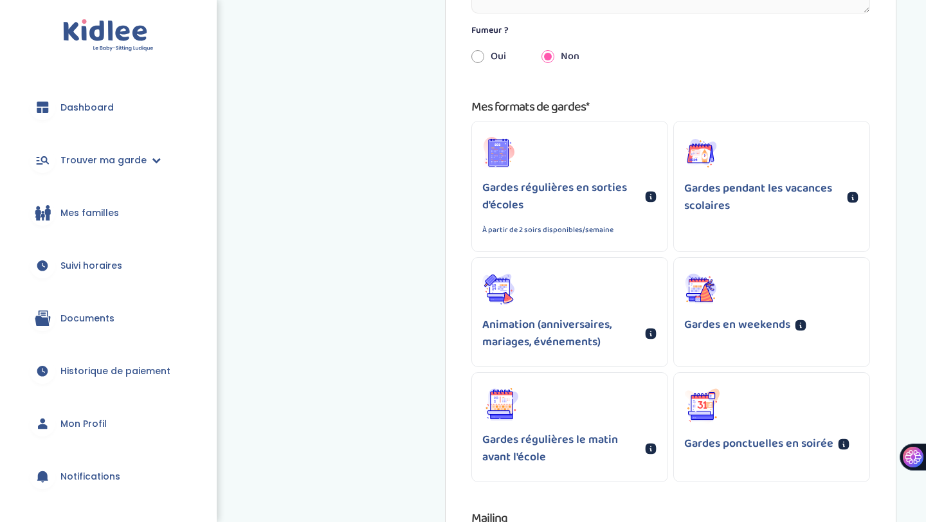
click at [551, 204] on p "Gardes régulières en sorties d'écoles" at bounding box center [561, 196] width 158 height 35
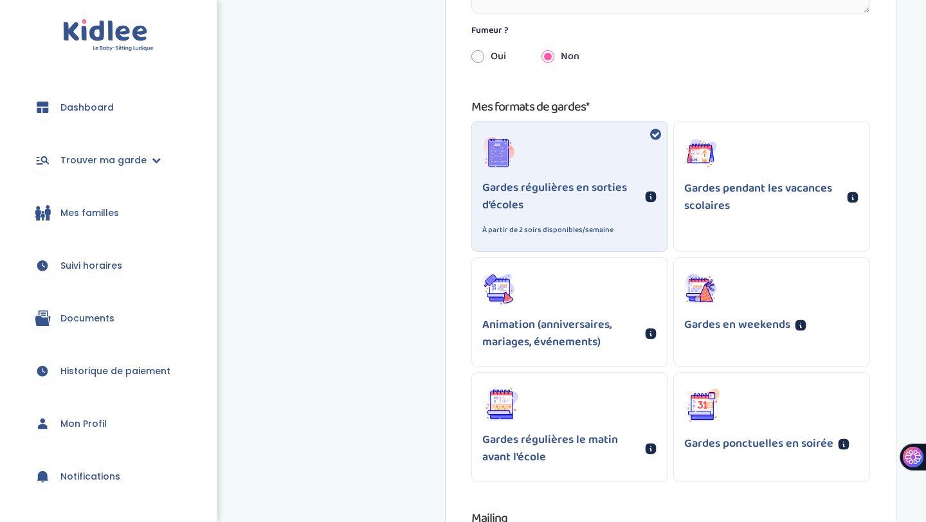
click at [737, 195] on p "Gardes pendant les vacances scolaires" at bounding box center [763, 197] width 158 height 35
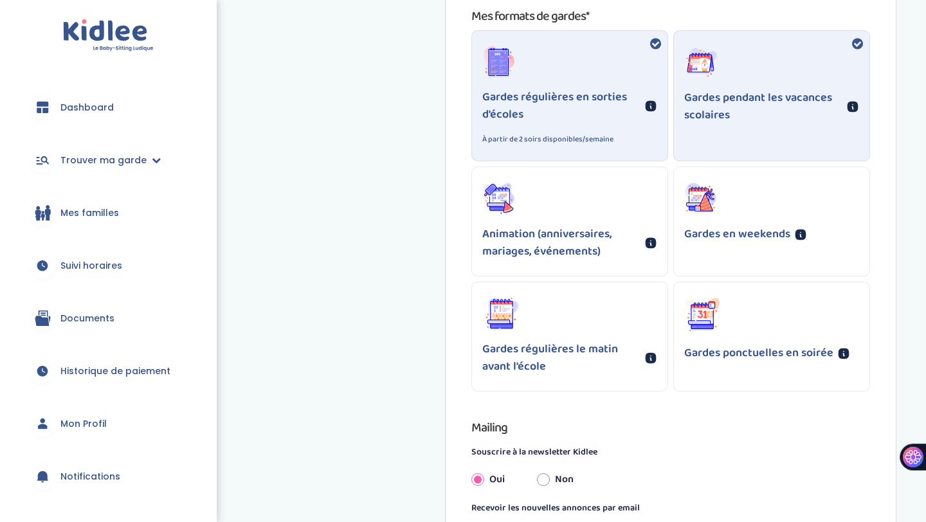
scroll to position [886, 0]
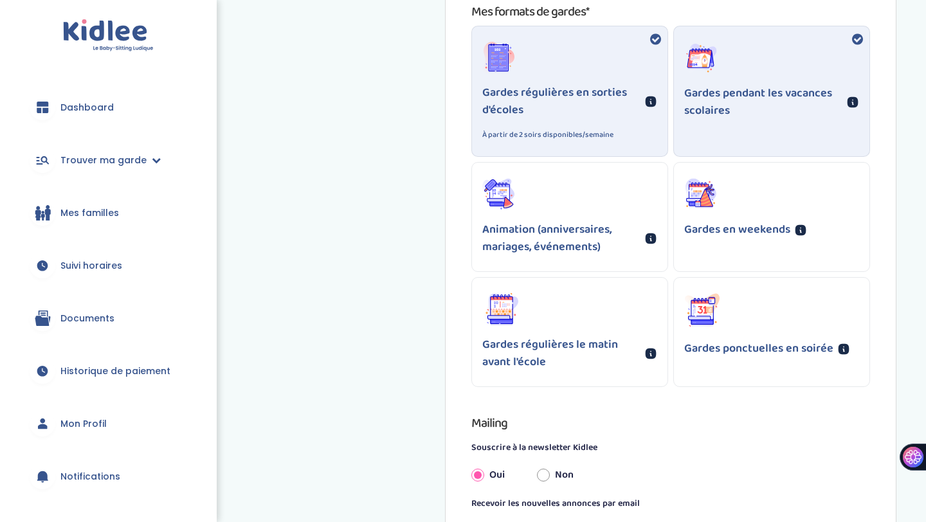
click at [612, 298] on div "Gardes régulières le matin avant l'école" at bounding box center [570, 332] width 196 height 109
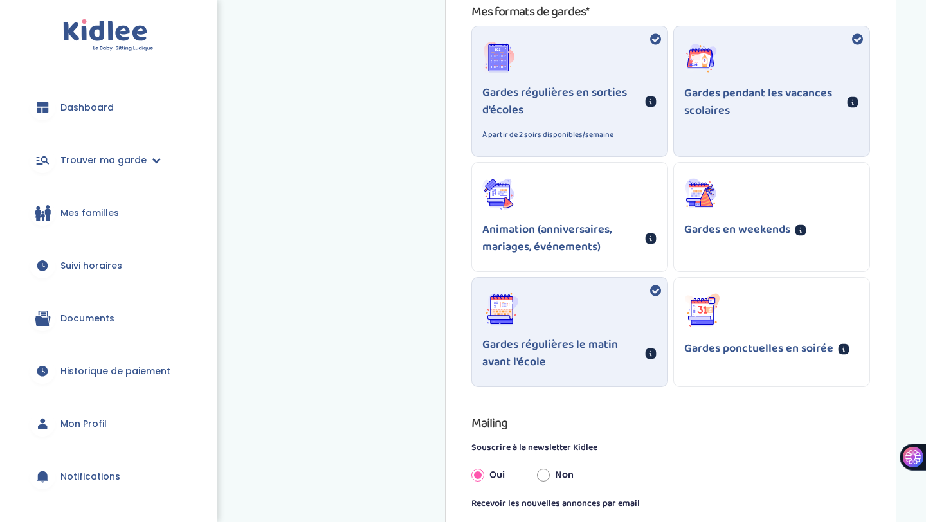
click at [612, 298] on div "Gardes régulières le matin avant l'école" at bounding box center [570, 332] width 196 height 109
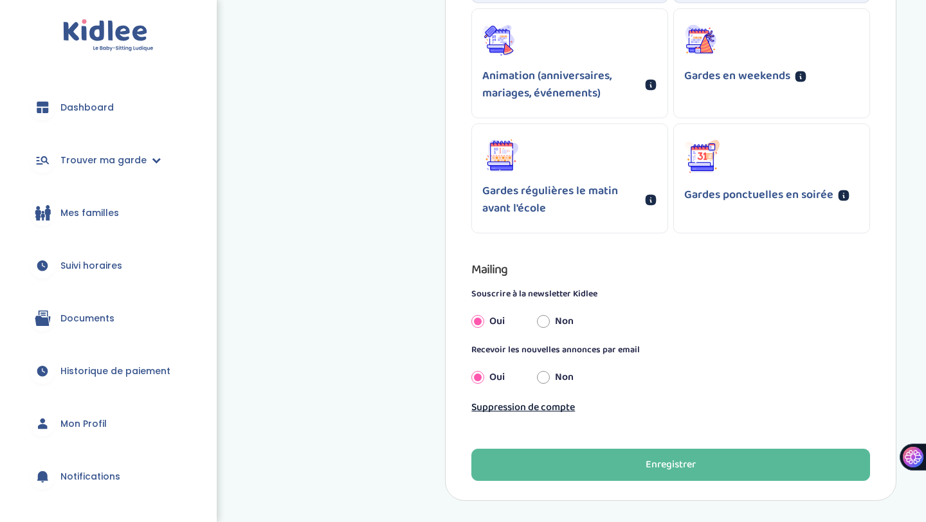
scroll to position [1045, 0]
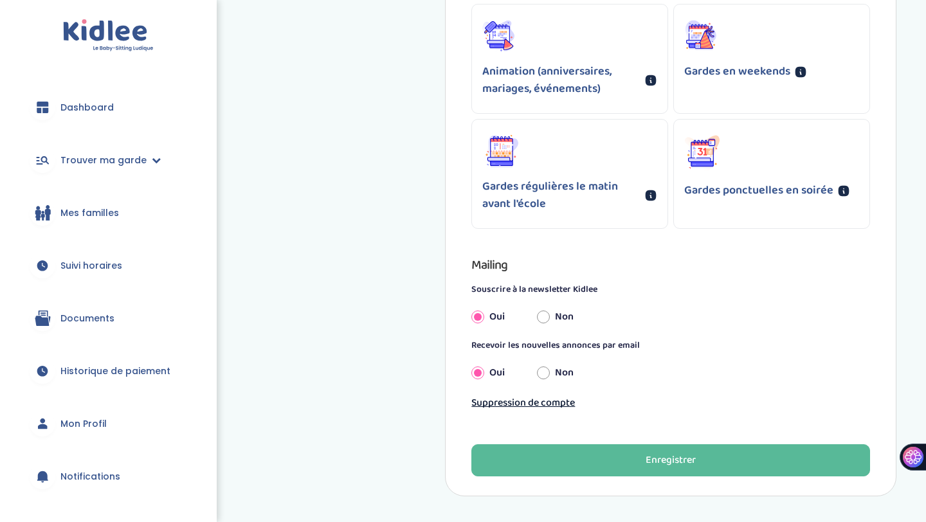
click at [545, 311] on input "Non" at bounding box center [543, 317] width 13 height 28
radio input "true"
radio input "false"
click at [545, 373] on input "Non" at bounding box center [543, 373] width 13 height 28
radio input "true"
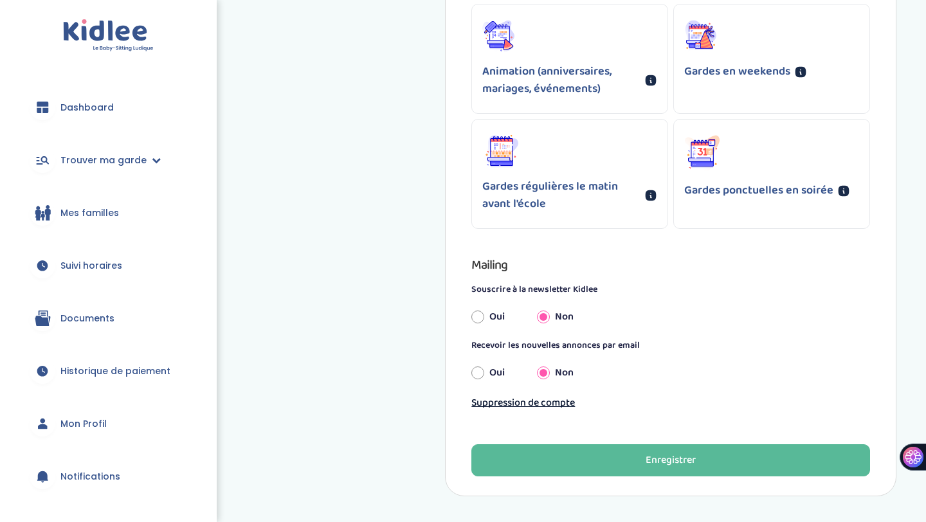
click at [491, 372] on label "Oui" at bounding box center [497, 372] width 15 height 15
click at [484, 372] on input "Oui" at bounding box center [478, 373] width 13 height 28
radio input "true"
radio input "false"
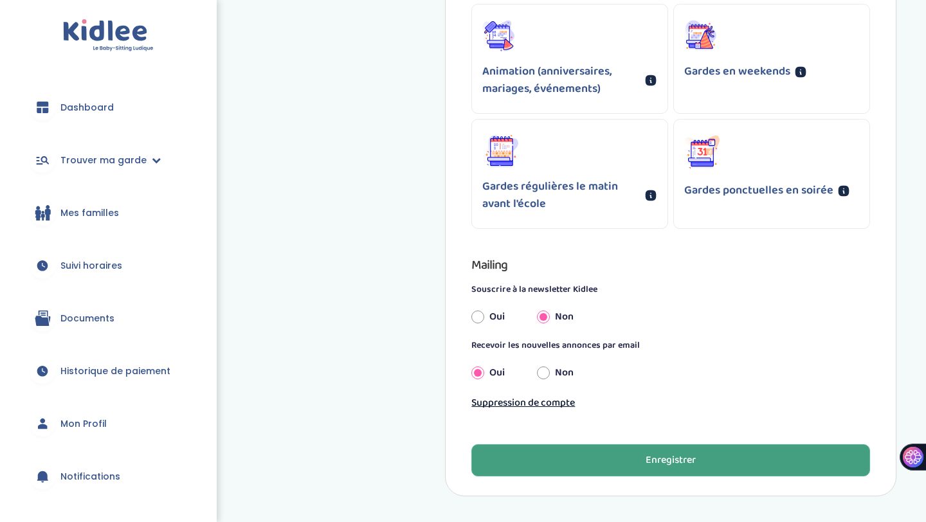
click at [670, 457] on div "Enregistrer" at bounding box center [671, 461] width 50 height 15
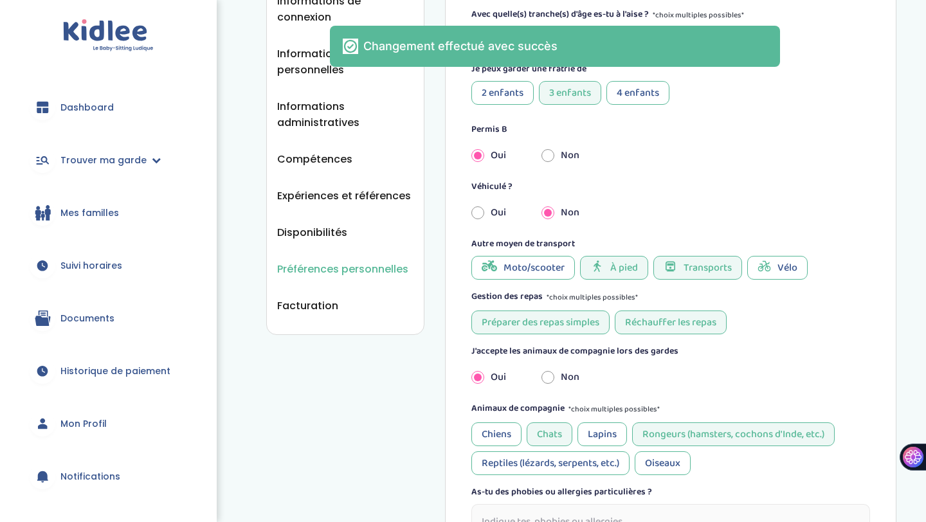
scroll to position [232, 0]
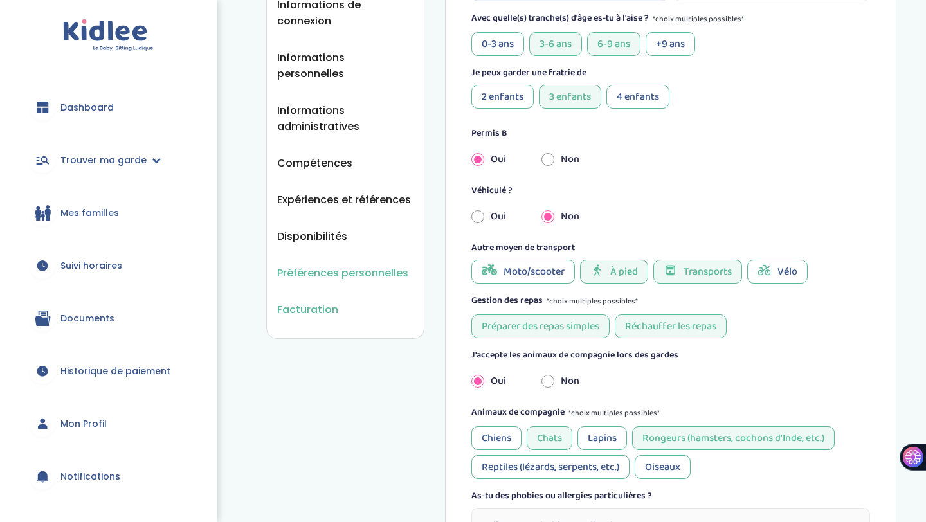
click at [311, 302] on span "Facturation" at bounding box center [307, 310] width 61 height 16
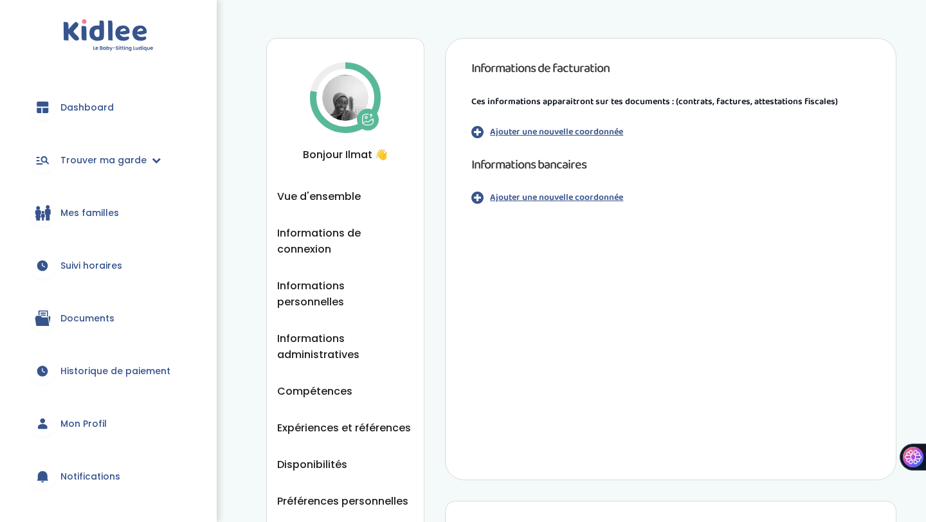
scroll to position [3, 0]
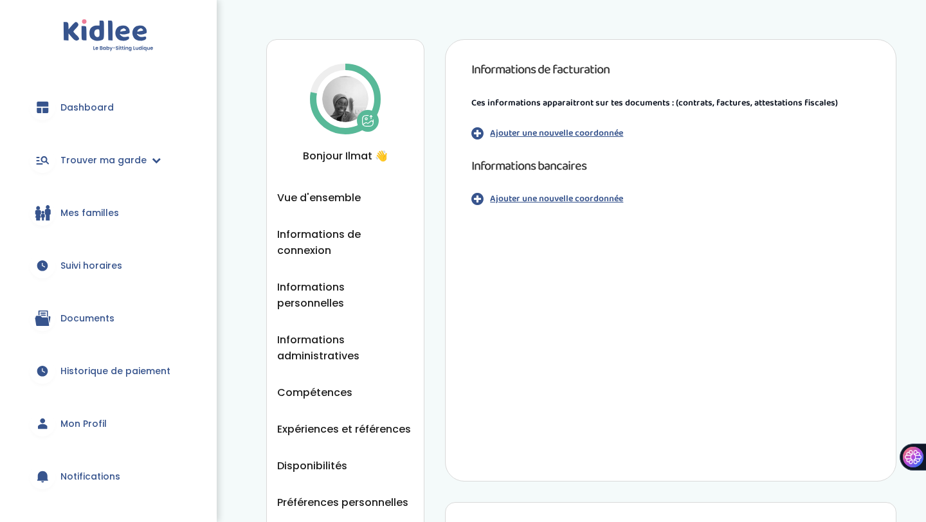
click at [525, 195] on p "Ajouter une nouvelle coordonnée" at bounding box center [556, 199] width 133 height 14
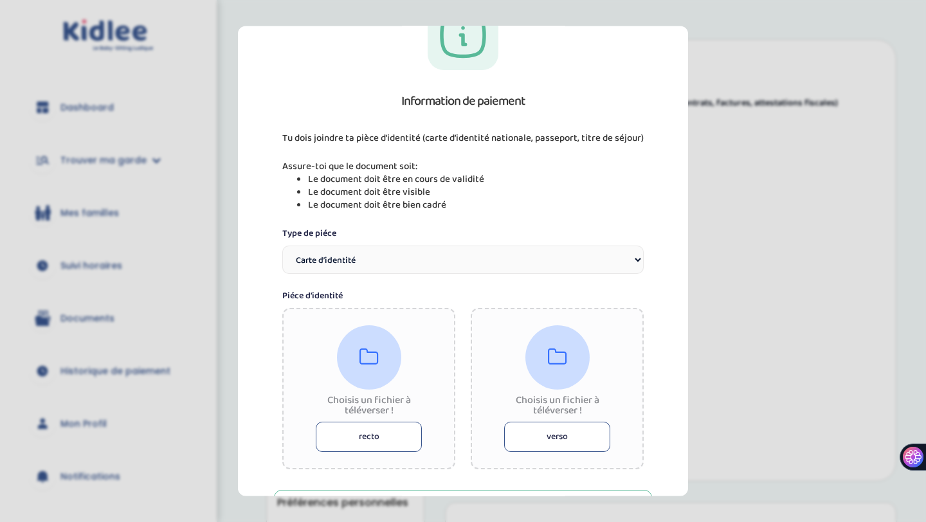
scroll to position [0, 0]
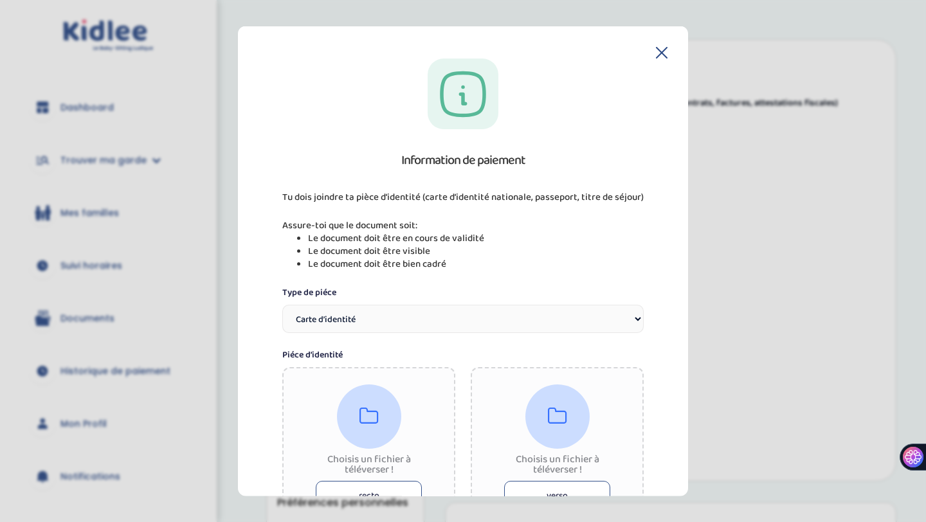
click at [419, 325] on select "Carte d’identité Passeport Permis de conduire" at bounding box center [463, 319] width 362 height 28
click at [282, 305] on select "Carte d’identité Passeport Permis de conduire" at bounding box center [463, 319] width 362 height 28
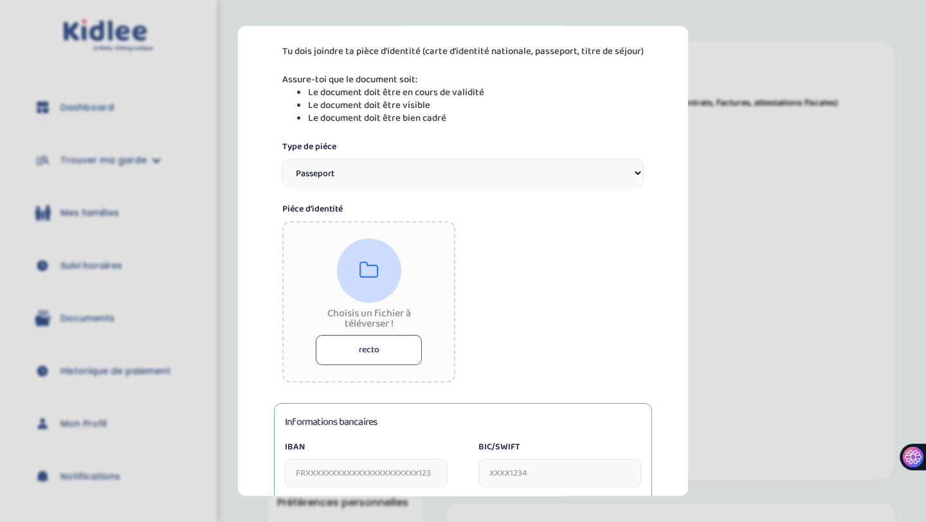
scroll to position [165, 0]
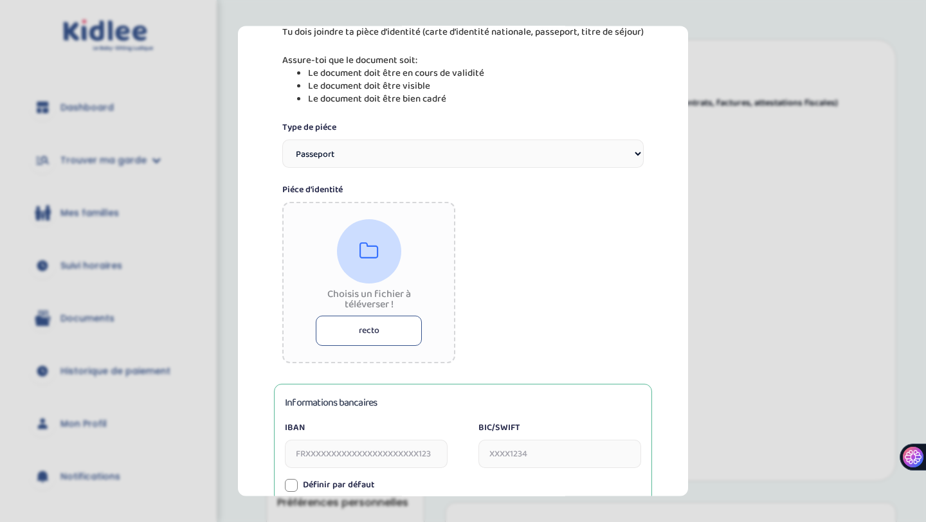
click at [367, 289] on div "Choisis un fichier à téléverser !" at bounding box center [369, 299] width 106 height 21
click at [389, 326] on button "recto" at bounding box center [369, 331] width 106 height 30
click at [355, 160] on select "Carte d’identité Passeport Permis de conduire" at bounding box center [463, 154] width 362 height 28
click at [282, 140] on select "Carte d’identité Passeport Permis de conduire" at bounding box center [463, 154] width 362 height 28
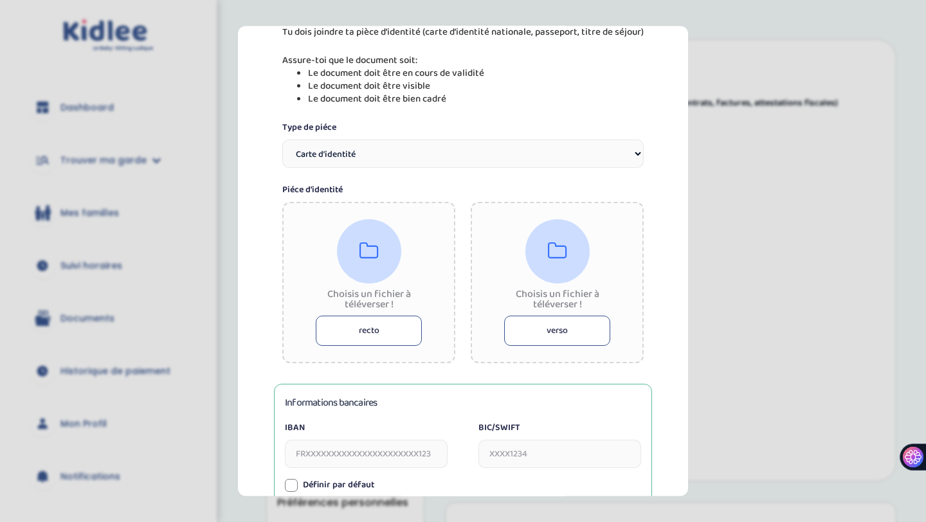
click at [354, 150] on select "Carte d’identité Passeport Permis de conduire" at bounding box center [463, 154] width 362 height 28
select select "passeport"
click at [282, 140] on select "Carte d’identité Passeport Permis de conduire" at bounding box center [463, 154] width 362 height 28
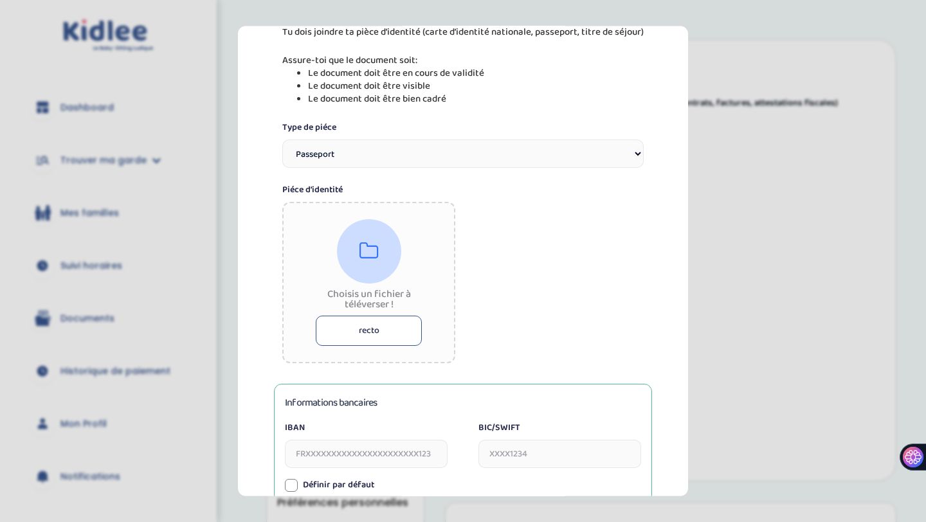
click at [375, 342] on button "recto" at bounding box center [369, 331] width 106 height 30
click at [387, 271] on div at bounding box center [369, 251] width 64 height 64
click at [339, 231] on div "Choisis un fichier à téléverser ! recto" at bounding box center [368, 282] width 173 height 161
click at [363, 258] on icon at bounding box center [369, 251] width 19 height 21
click at [369, 333] on button "recto" at bounding box center [369, 331] width 106 height 30
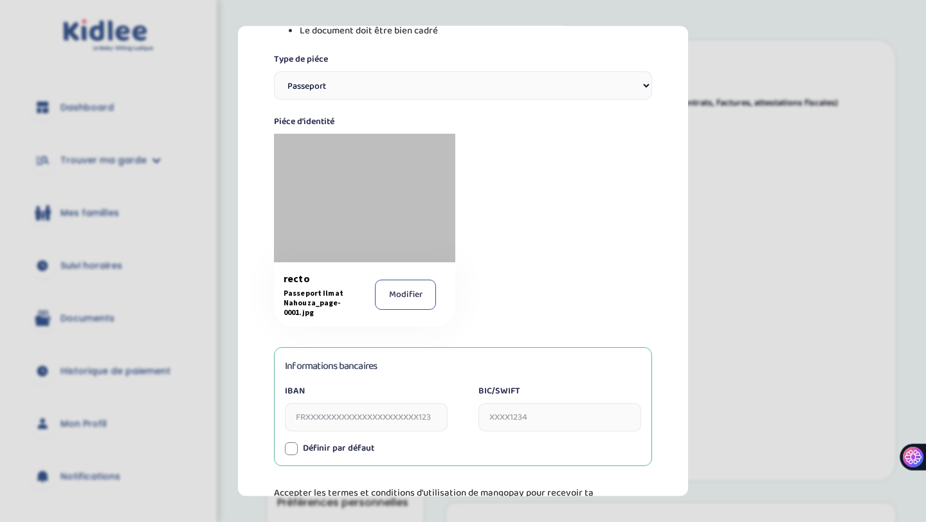
scroll to position [302, 0]
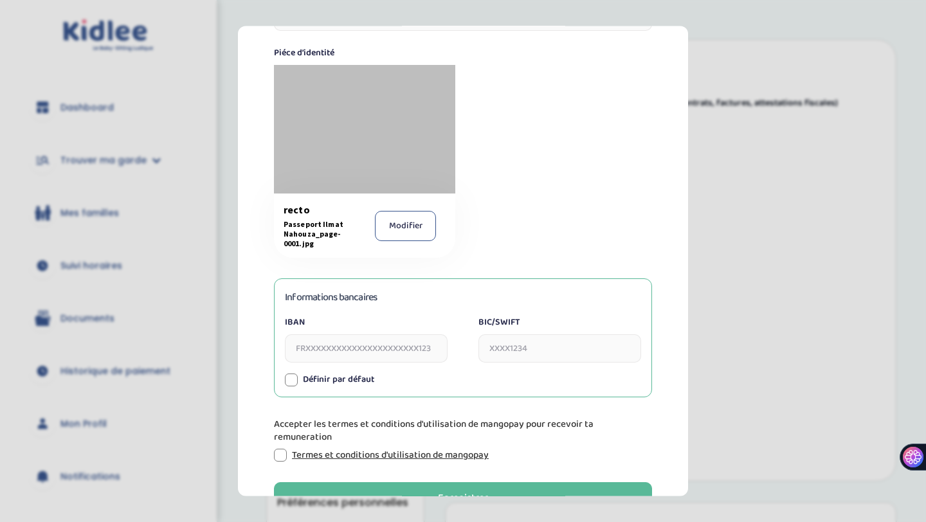
click at [354, 347] on input "IBAN" at bounding box center [366, 349] width 163 height 28
type input "[FINANCIAL_ID]"
click at [515, 351] on input "BIC/SWIFT" at bounding box center [560, 349] width 163 height 28
type input "REVOFRP2"
click at [309, 376] on label "Définir par défaut" at bounding box center [338, 380] width 71 height 14
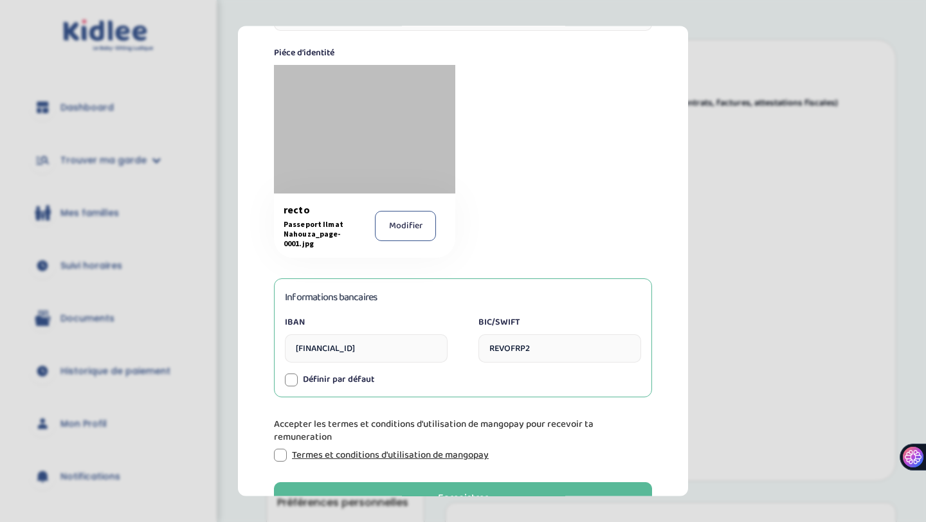
click at [290, 380] on div at bounding box center [291, 379] width 13 height 13
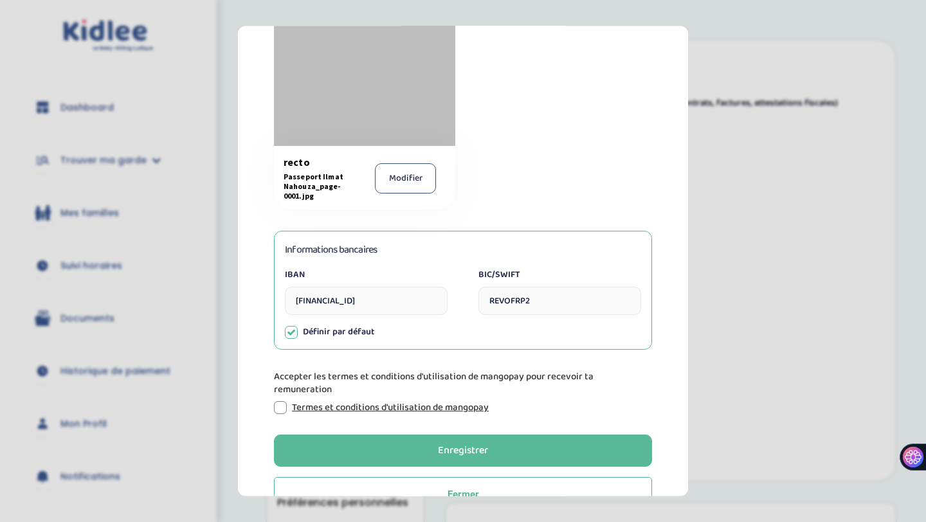
scroll to position [356, 0]
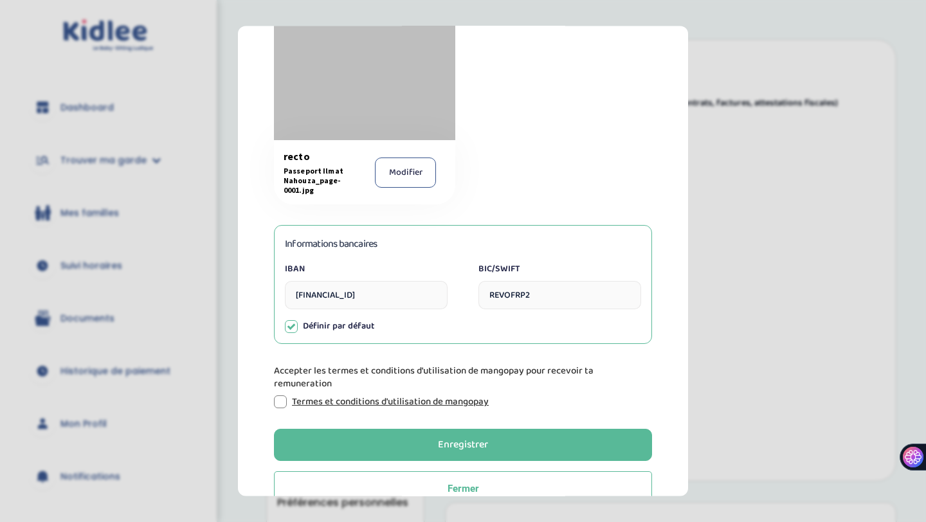
click at [285, 406] on div at bounding box center [280, 402] width 13 height 13
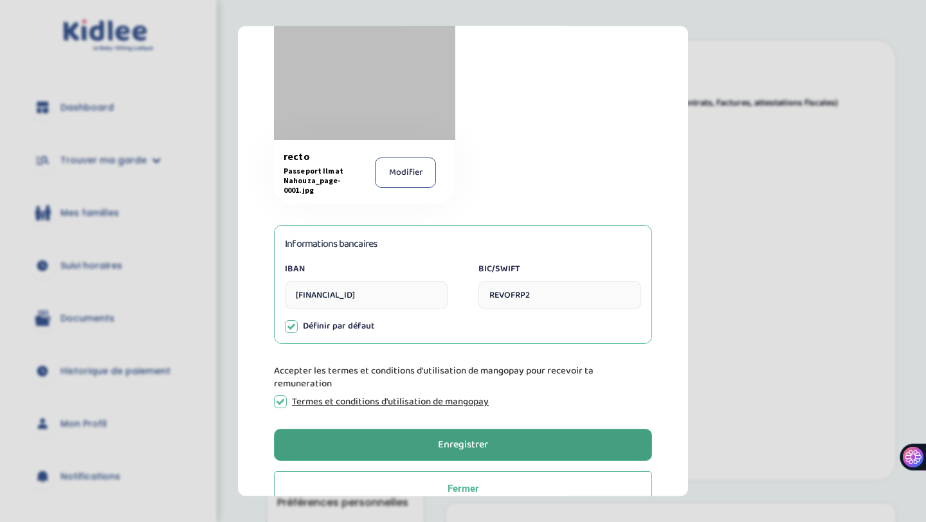
click at [362, 446] on button "Enregistrer" at bounding box center [463, 445] width 378 height 32
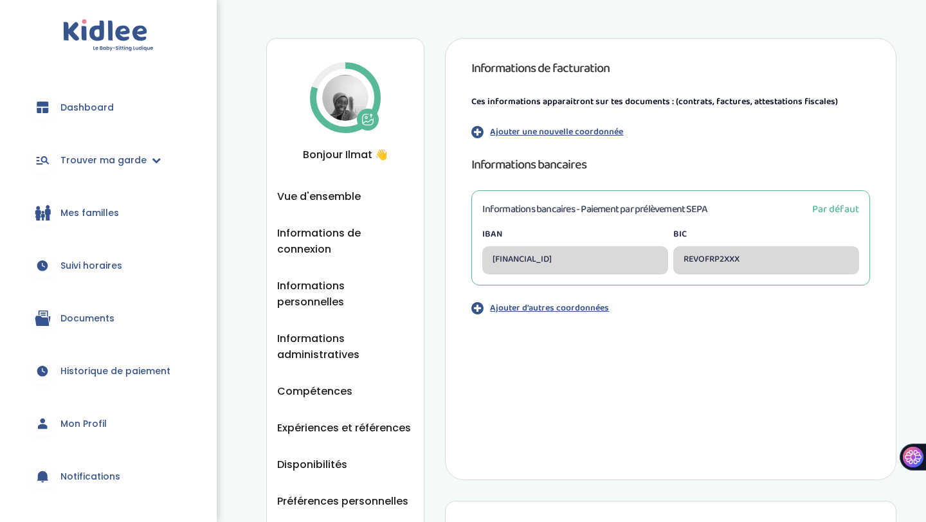
scroll to position [6, 0]
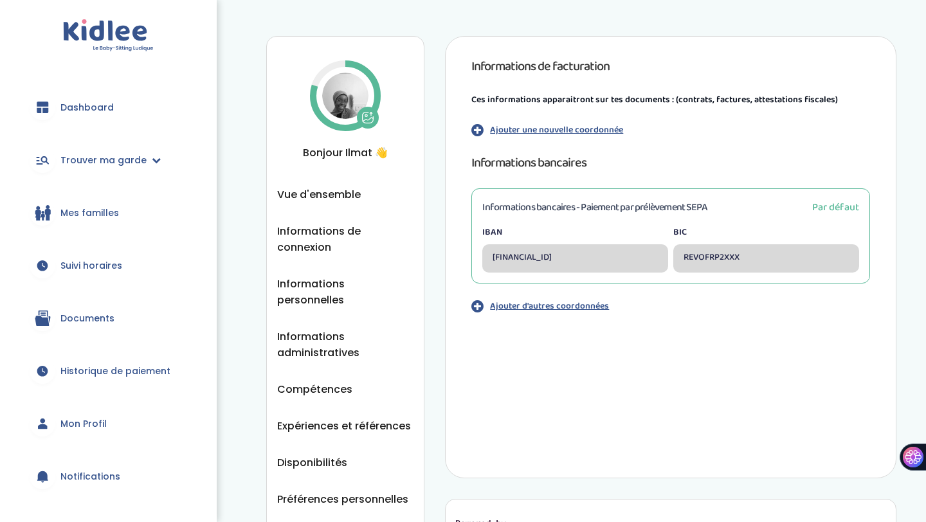
click at [538, 128] on p "Ajouter une nouvelle coordonnée" at bounding box center [556, 131] width 133 height 14
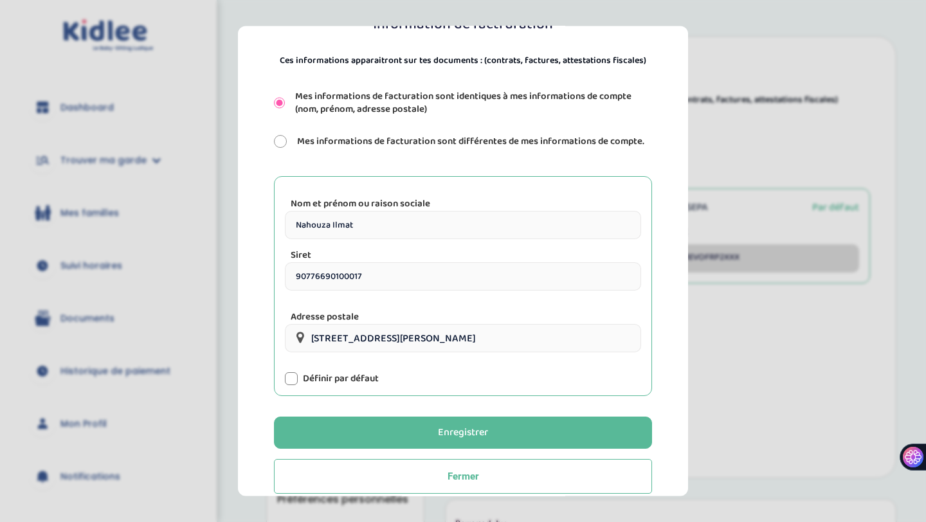
scroll to position [151, 0]
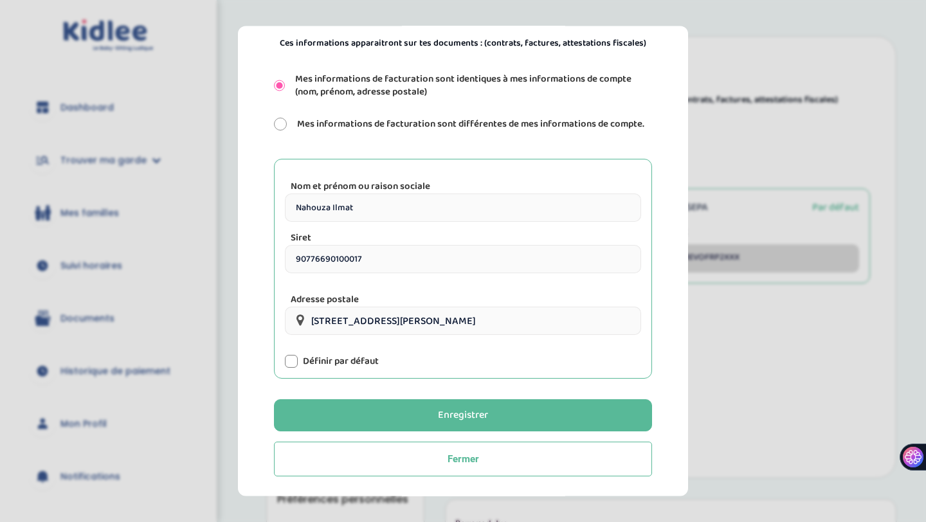
click at [285, 361] on div at bounding box center [291, 361] width 13 height 13
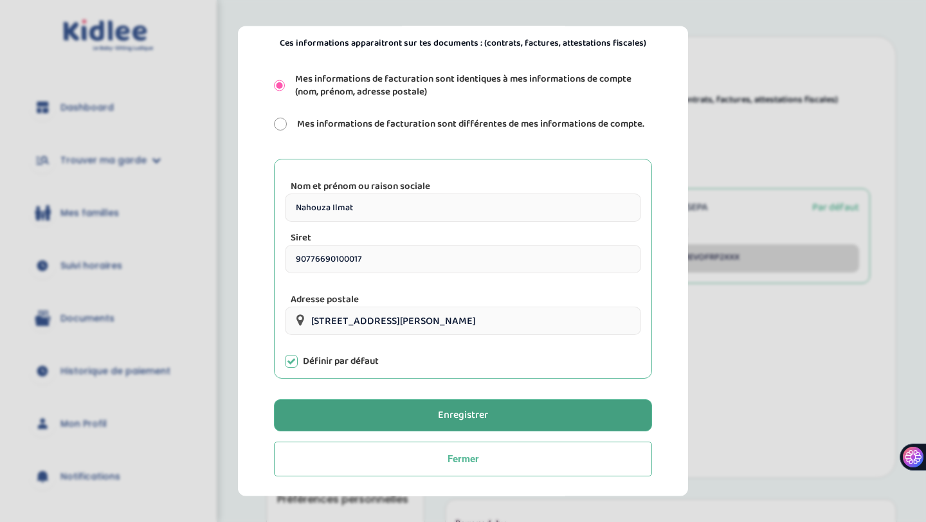
click at [378, 419] on button "Enregistrer" at bounding box center [463, 415] width 378 height 32
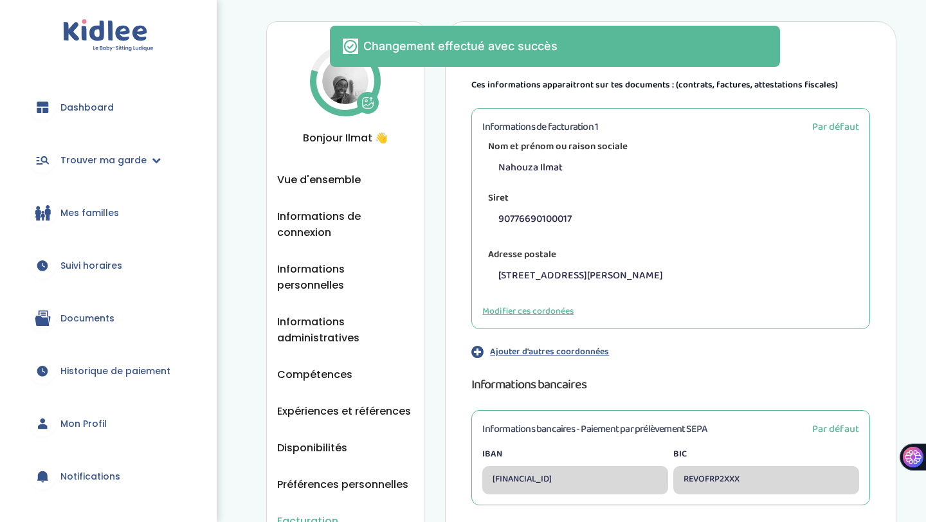
scroll to position [0, 0]
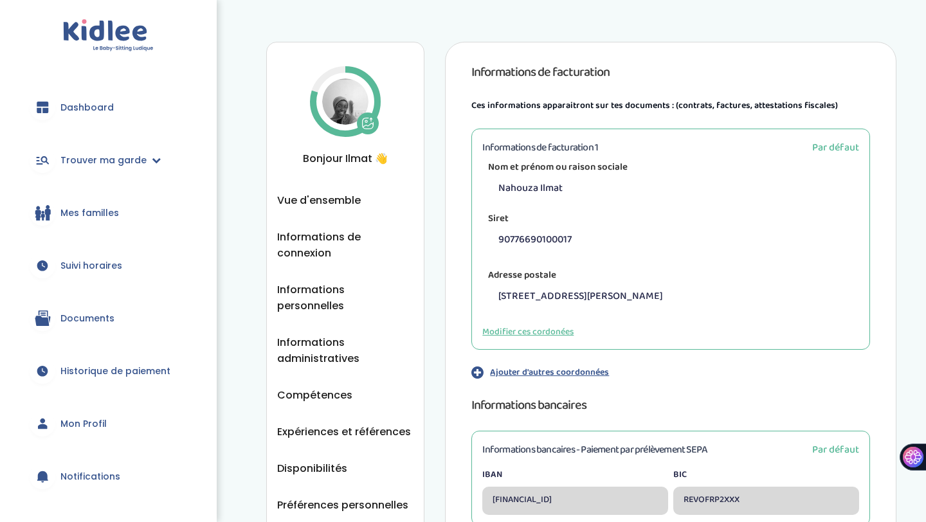
click at [303, 189] on div "Facturation Vue d'ensemble Informations de connexion Informations personnelles …" at bounding box center [345, 306] width 158 height 529
click at [304, 210] on ul "Vue d'ensemble Informations de connexion Informations personnelles Informations…" at bounding box center [345, 371] width 136 height 358
click at [307, 207] on ul "Vue d'ensemble Informations de connexion Informations personnelles Informations…" at bounding box center [345, 371] width 136 height 358
click at [307, 200] on span "Vue d'ensemble" at bounding box center [319, 200] width 84 height 16
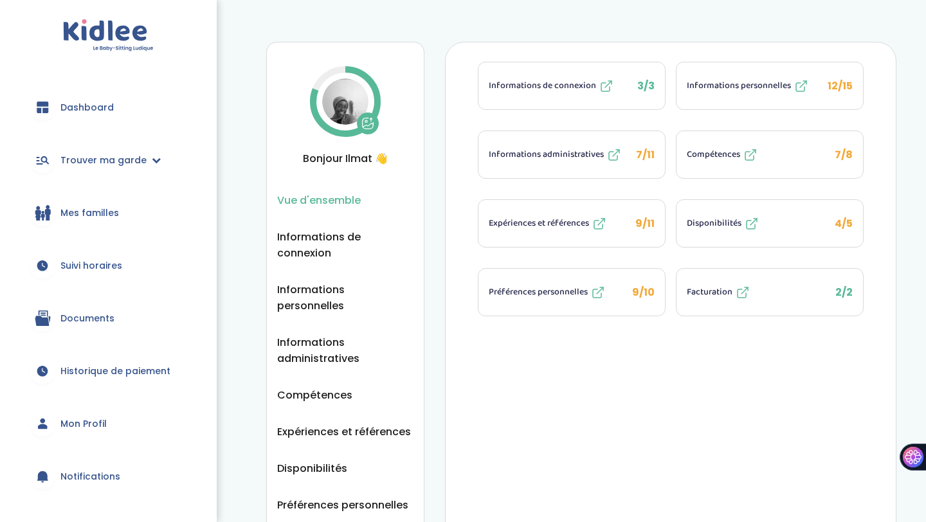
click at [845, 225] on span "4/5" at bounding box center [844, 223] width 18 height 15
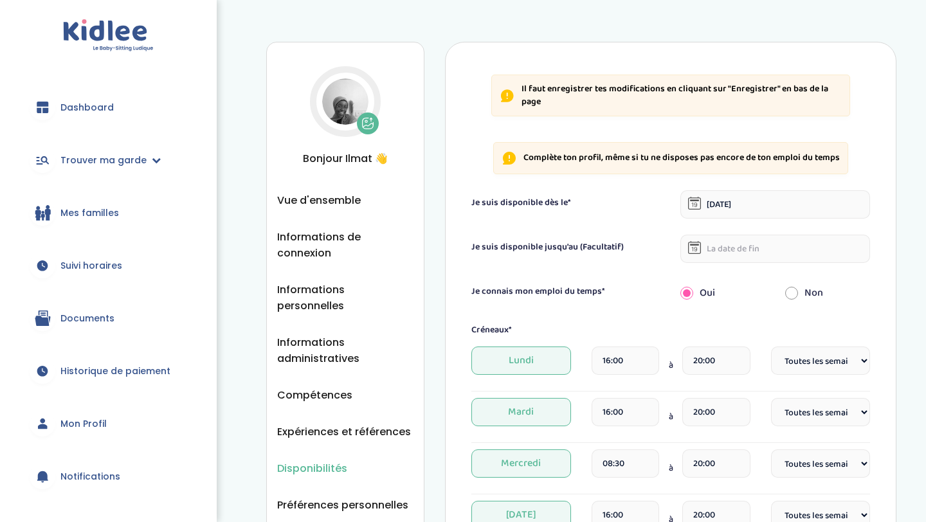
select select "1"
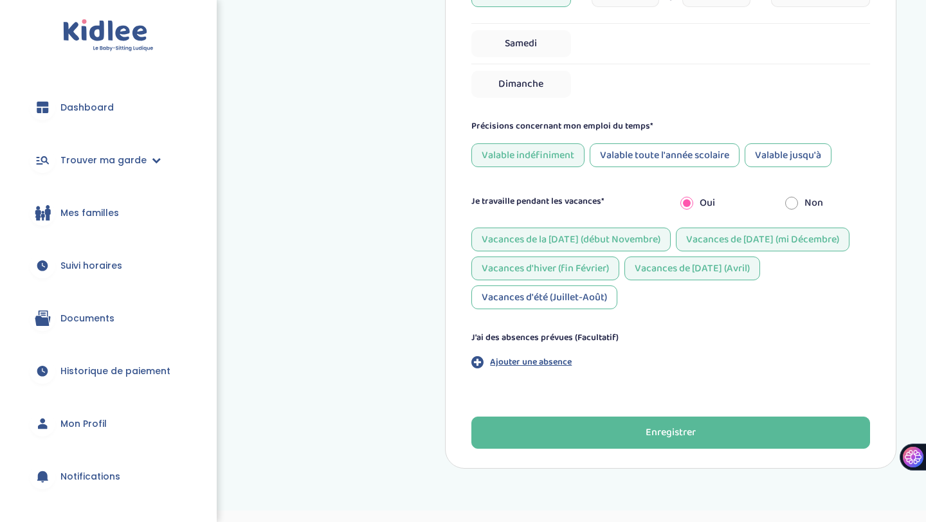
scroll to position [605, 0]
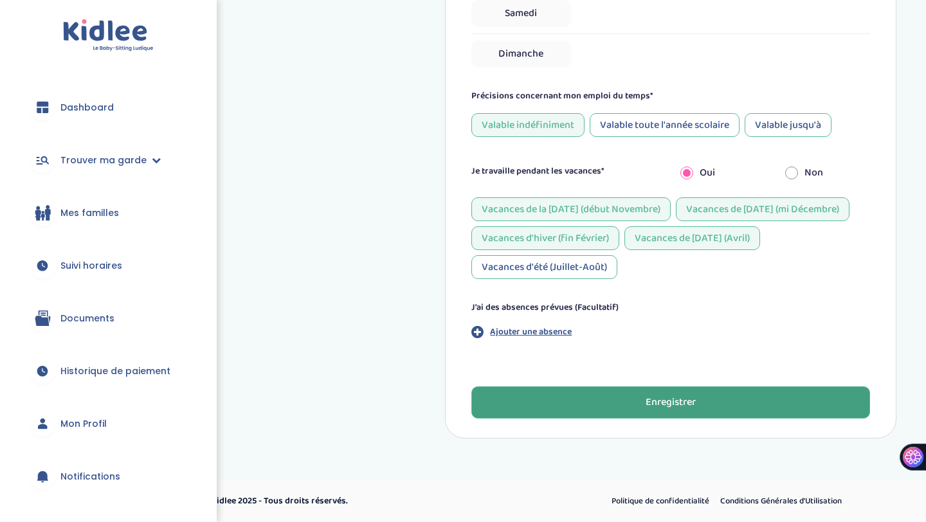
click at [720, 403] on button "Enregistrer" at bounding box center [671, 403] width 399 height 32
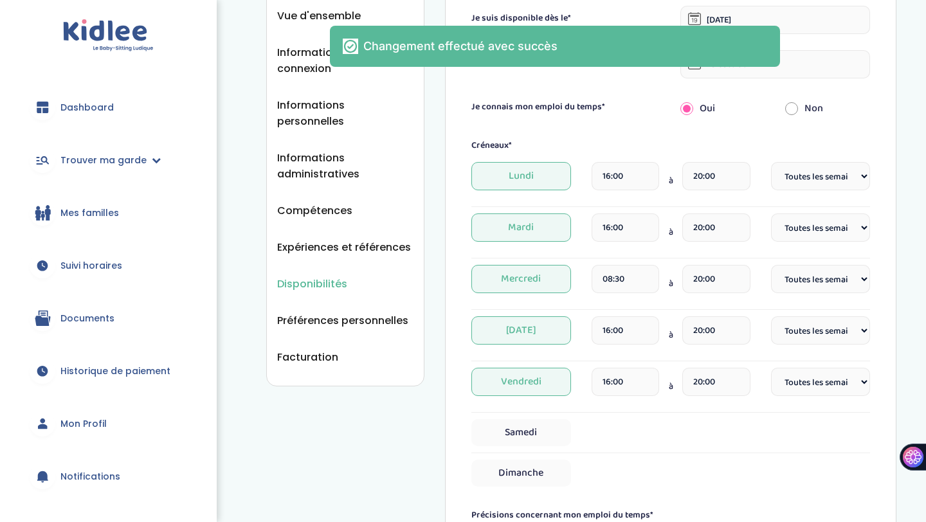
scroll to position [0, 0]
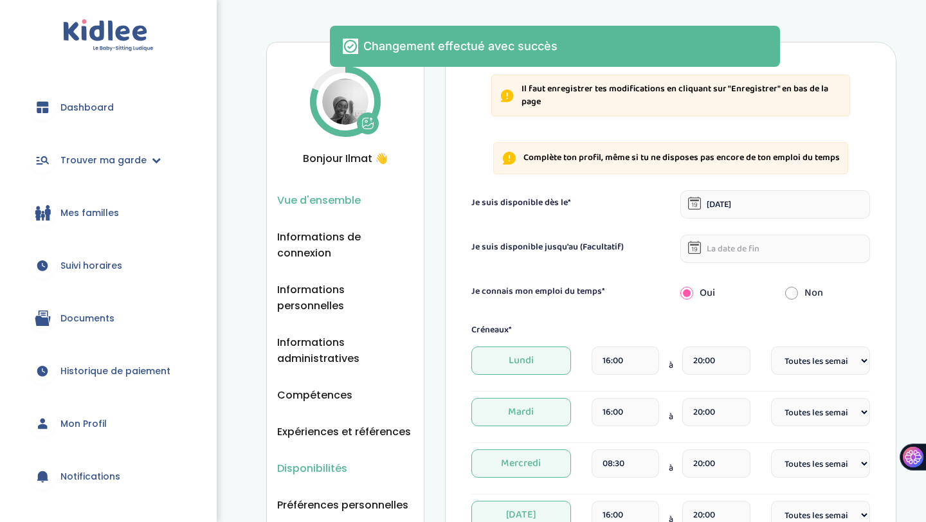
click at [320, 201] on span "Vue d'ensemble" at bounding box center [319, 200] width 84 height 16
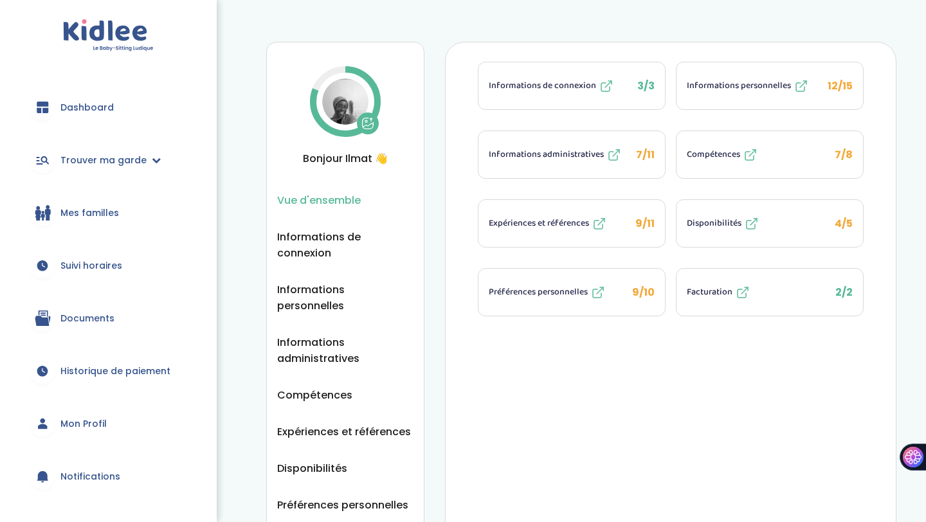
click at [845, 226] on span "4/5" at bounding box center [844, 223] width 18 height 15
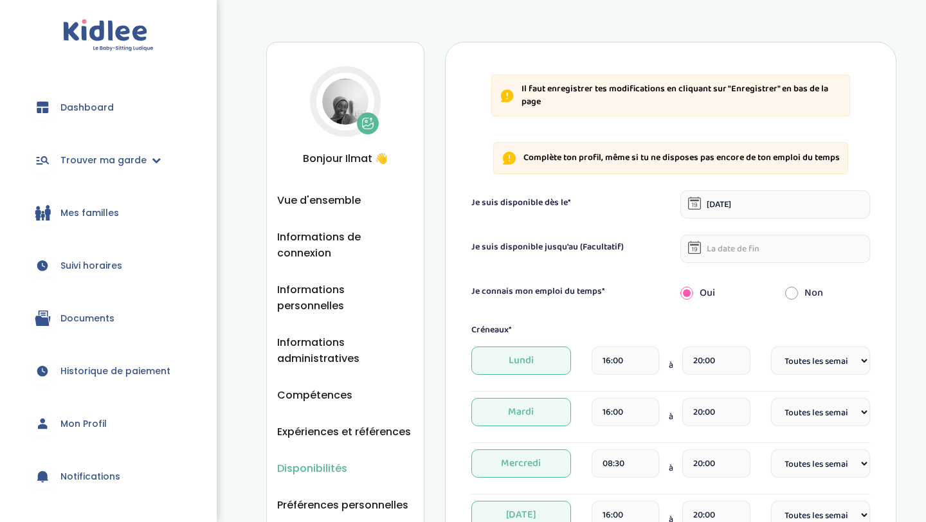
select select "1"
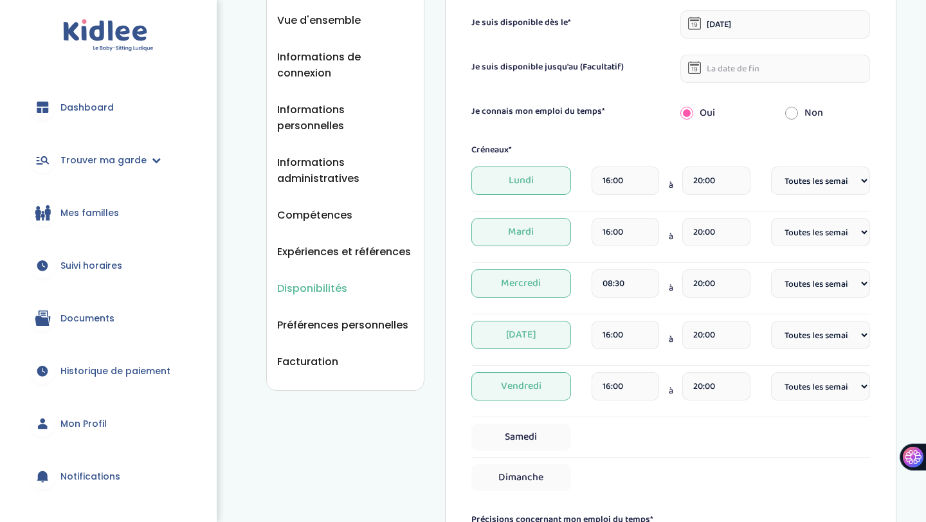
scroll to position [230, 0]
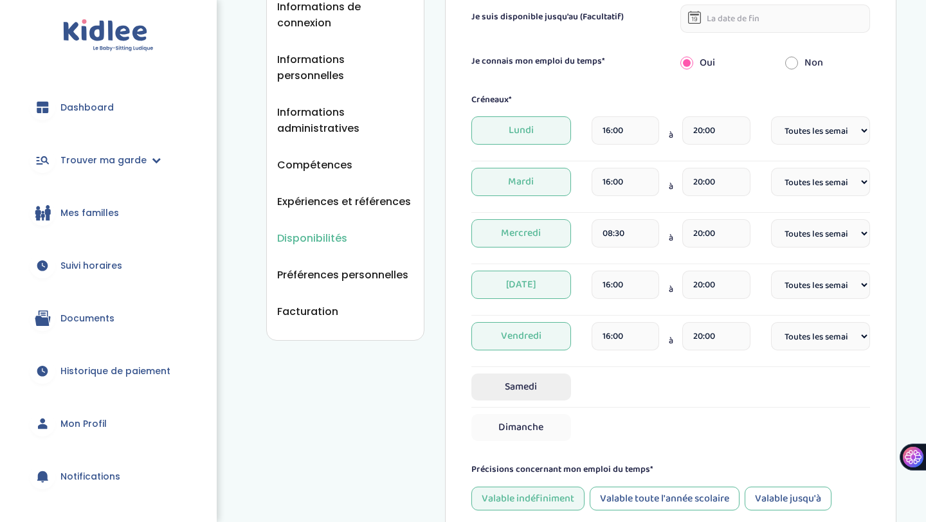
click at [513, 383] on span "Samedi" at bounding box center [521, 387] width 99 height 27
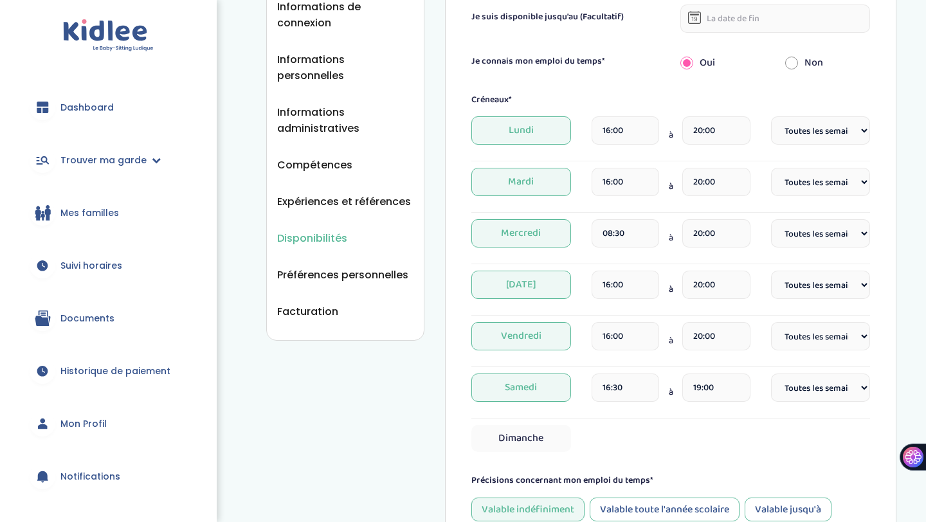
click at [639, 389] on input "16:30" at bounding box center [626, 388] width 68 height 28
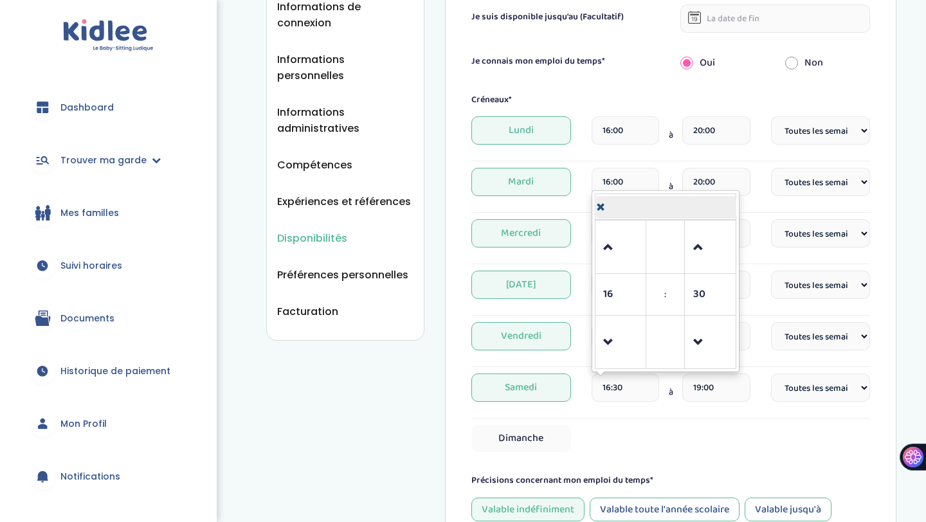
click at [601, 202] on span at bounding box center [666, 207] width 140 height 23
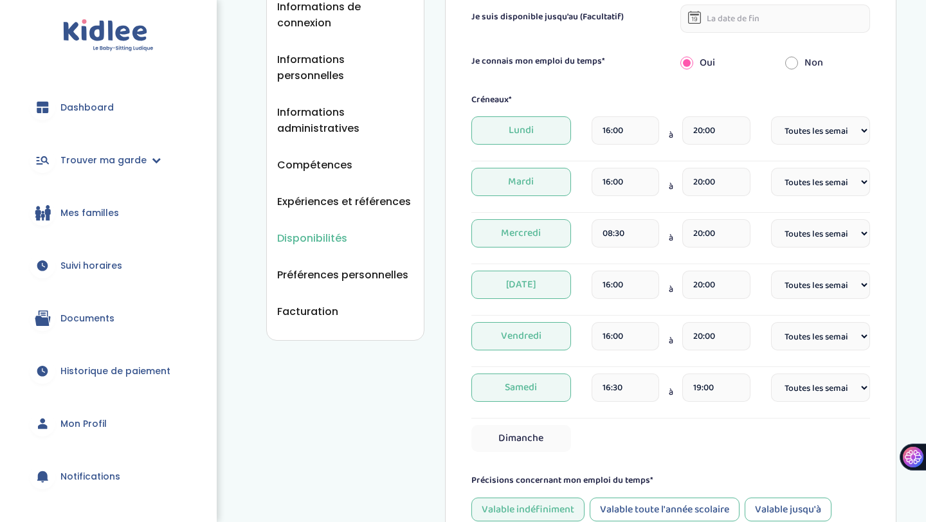
click at [811, 384] on select "Fréquence Toutes les semaines Toutes les 2 semaines Tous les mois" at bounding box center [820, 388] width 99 height 28
select select "2"
click at [771, 374] on select "Fréquence Toutes les semaines Toutes les 2 semaines Tous les mois" at bounding box center [820, 388] width 99 height 28
click at [544, 437] on span "Dimanche" at bounding box center [521, 438] width 99 height 27
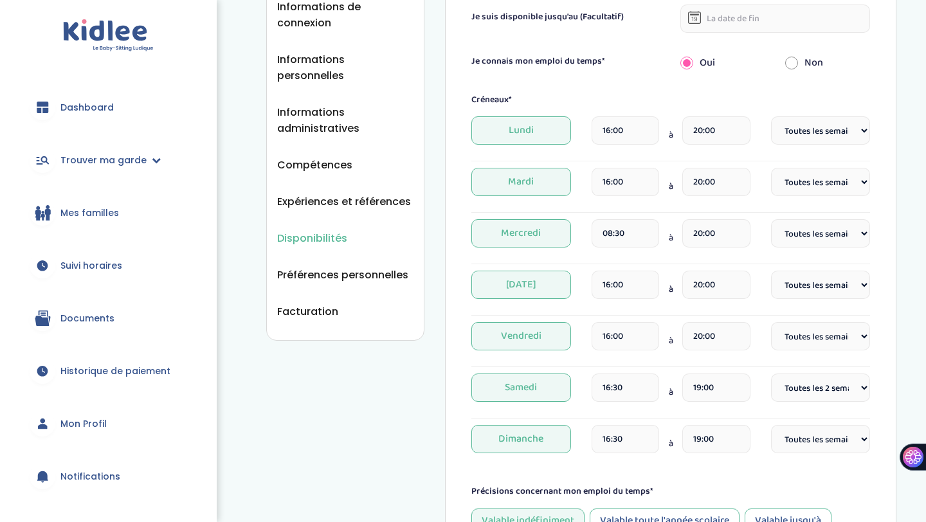
click at [835, 440] on select "Fréquence Toutes les semaines Toutes les 2 semaines Tous les mois" at bounding box center [820, 439] width 99 height 28
select select "2"
click at [771, 425] on select "Fréquence Toutes les semaines Toutes les 2 semaines Tous les mois" at bounding box center [820, 439] width 99 height 28
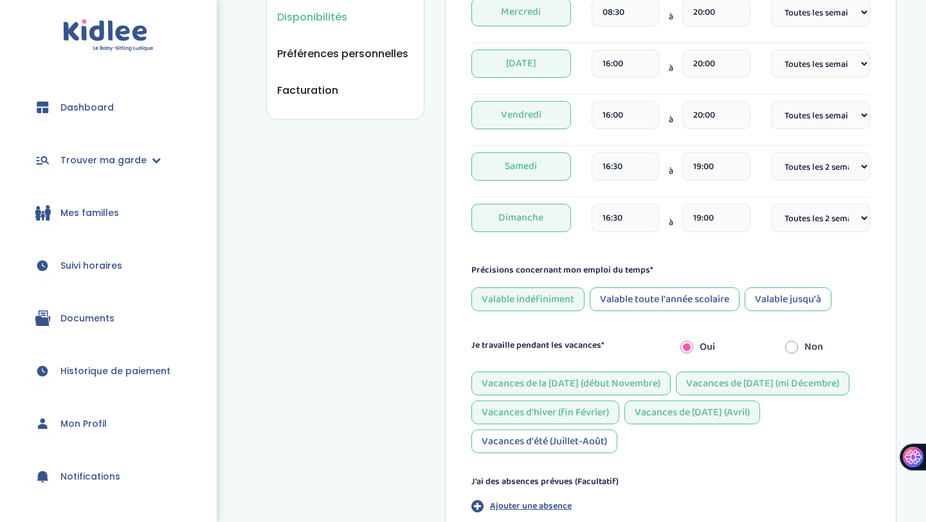
scroll to position [594, 0]
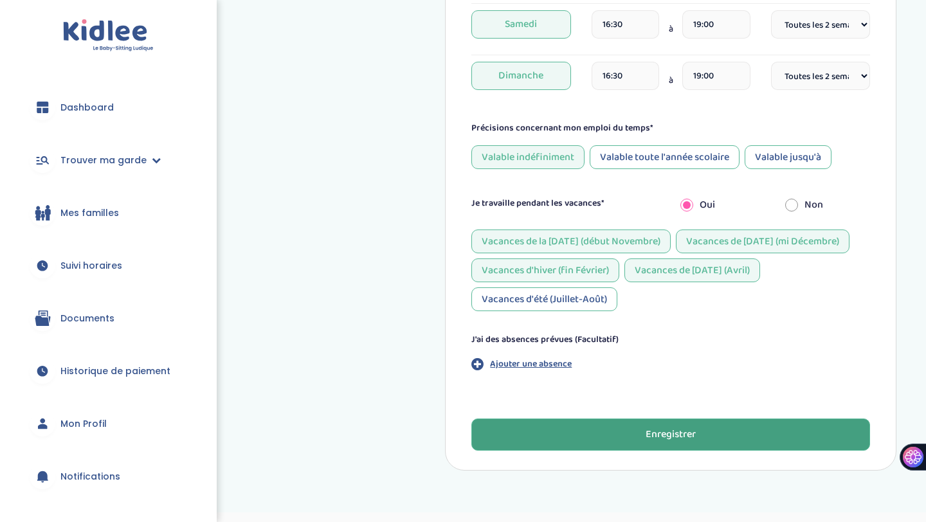
click at [710, 425] on button "Enregistrer" at bounding box center [671, 435] width 399 height 32
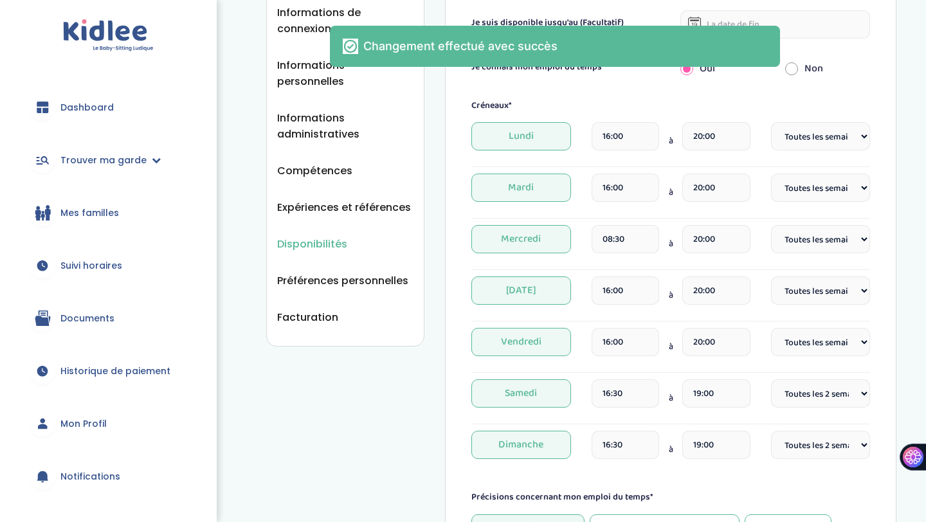
scroll to position [0, 0]
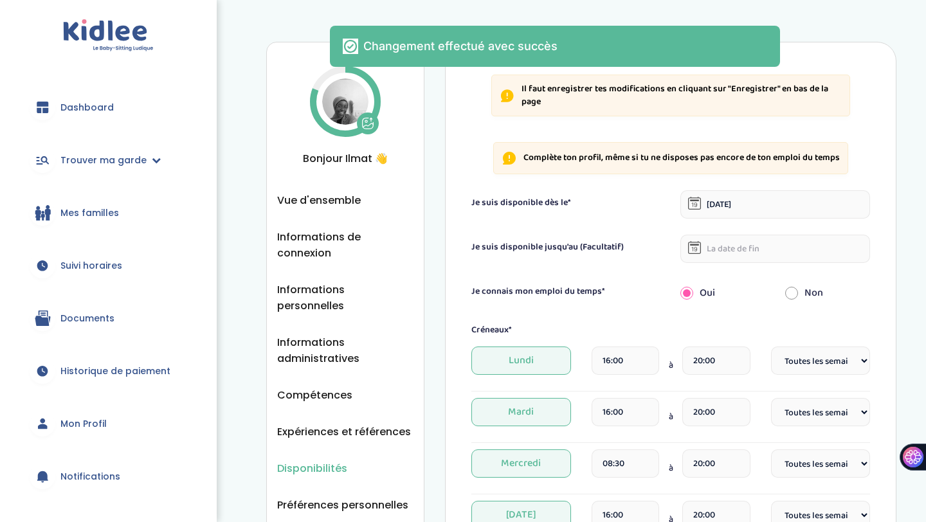
click at [300, 182] on div "Disponibilités Vue d'ensemble Informations de connexion Informations personnell…" at bounding box center [345, 306] width 158 height 529
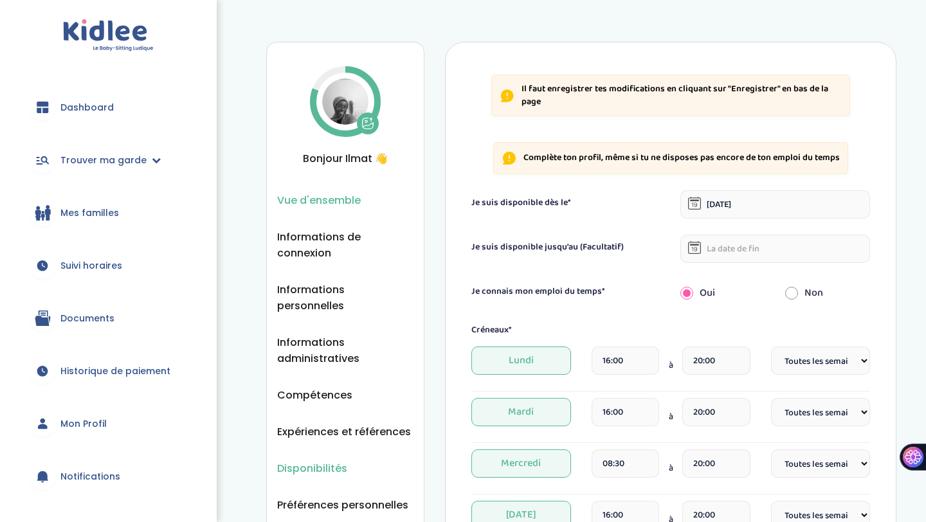
click at [303, 192] on span "Vue d'ensemble" at bounding box center [319, 200] width 84 height 16
click at [303, 193] on span "Vue d'ensemble" at bounding box center [319, 200] width 84 height 16
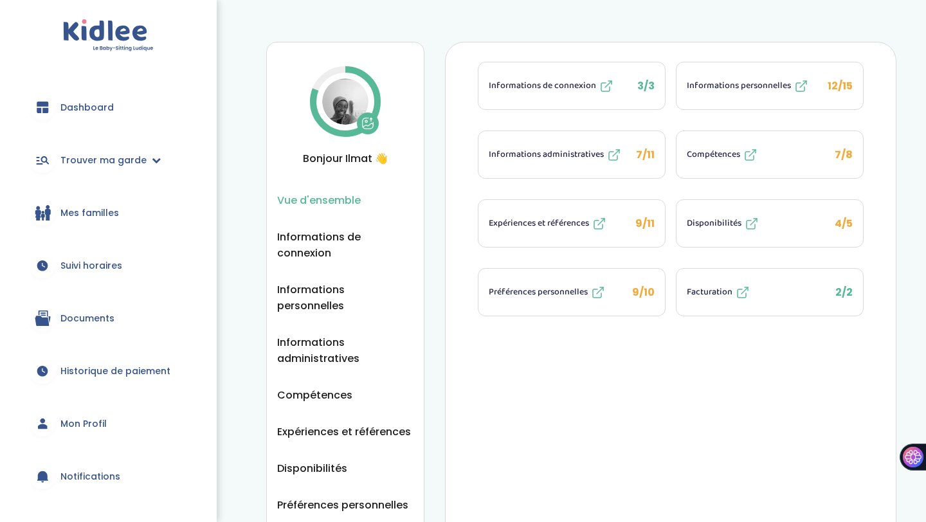
click at [729, 149] on span "Compétences" at bounding box center [713, 155] width 53 height 14
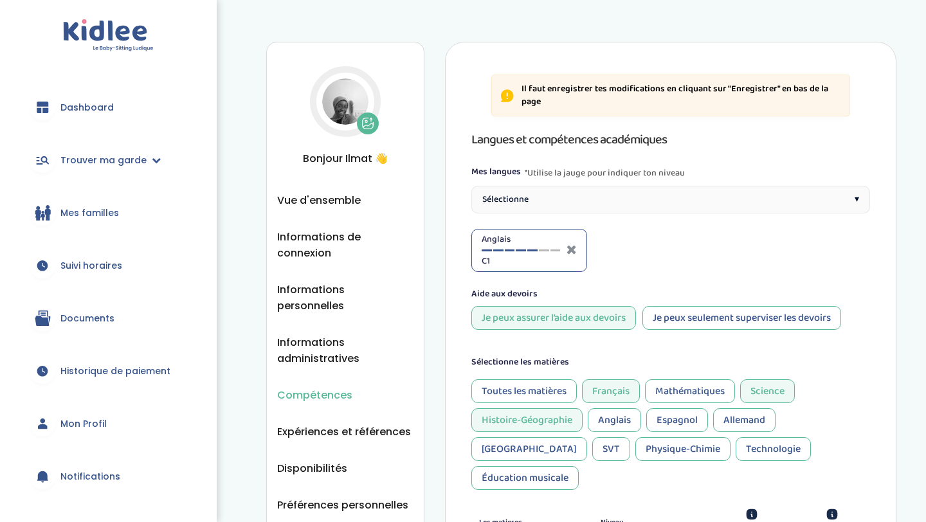
select select "Terminale"
select select "3eme"
select select "Seconde"
click at [520, 244] on span "Anglais" at bounding box center [521, 240] width 78 height 14
click at [70, 113] on span "Dashboard" at bounding box center [86, 108] width 53 height 14
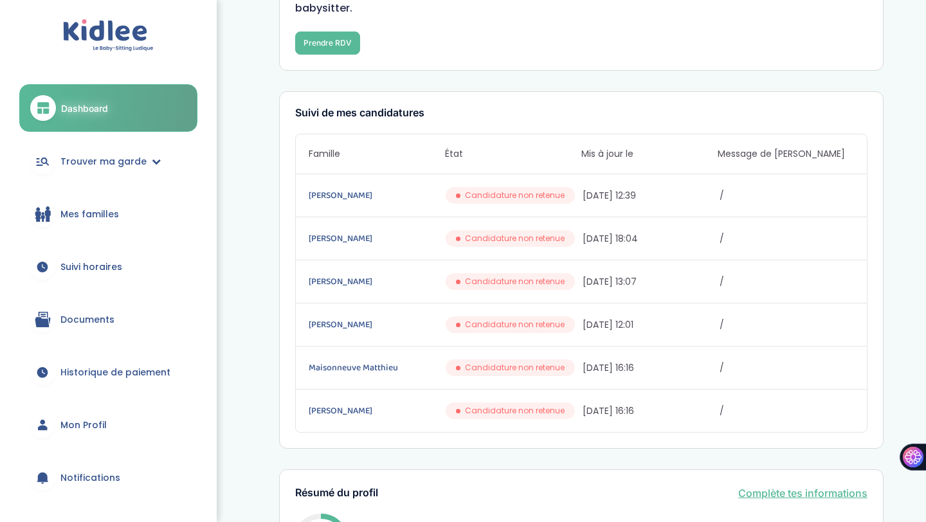
scroll to position [115, 0]
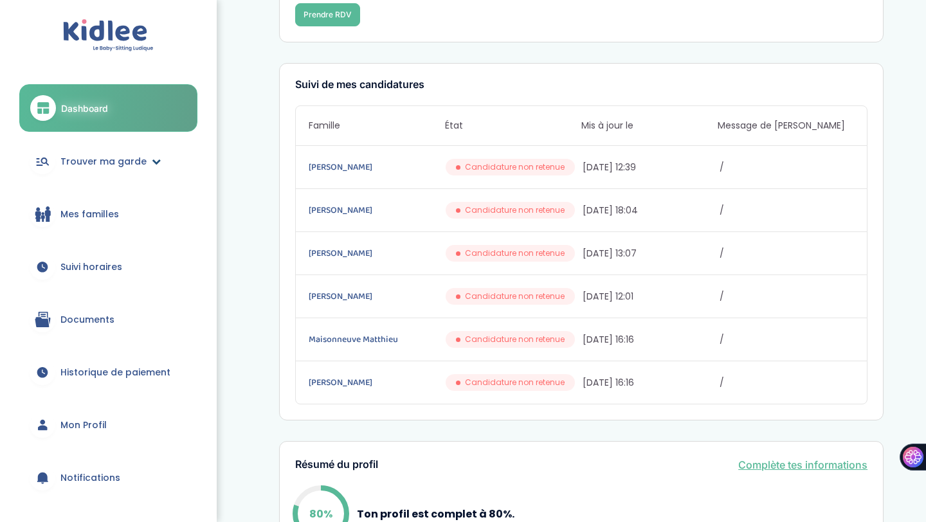
click at [75, 155] on span "Trouver ma garde" at bounding box center [103, 162] width 86 height 14
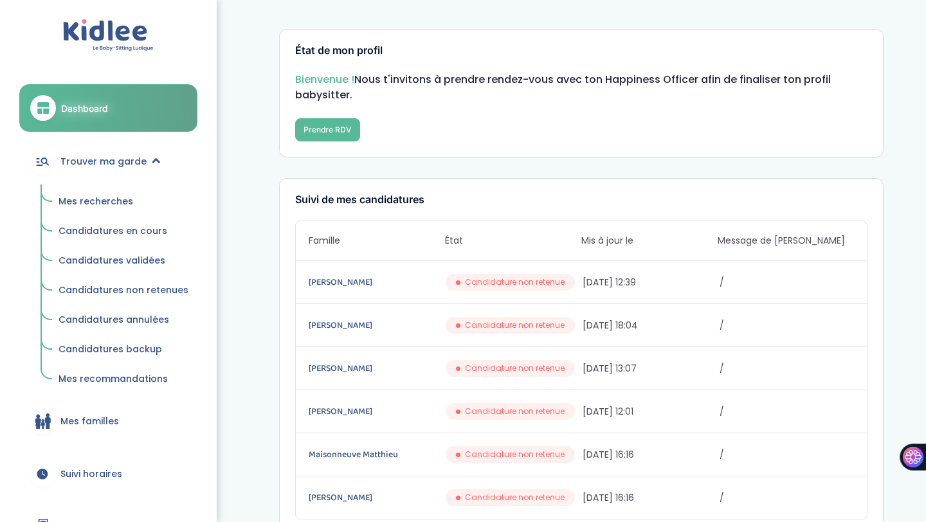
click at [88, 190] on link "Mes recherches" at bounding box center [124, 202] width 148 height 24
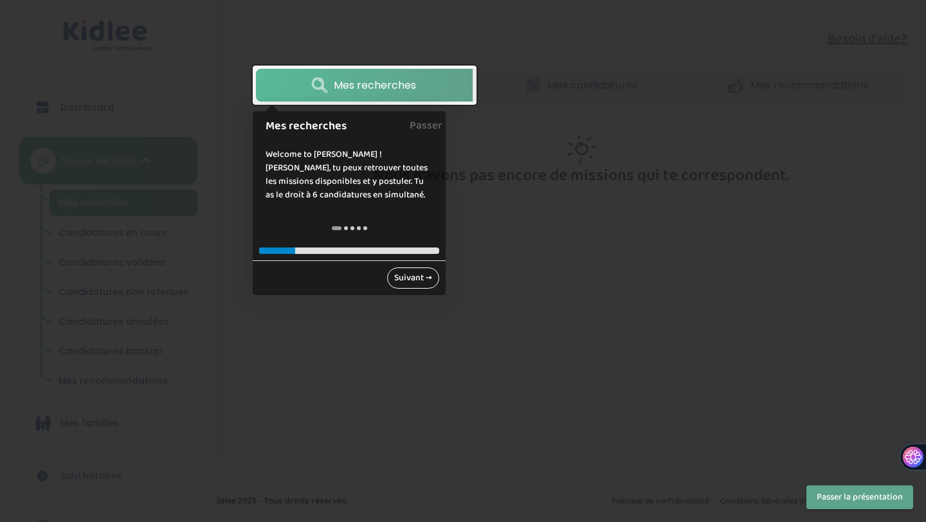
click at [420, 276] on link "Suivant →" at bounding box center [413, 278] width 52 height 21
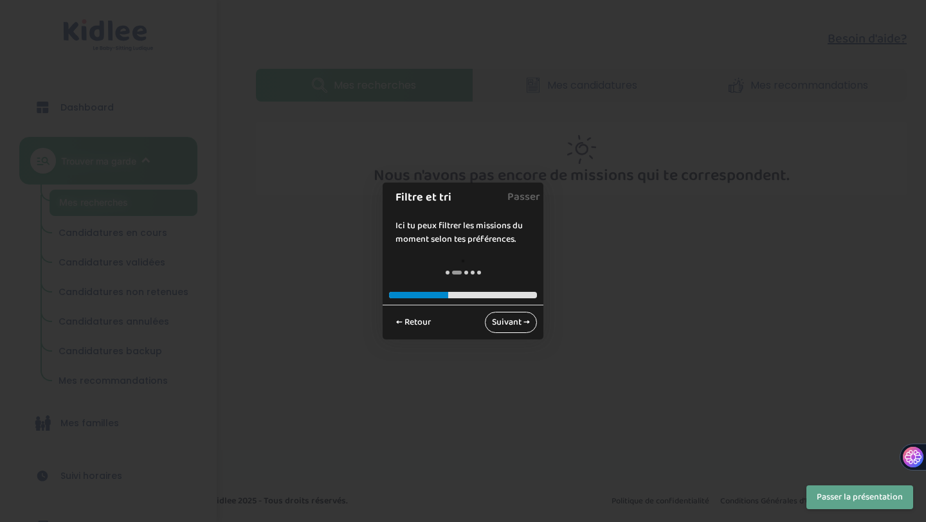
click at [523, 325] on link "Suivant →" at bounding box center [511, 322] width 52 height 21
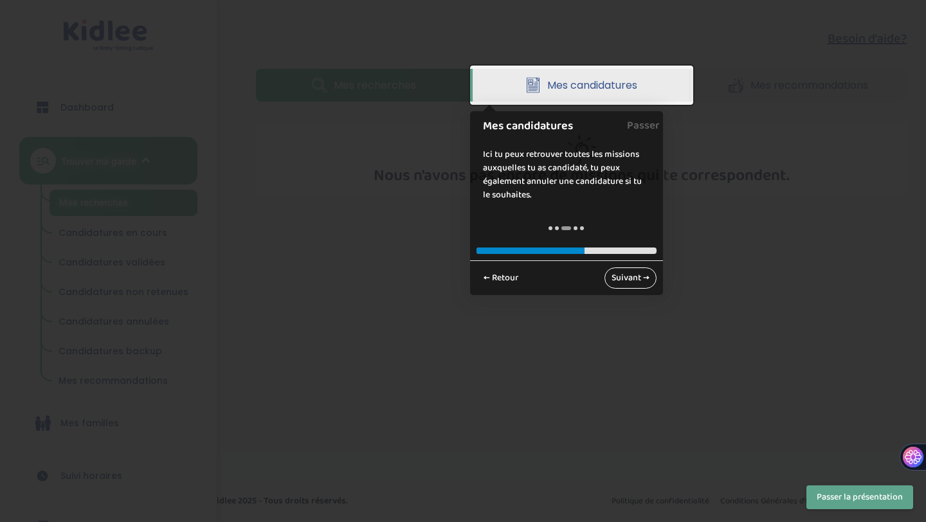
click at [636, 281] on link "Suivant →" at bounding box center [631, 278] width 52 height 21
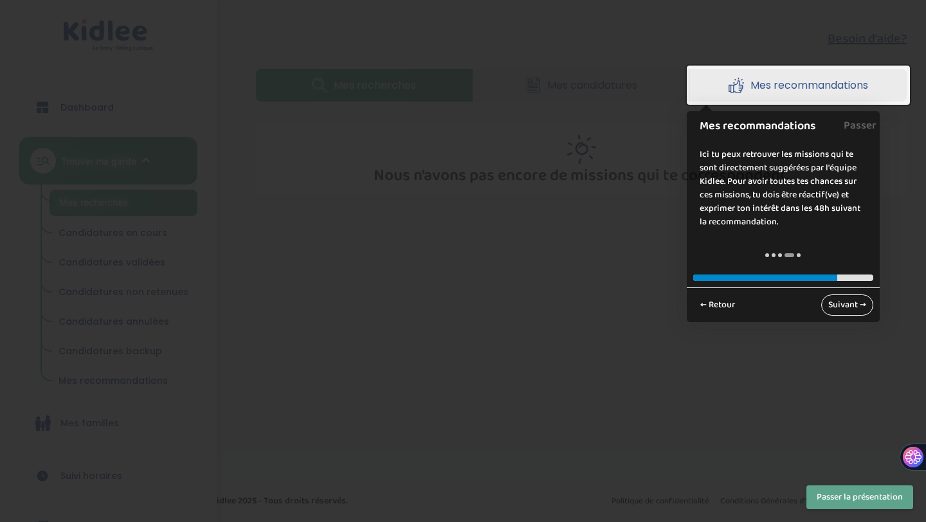
click at [863, 307] on link "Suivant →" at bounding box center [847, 305] width 52 height 21
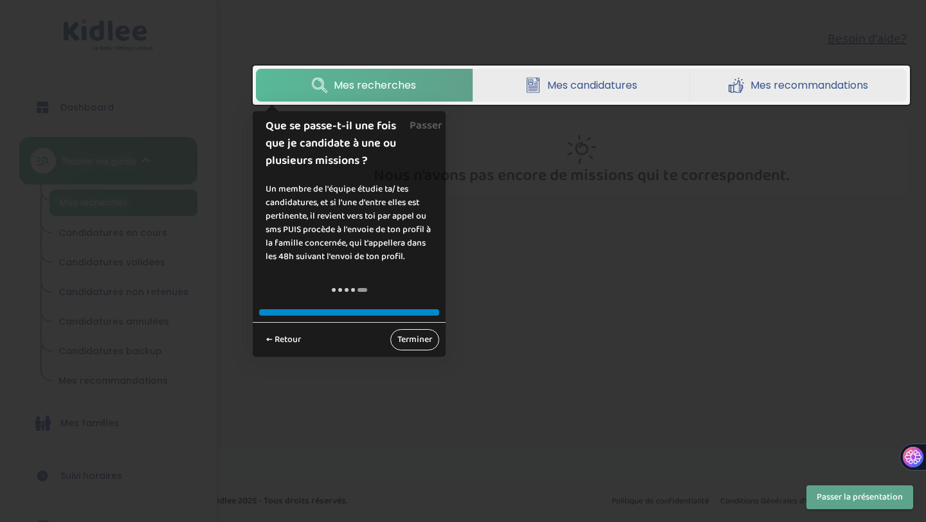
click at [406, 341] on link "Terminer" at bounding box center [414, 339] width 49 height 21
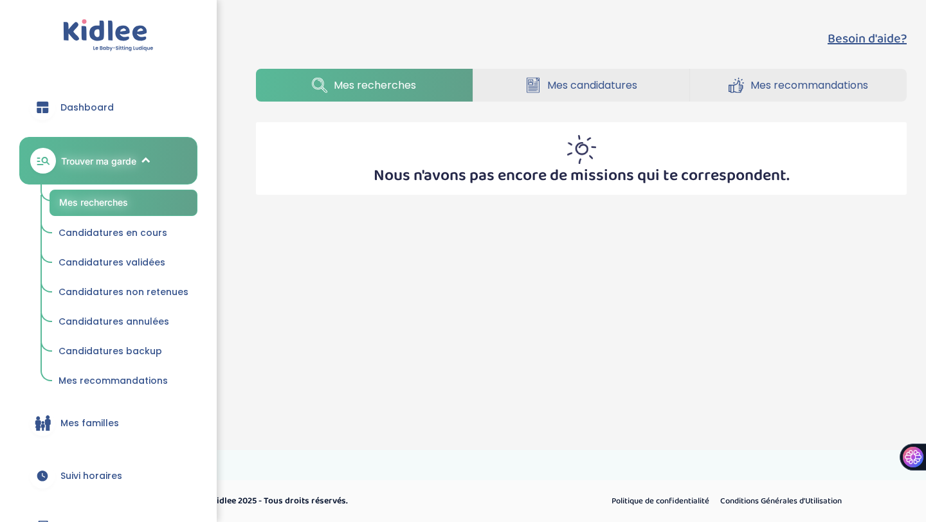
click at [545, 86] on link "Mes candidatures" at bounding box center [581, 85] width 216 height 33
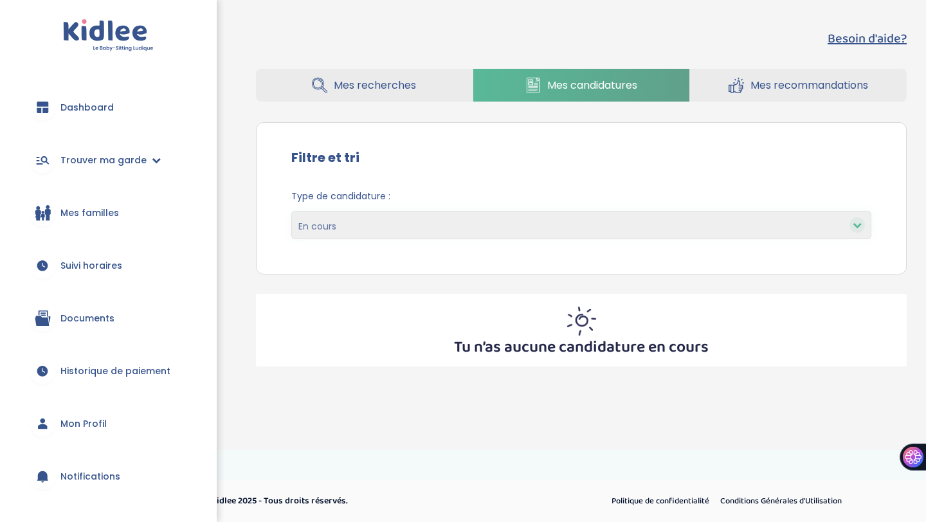
click at [771, 84] on span "Mes recommandations" at bounding box center [810, 85] width 118 height 16
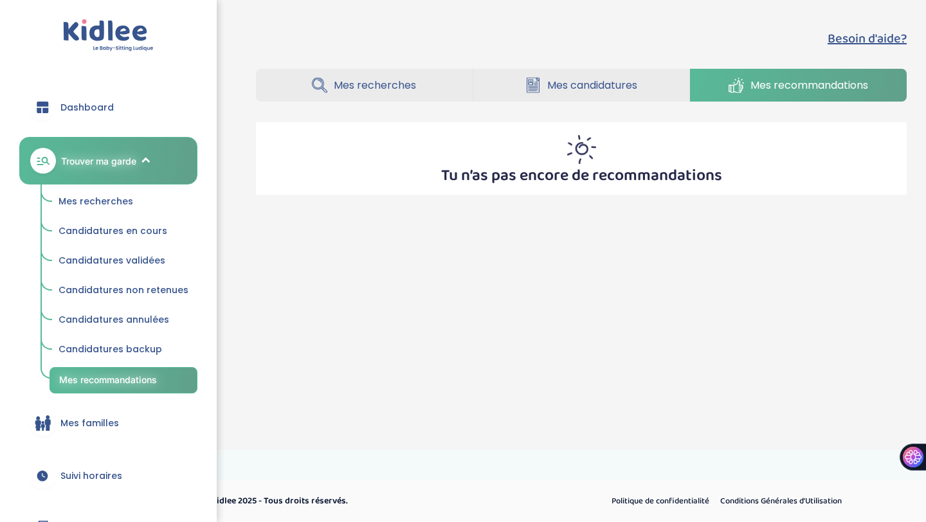
click at [416, 95] on link "Mes recherches" at bounding box center [364, 85] width 216 height 33
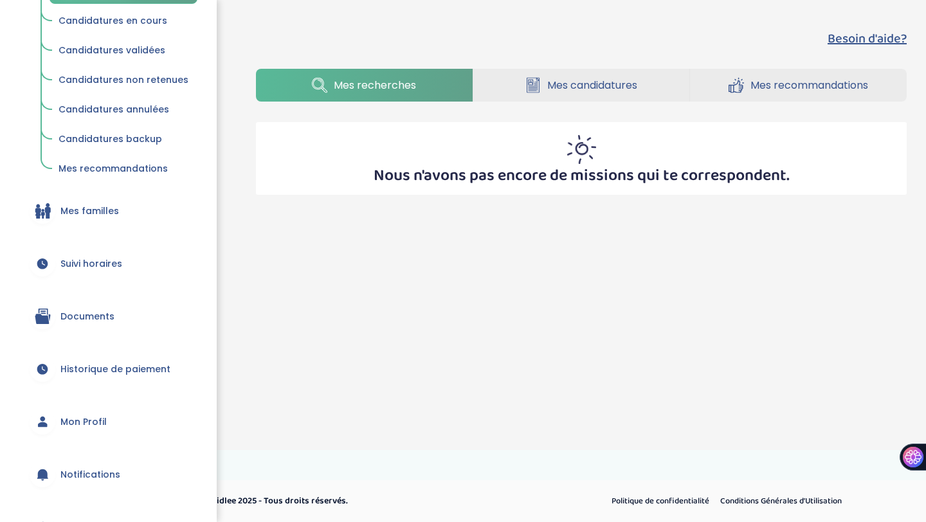
scroll to position [242, 0]
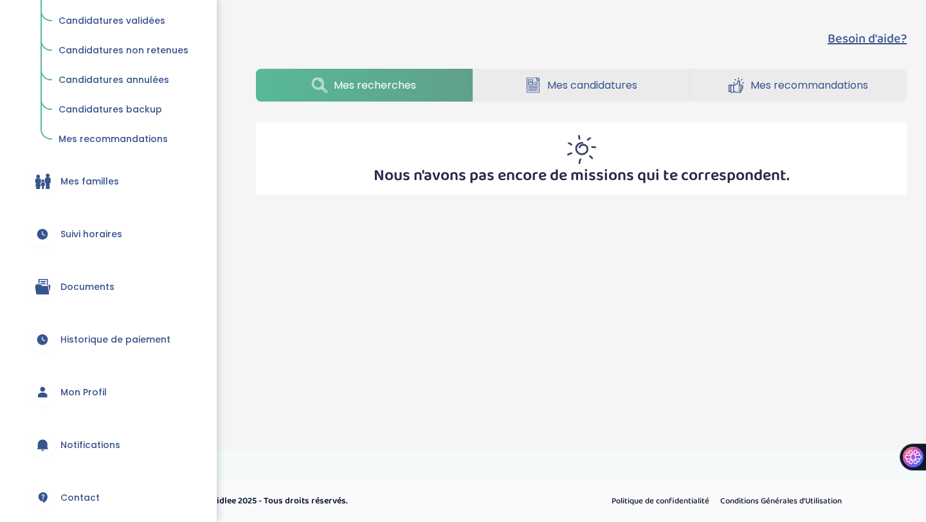
click at [67, 178] on span "Mes familles" at bounding box center [89, 182] width 59 height 14
